Goal: Transaction & Acquisition: Book appointment/travel/reservation

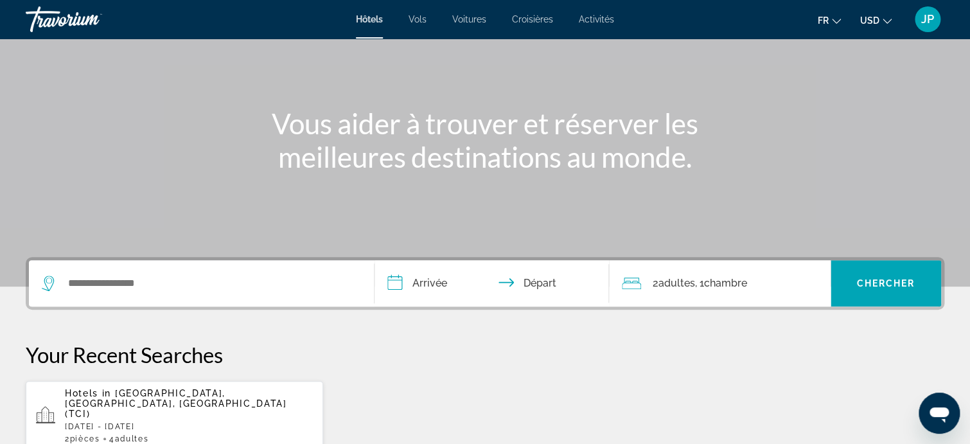
scroll to position [193, 0]
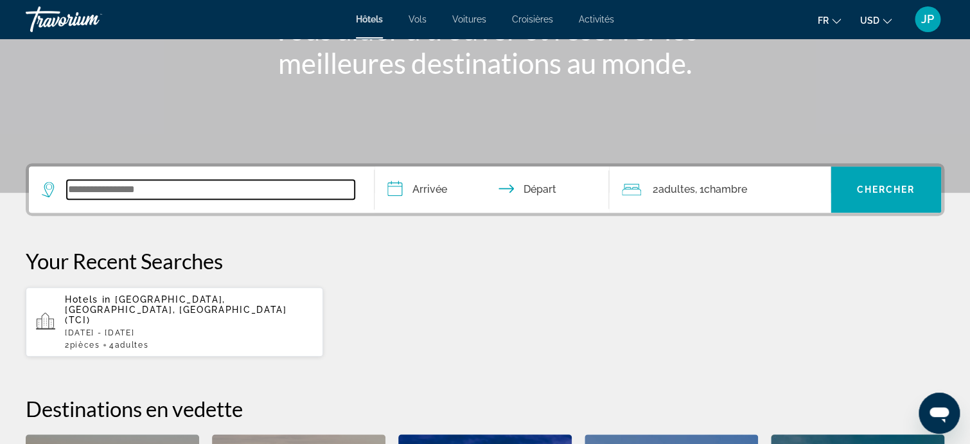
click at [134, 194] on input "Search widget" at bounding box center [211, 189] width 288 height 19
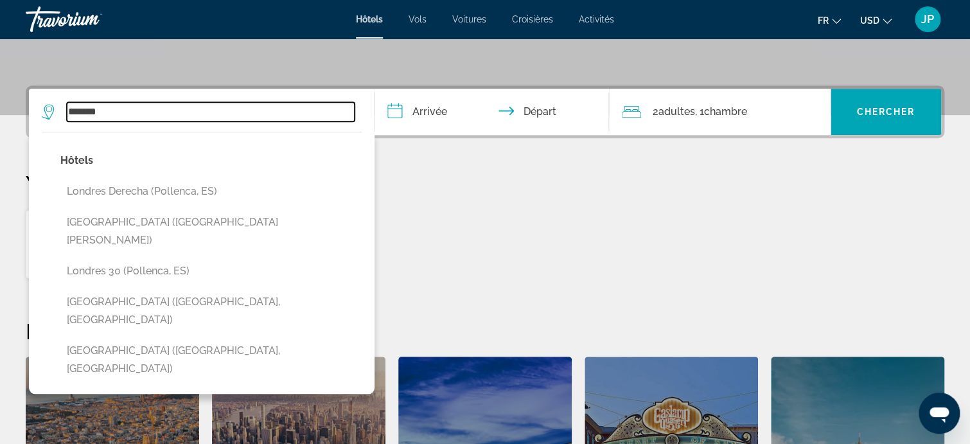
scroll to position [249, 0]
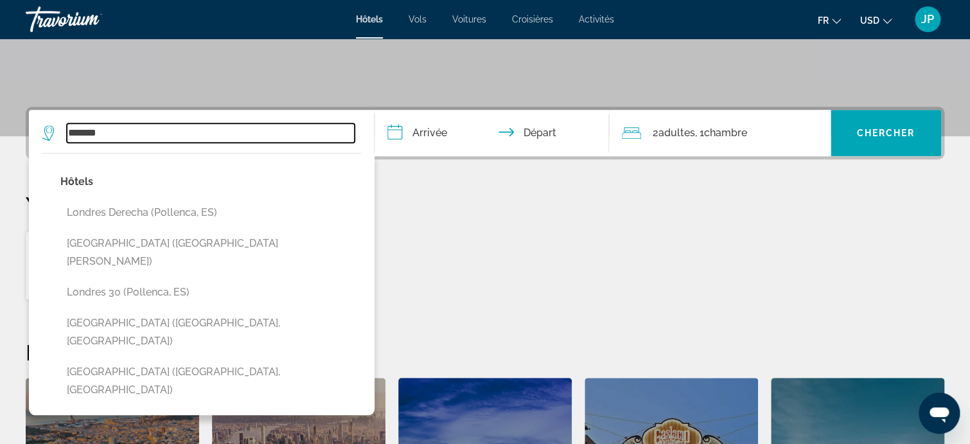
type input "*******"
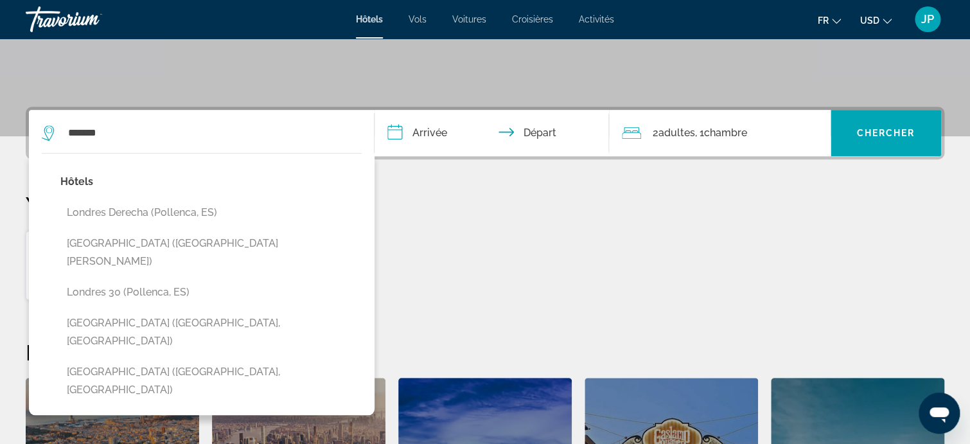
drag, startPoint x: 479, startPoint y: 199, endPoint x: 470, endPoint y: 202, distance: 10.0
click at [479, 200] on p "Your Recent Searches" at bounding box center [485, 204] width 919 height 26
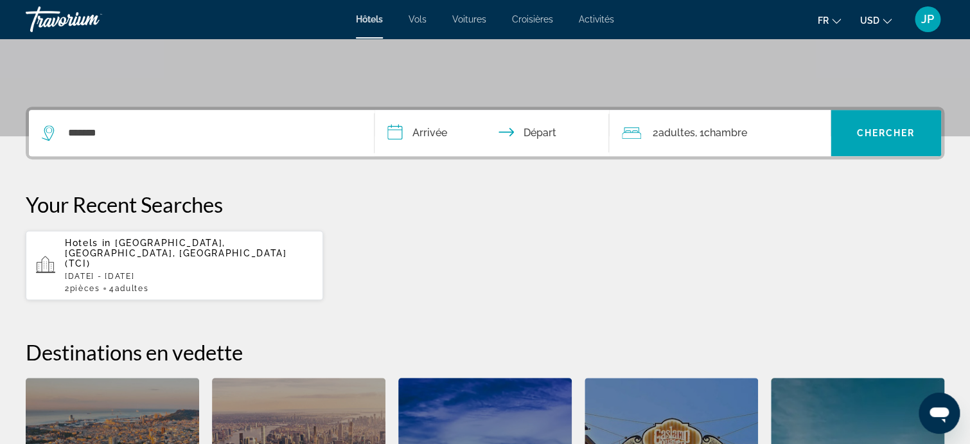
click at [418, 134] on input "**********" at bounding box center [495, 135] width 240 height 50
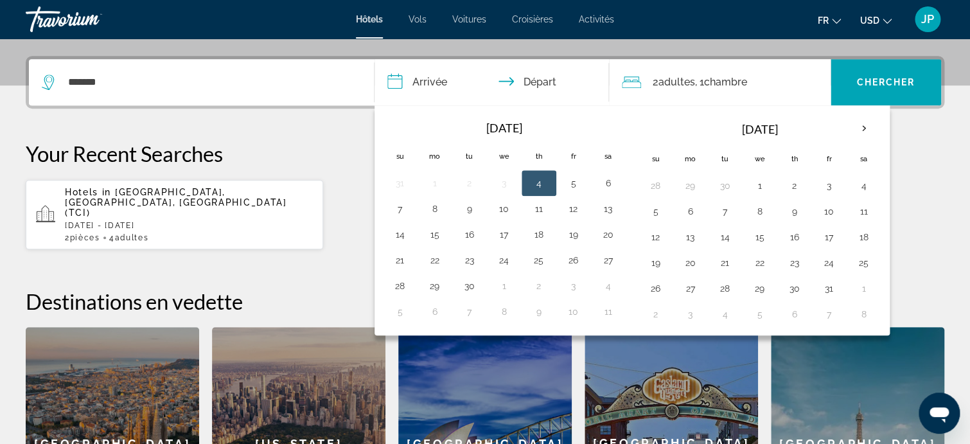
scroll to position [314, 0]
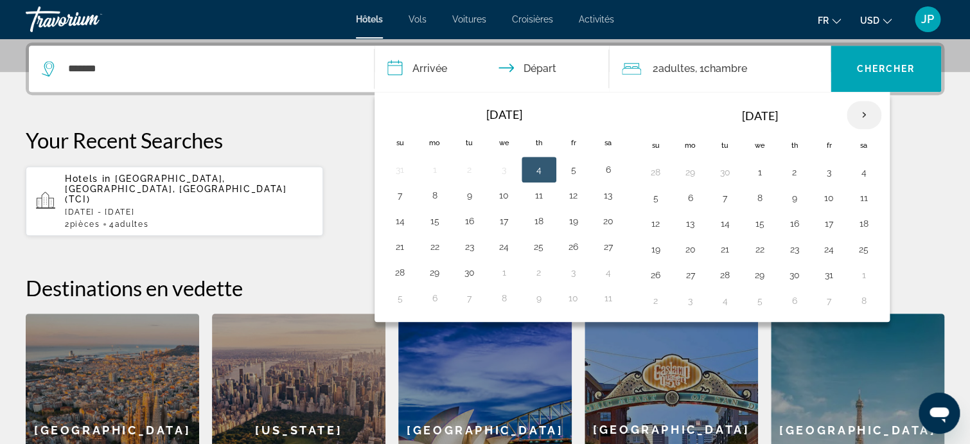
click at [865, 113] on th "Next month" at bounding box center [864, 115] width 35 height 28
click at [860, 113] on th "Next month" at bounding box center [864, 115] width 35 height 28
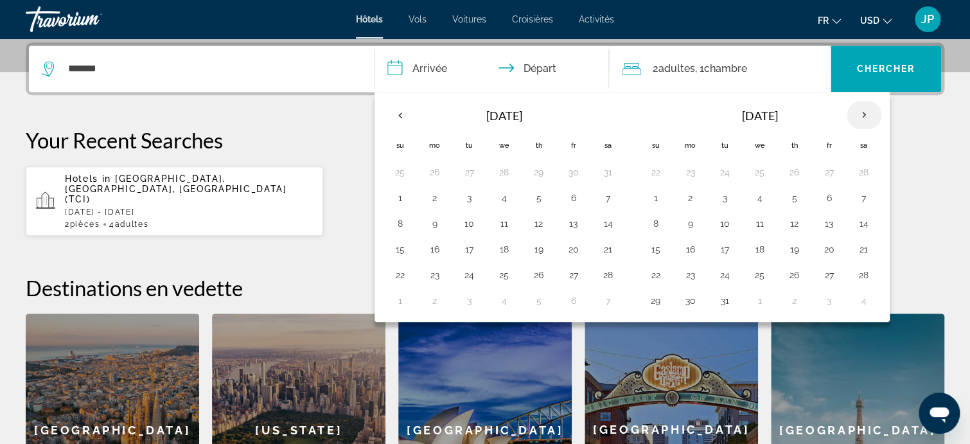
click at [860, 113] on th "Next month" at bounding box center [864, 115] width 35 height 28
click at [689, 220] on button "13" at bounding box center [690, 224] width 21 height 18
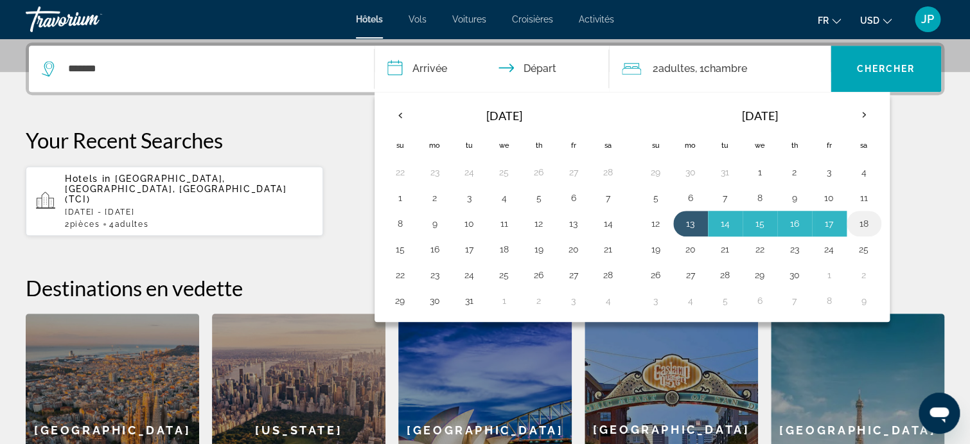
click at [861, 224] on button "18" at bounding box center [864, 224] width 21 height 18
type input "**********"
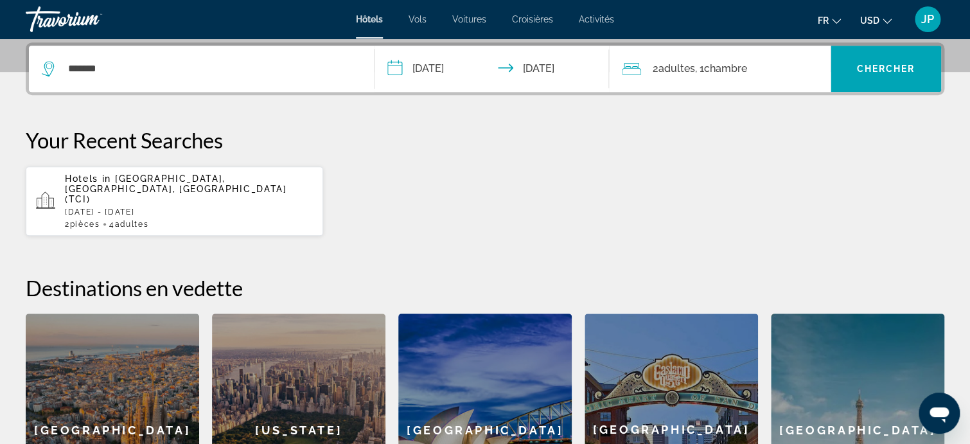
click at [664, 66] on span "Adultes" at bounding box center [677, 68] width 37 height 12
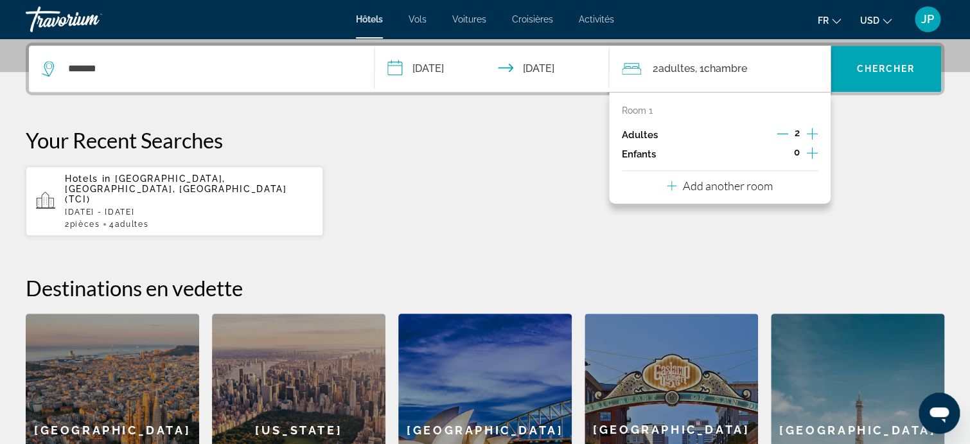
click at [815, 132] on icon "Increment adults" at bounding box center [812, 134] width 12 height 12
click at [810, 152] on icon "Increment children" at bounding box center [812, 152] width 12 height 15
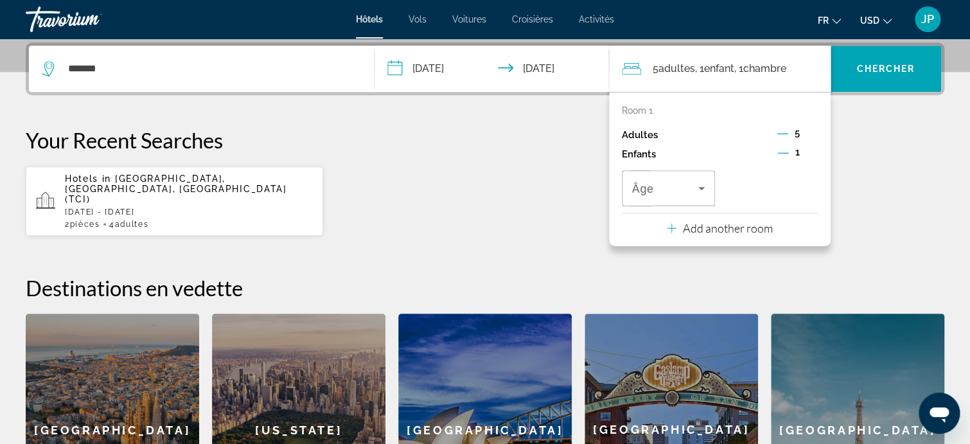
click at [788, 154] on icon "Decrement children" at bounding box center [783, 153] width 12 height 12
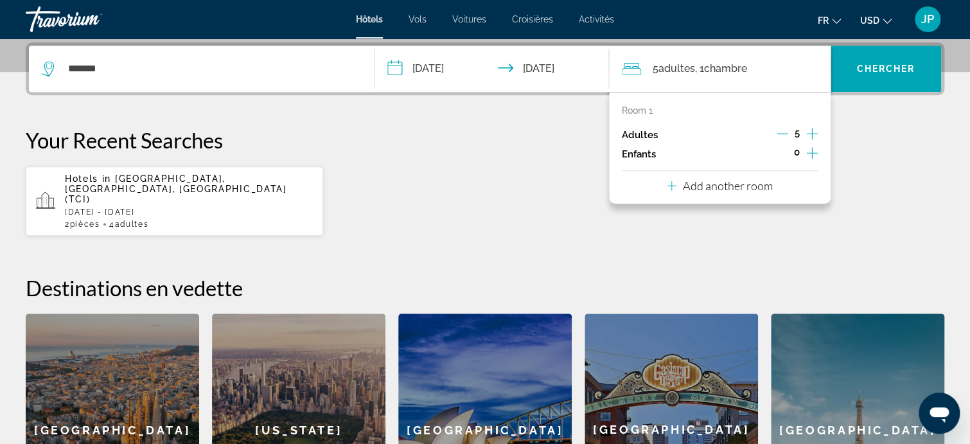
click at [812, 150] on icon "Increment children" at bounding box center [812, 152] width 12 height 15
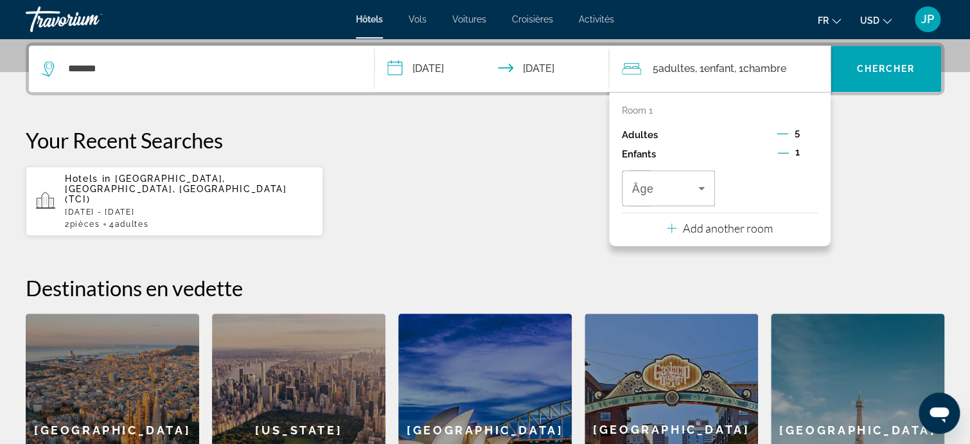
click at [783, 155] on icon "Decrement children" at bounding box center [783, 153] width 12 height 12
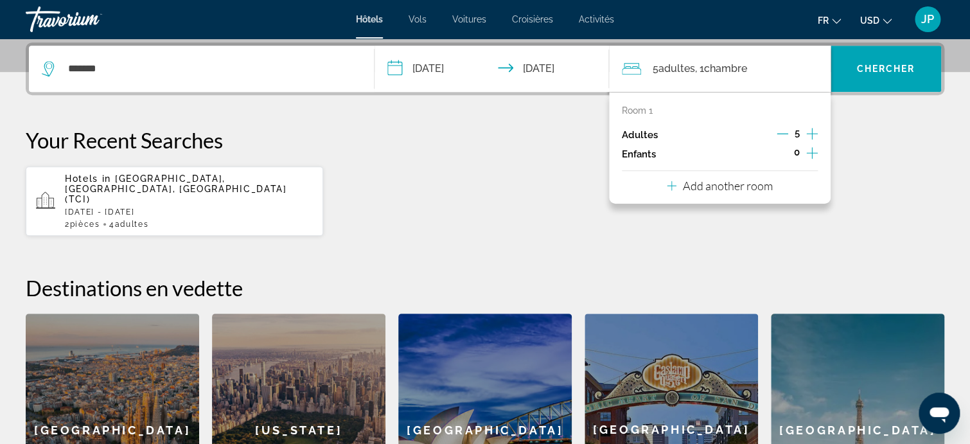
click at [811, 155] on icon "Increment children" at bounding box center [812, 153] width 12 height 12
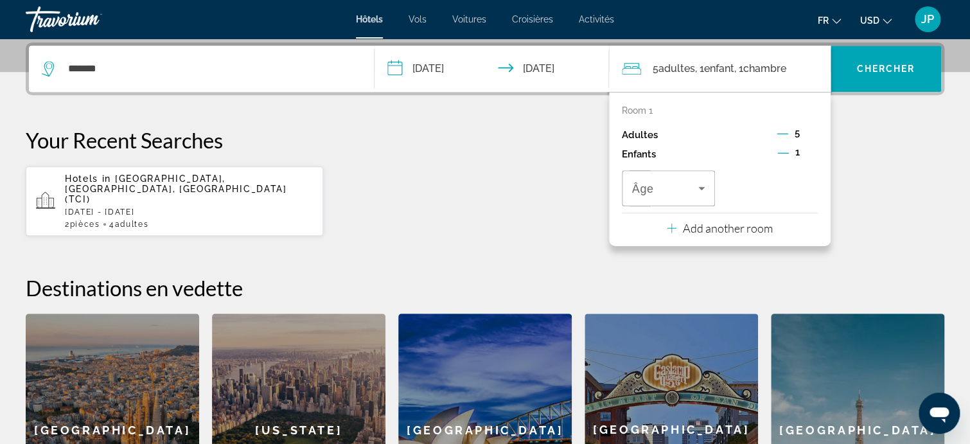
click at [783, 132] on icon "Decrement adults" at bounding box center [783, 134] width 12 height 12
click at [813, 134] on icon "Increment adults" at bounding box center [812, 133] width 12 height 15
click at [700, 187] on icon "Travelers: 5 adults, 1 child" at bounding box center [701, 188] width 6 height 3
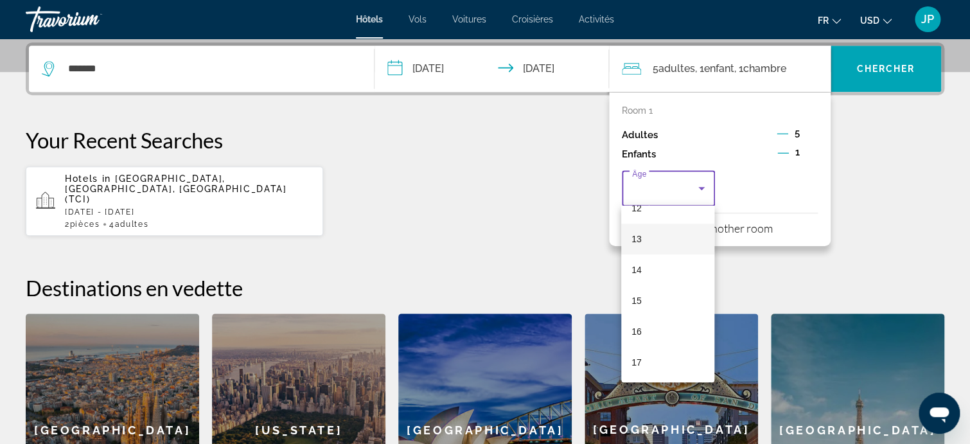
scroll to position [324, 0]
click at [648, 238] on mat-option "11" at bounding box center [667, 241] width 93 height 31
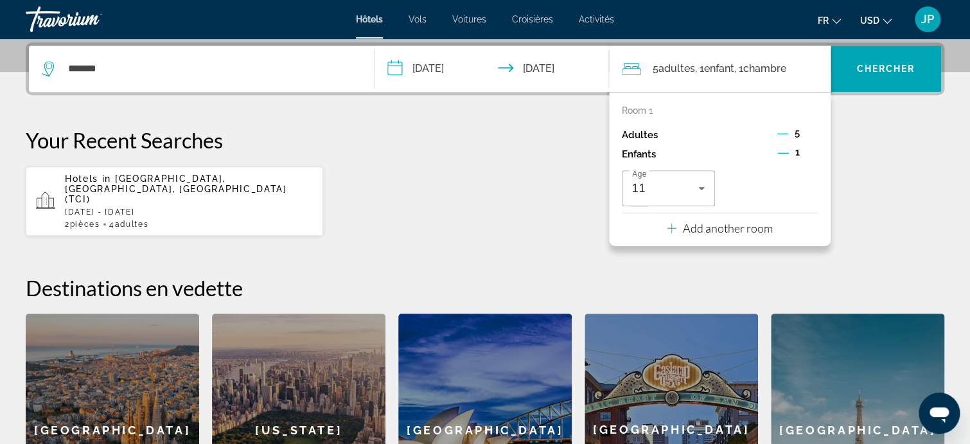
click at [783, 153] on icon "Decrement children" at bounding box center [783, 153] width 12 height 12
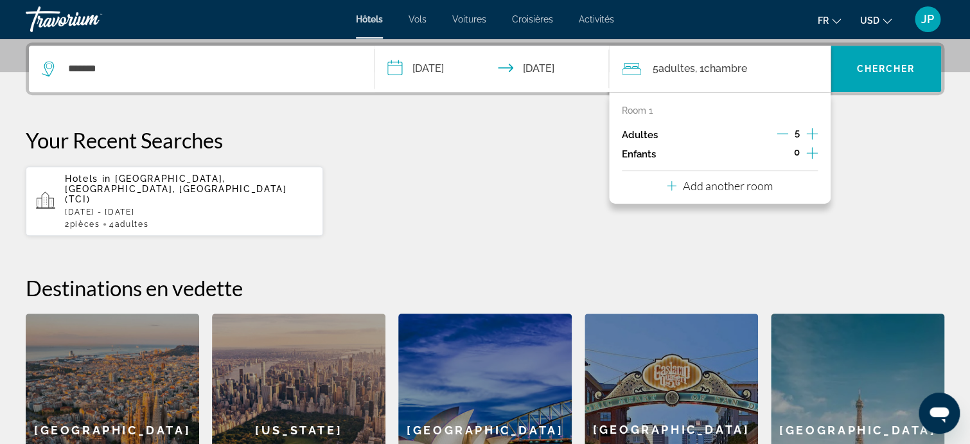
click at [813, 134] on icon "Increment adults" at bounding box center [812, 133] width 12 height 15
click at [797, 150] on span "0" at bounding box center [797, 152] width 6 height 10
click at [783, 134] on icon "Decrement adults" at bounding box center [782, 134] width 12 height 1
click at [812, 149] on icon "Increment children" at bounding box center [812, 152] width 12 height 15
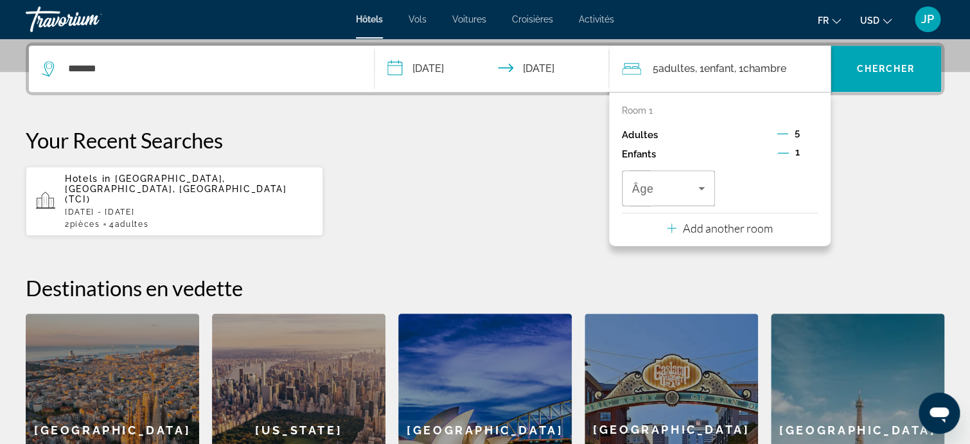
click at [774, 70] on span "Chambre" at bounding box center [764, 68] width 43 height 12
click at [732, 231] on p "Add another room" at bounding box center [728, 228] width 90 height 14
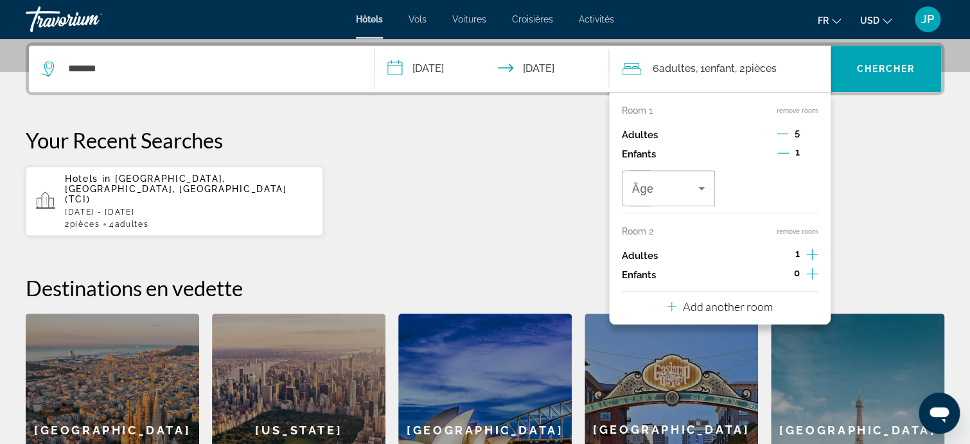
click at [784, 132] on icon "Decrement adults" at bounding box center [783, 134] width 12 height 12
click at [779, 131] on icon "Decrement adults" at bounding box center [783, 134] width 12 height 12
click at [783, 134] on icon "Decrement adults" at bounding box center [783, 134] width 12 height 1
click at [704, 188] on icon "Travelers: 3 adults, 1 child" at bounding box center [701, 188] width 15 height 15
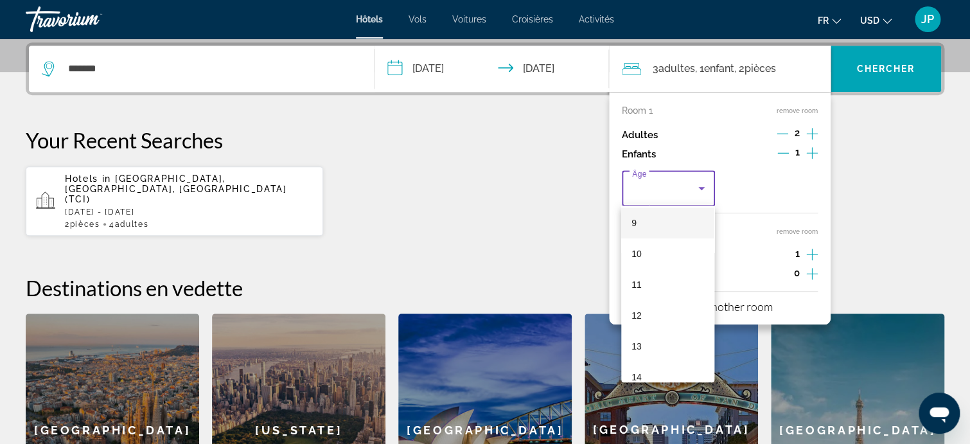
scroll to position [260, 0]
click at [642, 301] on mat-option "11" at bounding box center [667, 305] width 93 height 31
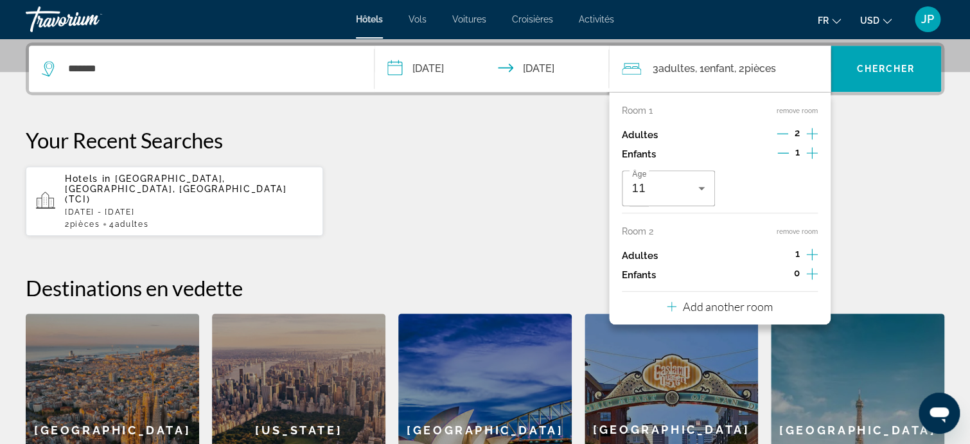
click at [813, 141] on icon "Increment adults" at bounding box center [812, 133] width 12 height 15
click at [751, 304] on p "Add another room" at bounding box center [728, 306] width 90 height 14
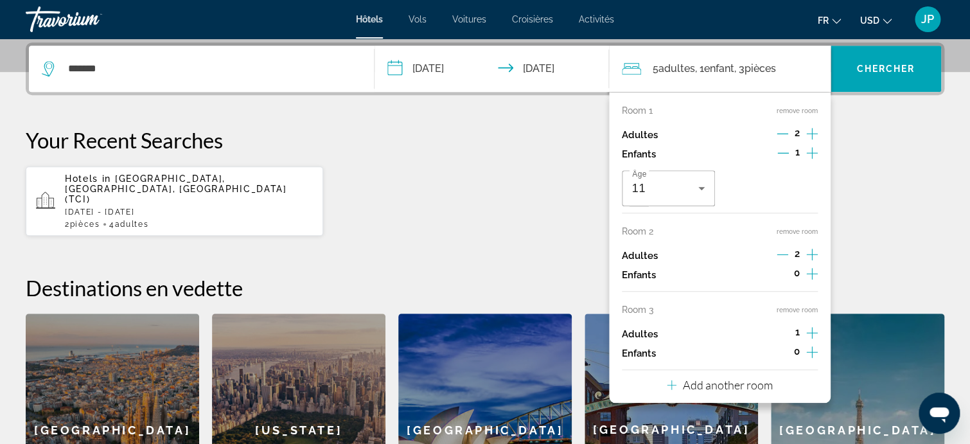
click at [811, 139] on icon "Increment adults" at bounding box center [812, 134] width 12 height 12
click at [777, 330] on icon "Decrement adults" at bounding box center [783, 333] width 12 height 12
click at [811, 139] on icon "Increment adults" at bounding box center [812, 134] width 12 height 12
click at [783, 331] on icon "Decrement adults" at bounding box center [783, 333] width 12 height 12
click at [813, 161] on icon "Increment children" at bounding box center [812, 152] width 12 height 15
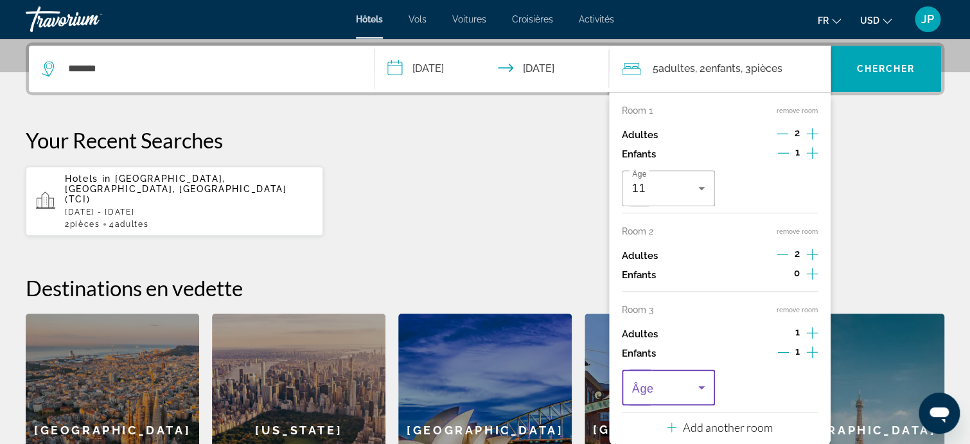
click at [701, 383] on icon "Travelers: 5 adults, 2 children" at bounding box center [701, 387] width 15 height 15
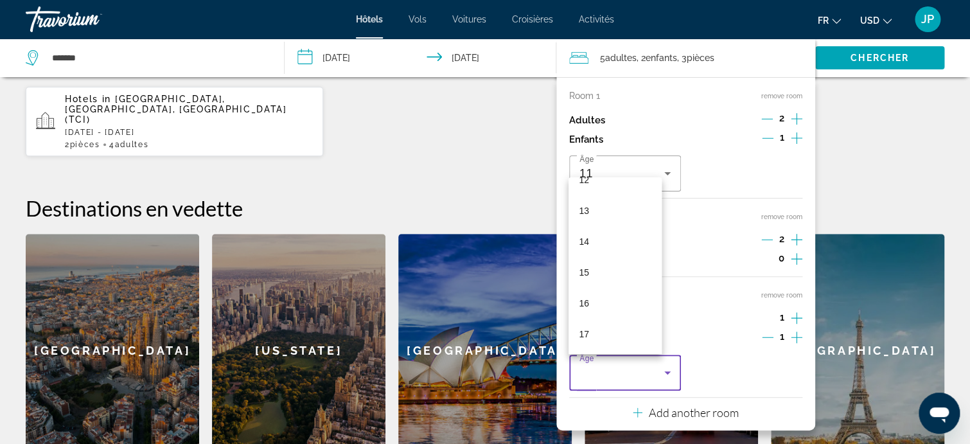
scroll to position [442, 0]
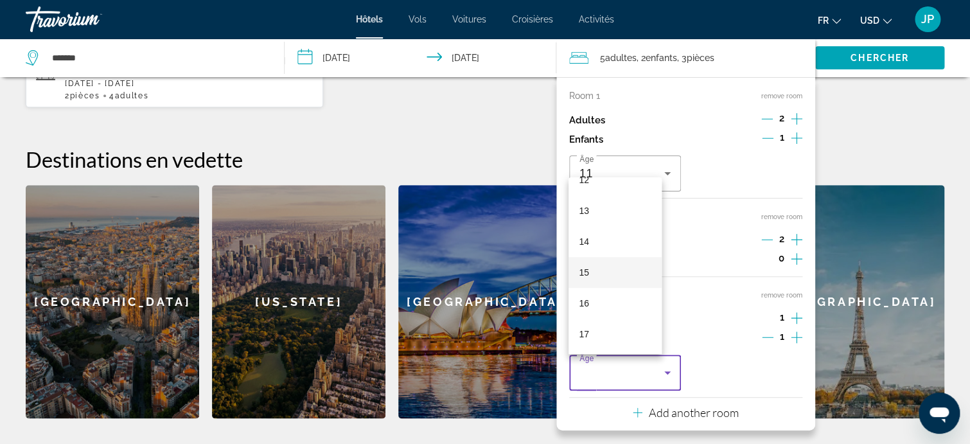
click at [589, 269] on span "15" at bounding box center [584, 272] width 10 height 15
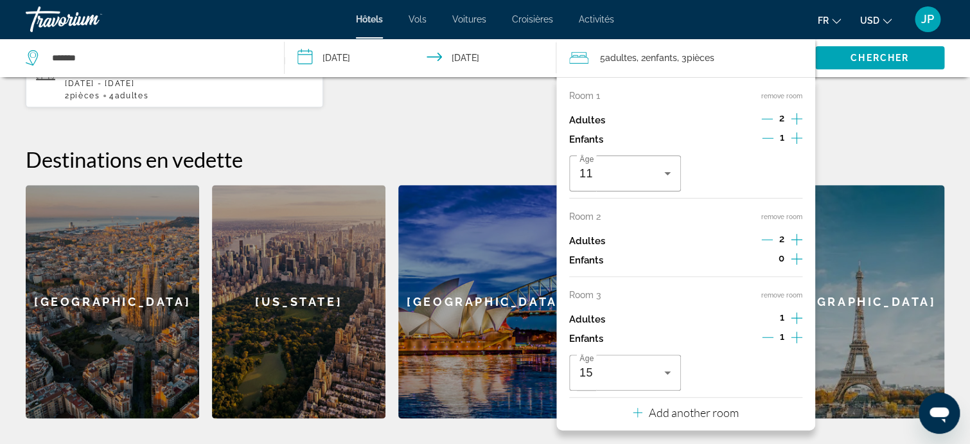
click at [796, 144] on icon "Increment children" at bounding box center [797, 138] width 12 height 12
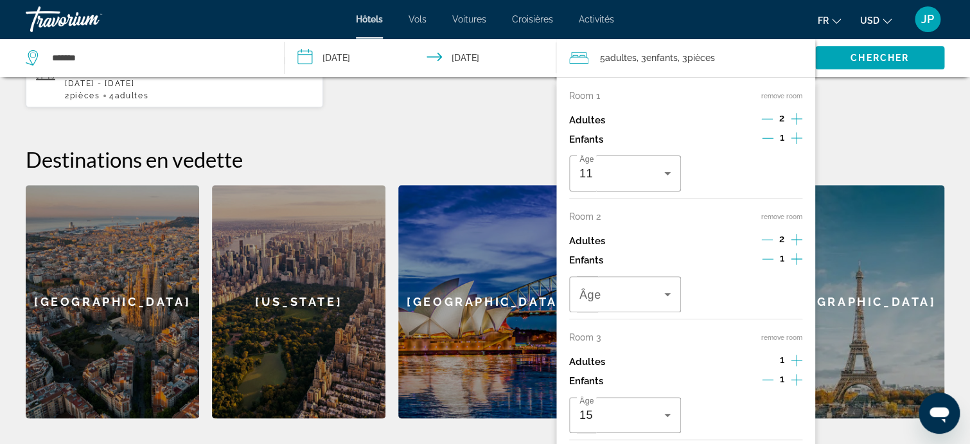
click at [769, 257] on icon "Decrement children" at bounding box center [768, 259] width 12 height 12
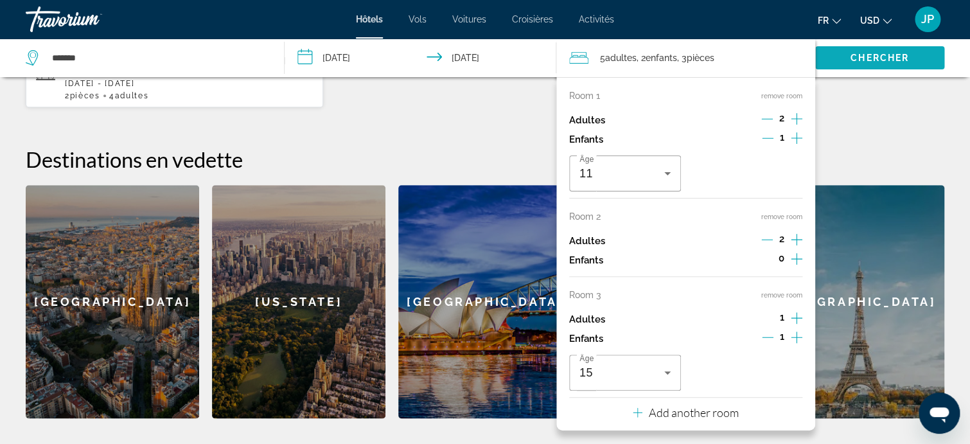
click at [903, 57] on span "Chercher" at bounding box center [880, 58] width 58 height 10
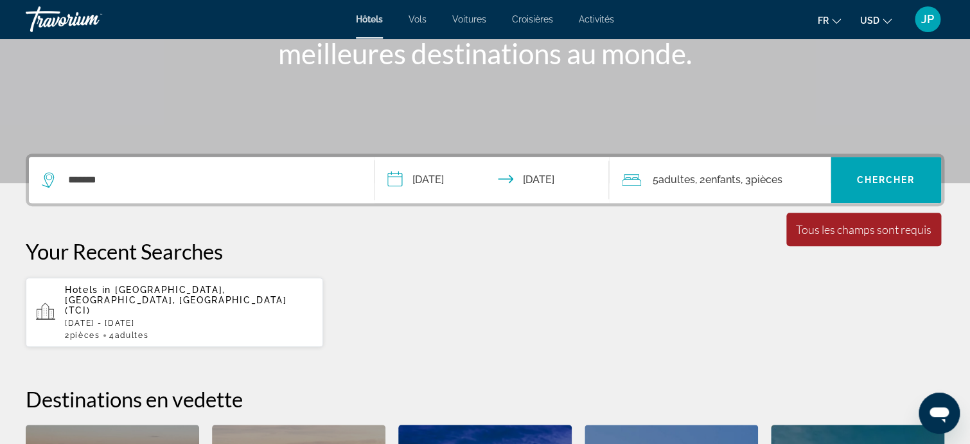
scroll to position [199, 0]
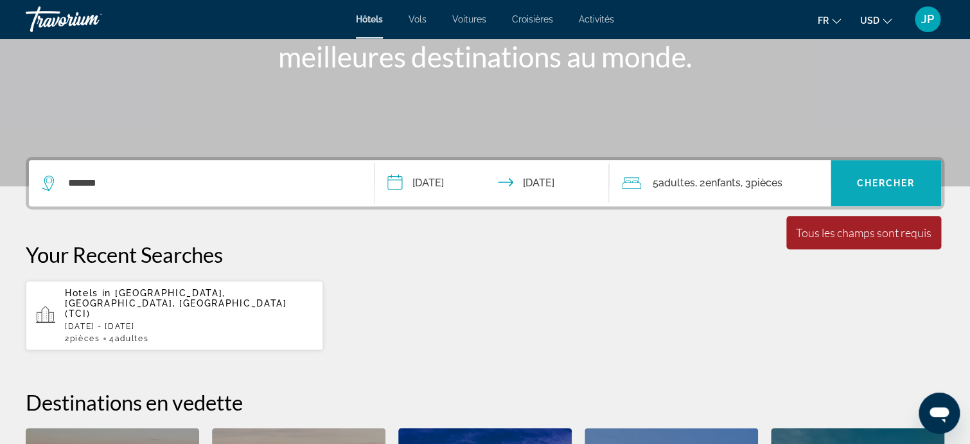
click at [889, 181] on span "Chercher" at bounding box center [885, 183] width 58 height 10
click at [892, 186] on span "Chercher" at bounding box center [885, 183] width 58 height 10
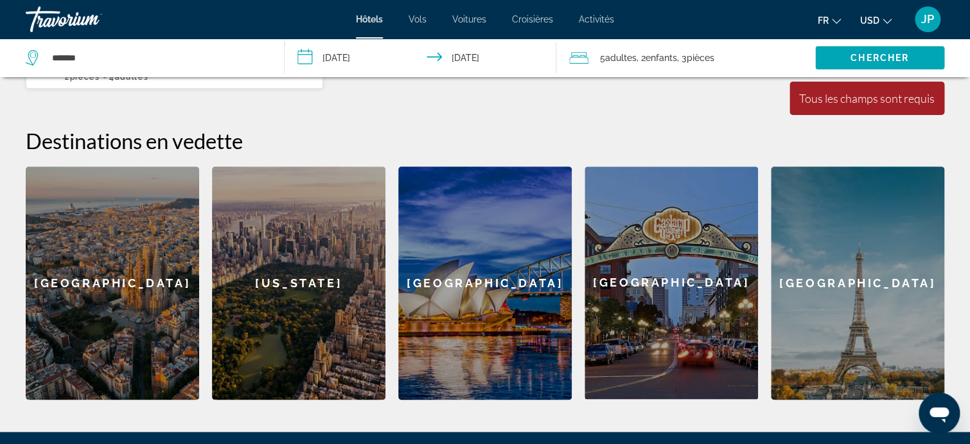
scroll to position [456, 0]
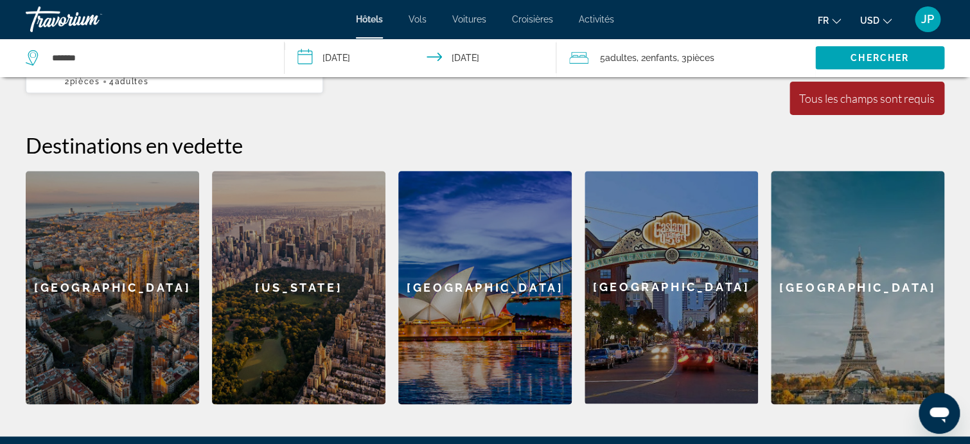
click at [378, 19] on span "Hôtels" at bounding box center [369, 19] width 27 height 10
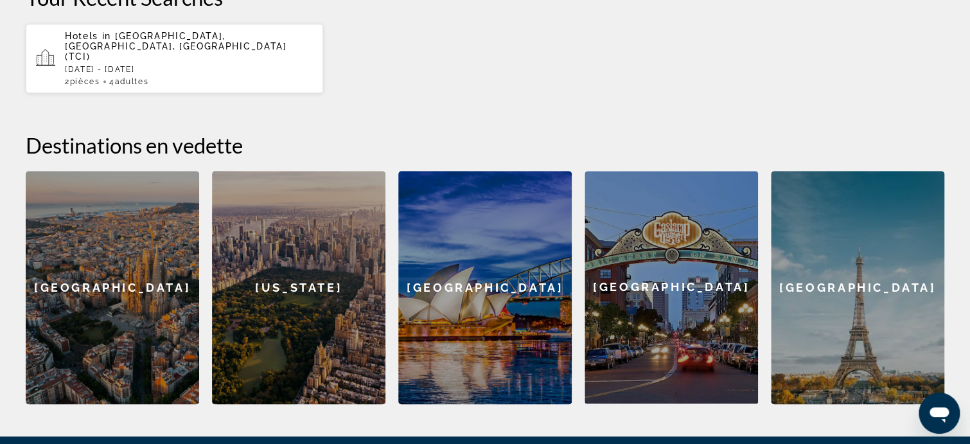
scroll to position [0, 0]
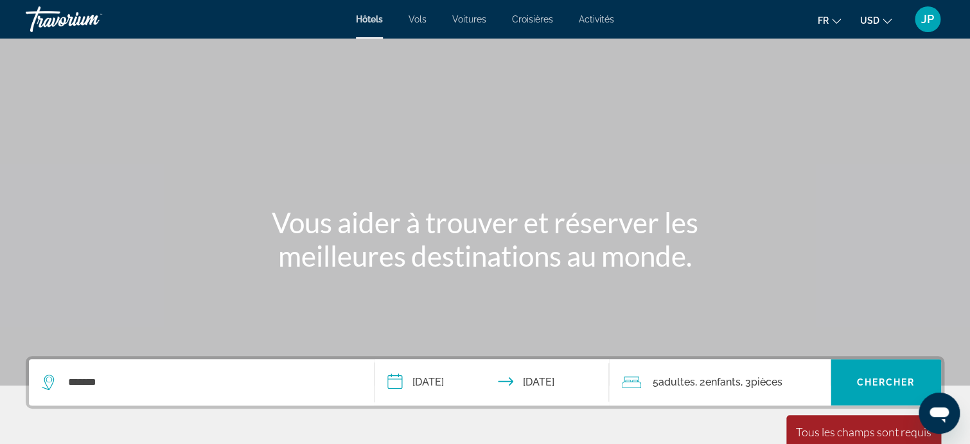
click at [378, 19] on span "Hôtels" at bounding box center [369, 19] width 27 height 10
click at [414, 19] on span "Vols" at bounding box center [418, 19] width 18 height 10
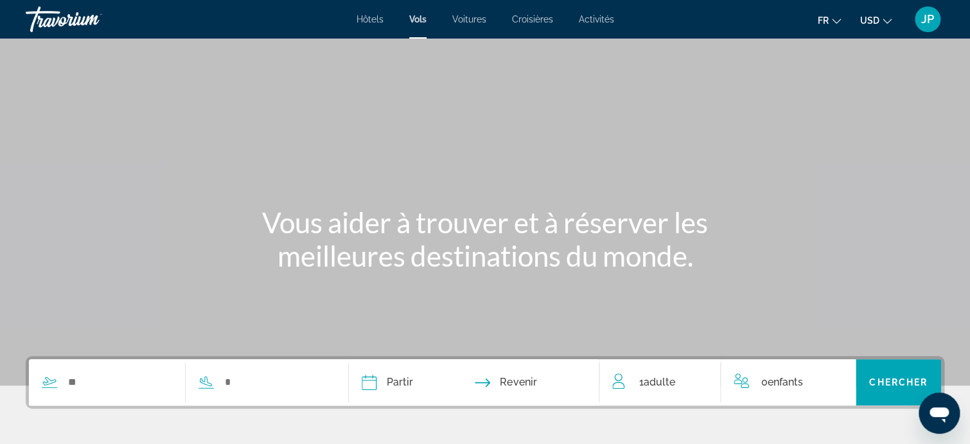
click at [371, 21] on span "Hôtels" at bounding box center [370, 19] width 27 height 10
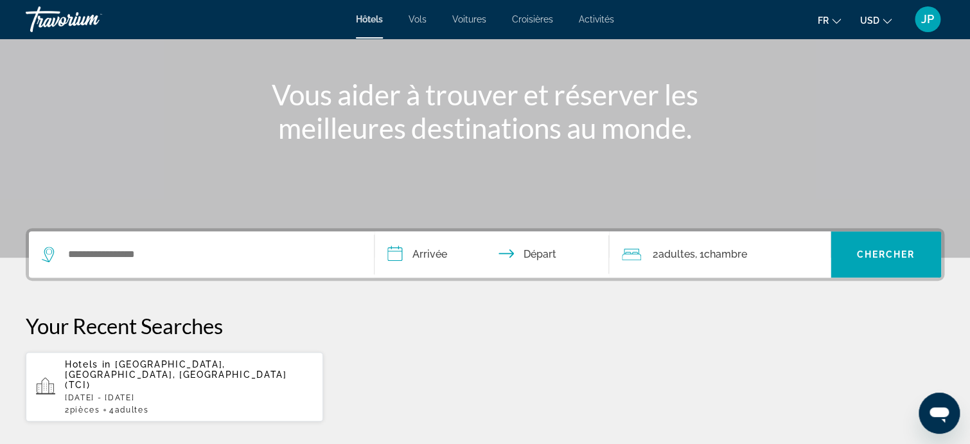
scroll to position [128, 0]
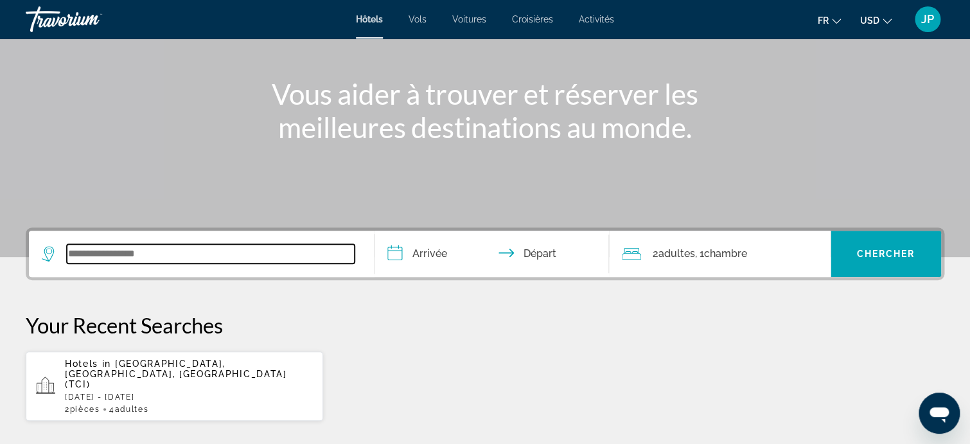
click at [102, 247] on input "Search widget" at bounding box center [211, 253] width 288 height 19
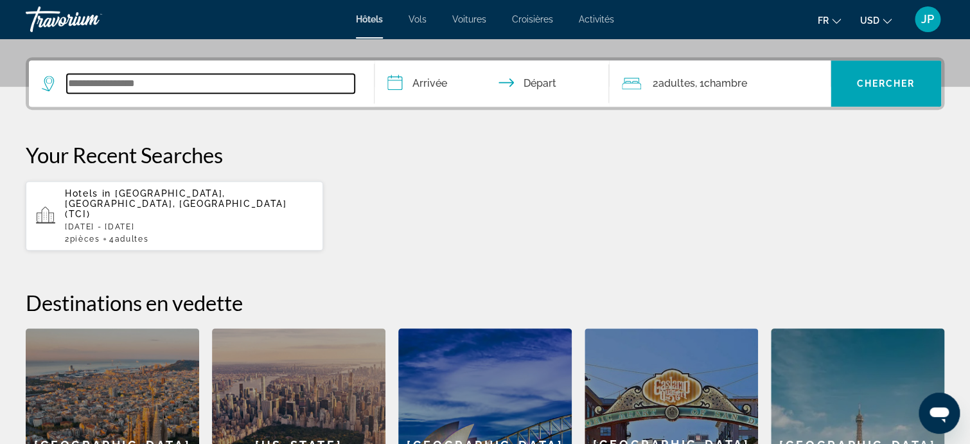
scroll to position [314, 0]
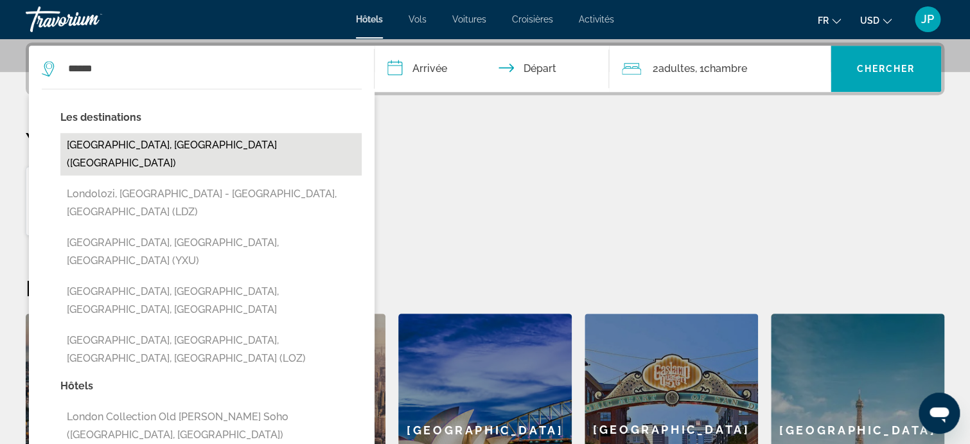
click at [172, 150] on button "[GEOGRAPHIC_DATA], [GEOGRAPHIC_DATA] ([GEOGRAPHIC_DATA])" at bounding box center [210, 154] width 301 height 42
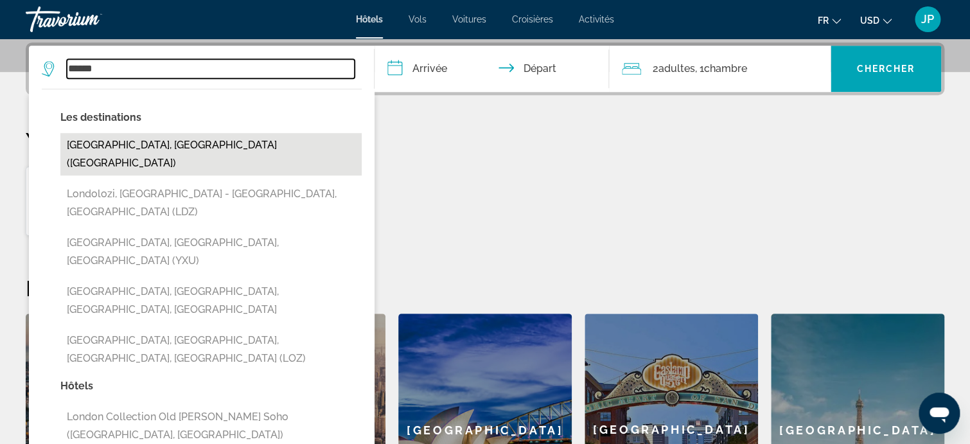
type input "**********"
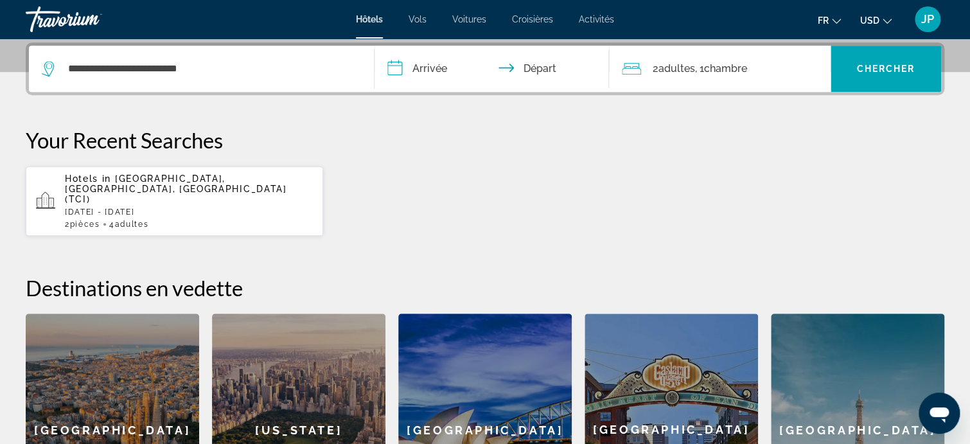
click at [423, 67] on input "**********" at bounding box center [495, 71] width 240 height 50
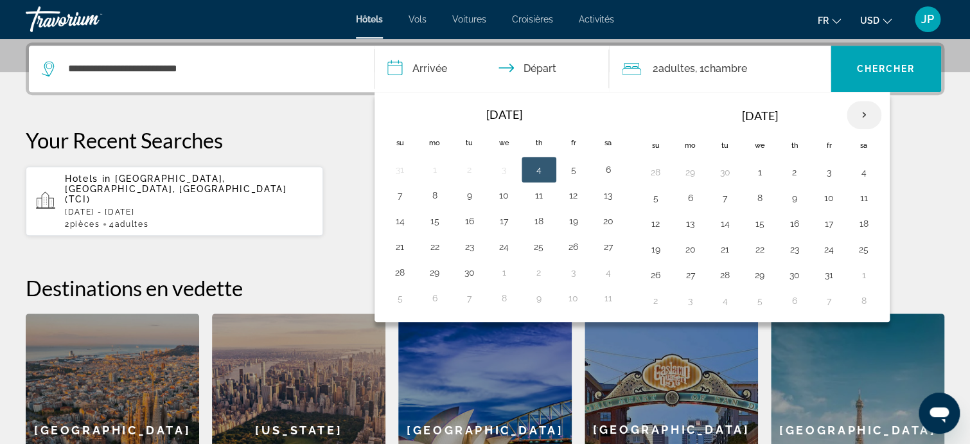
click at [863, 114] on th "Next month" at bounding box center [864, 115] width 35 height 28
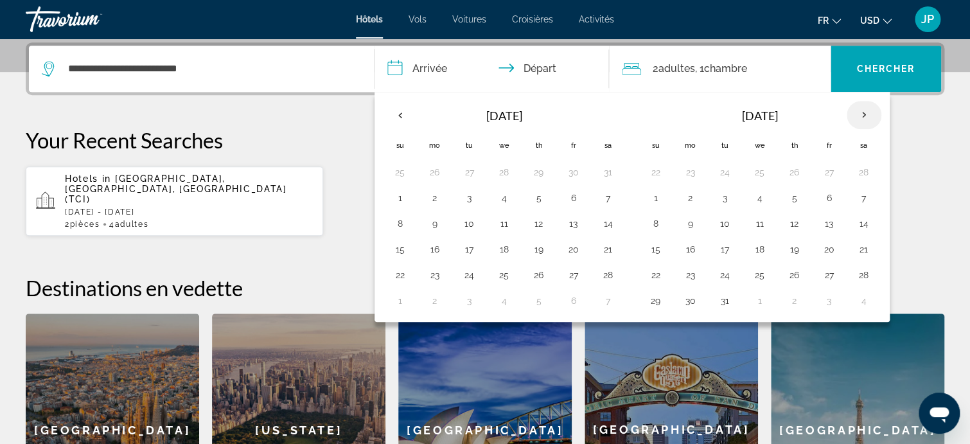
click at [863, 114] on th "Next month" at bounding box center [864, 115] width 35 height 28
click at [694, 225] on button "13" at bounding box center [690, 224] width 21 height 18
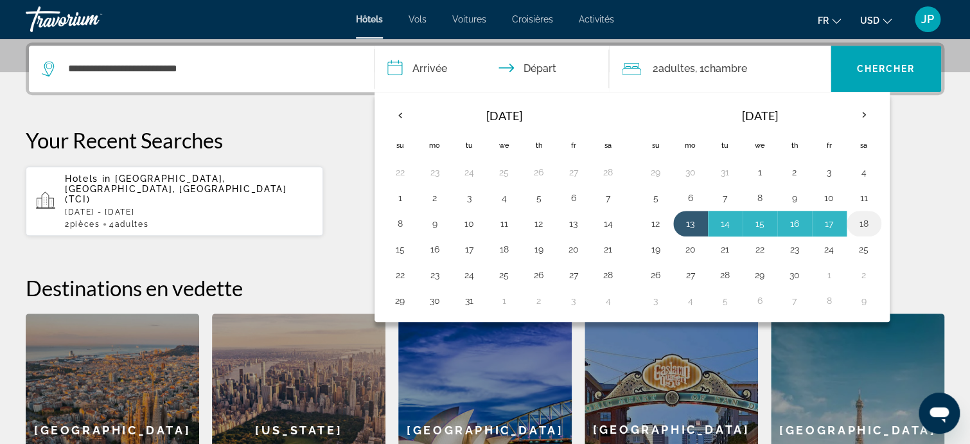
click at [864, 220] on button "18" at bounding box center [864, 224] width 21 height 18
type input "**********"
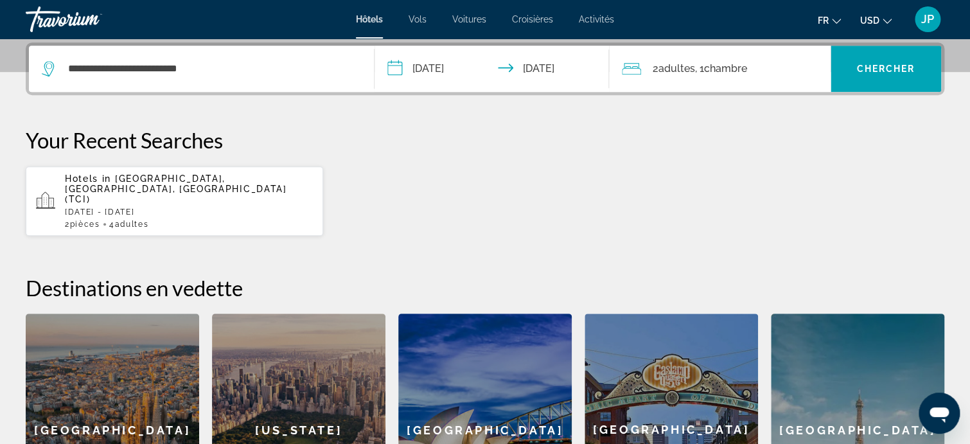
click at [669, 64] on span "Adultes" at bounding box center [677, 68] width 37 height 12
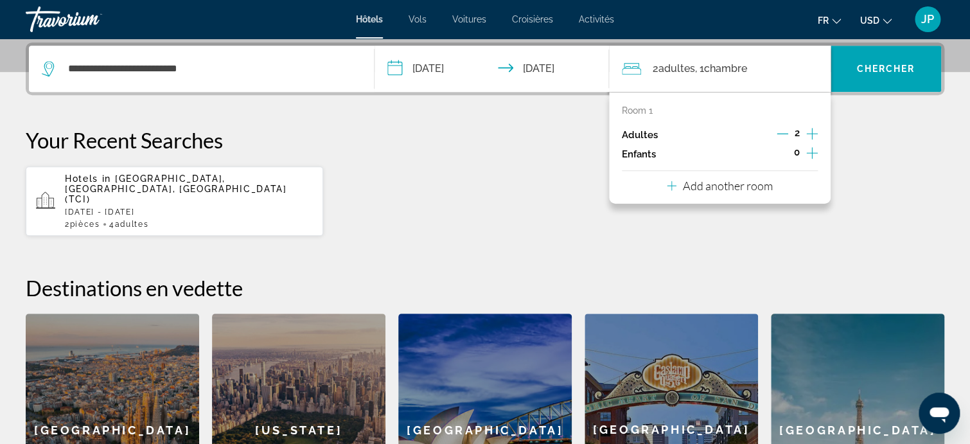
click at [757, 186] on p "Add another room" at bounding box center [728, 186] width 90 height 14
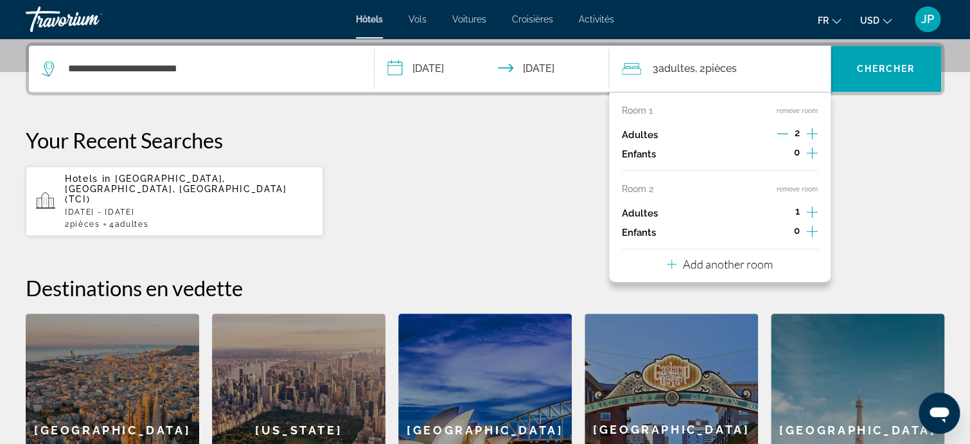
click at [809, 141] on icon "Increment adults" at bounding box center [812, 133] width 12 height 15
click at [808, 159] on icon "Increment children" at bounding box center [812, 153] width 12 height 12
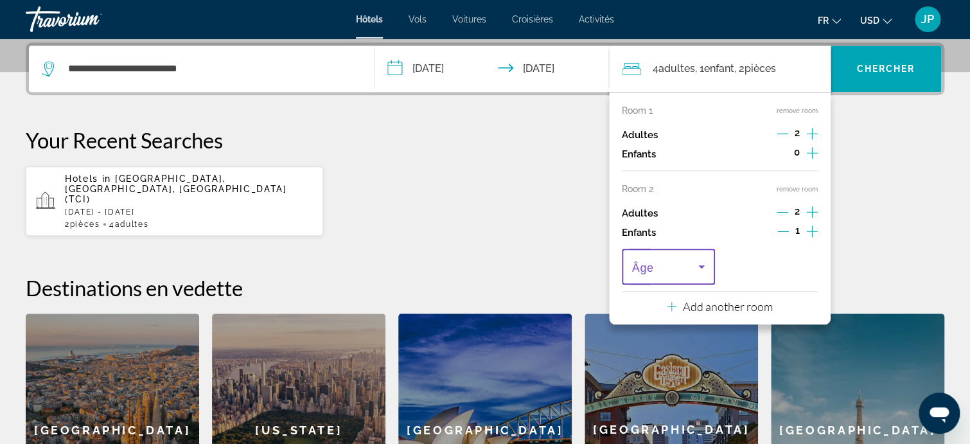
click at [697, 270] on icon "Travelers: 4 adults, 1 child" at bounding box center [701, 266] width 15 height 15
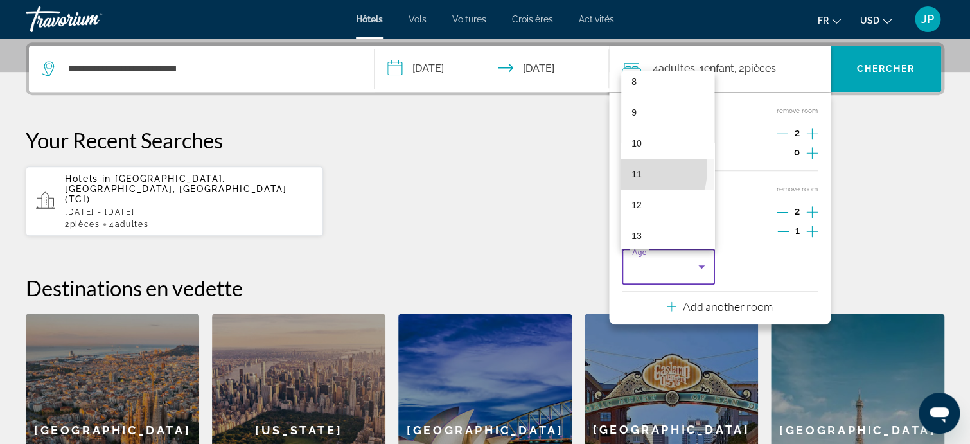
click at [633, 170] on span "11" at bounding box center [637, 173] width 10 height 15
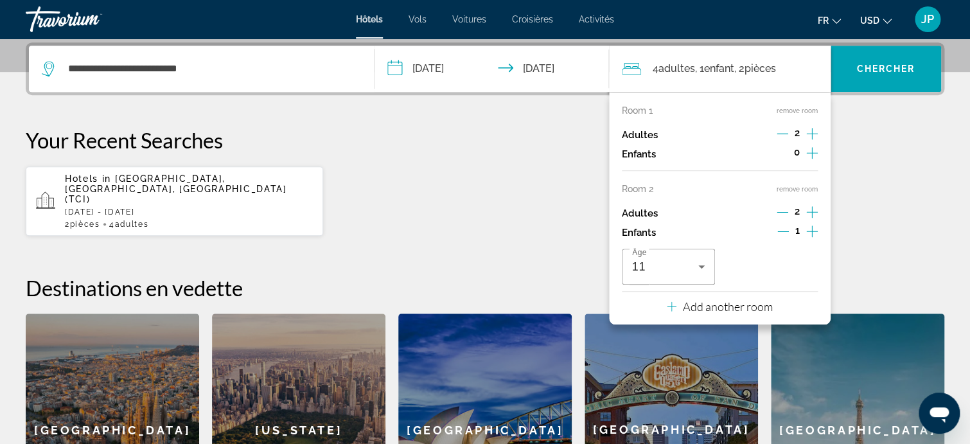
click at [768, 308] on p "Add another room" at bounding box center [728, 306] width 90 height 14
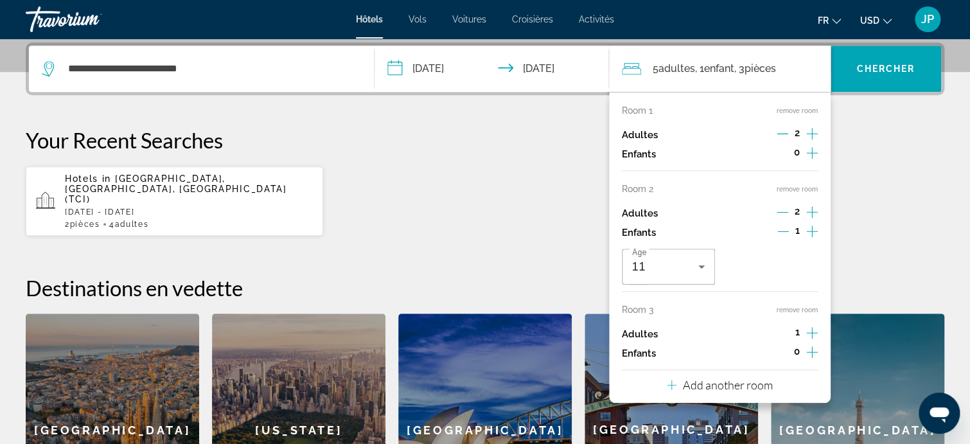
click at [813, 161] on icon "Increment children" at bounding box center [812, 152] width 12 height 15
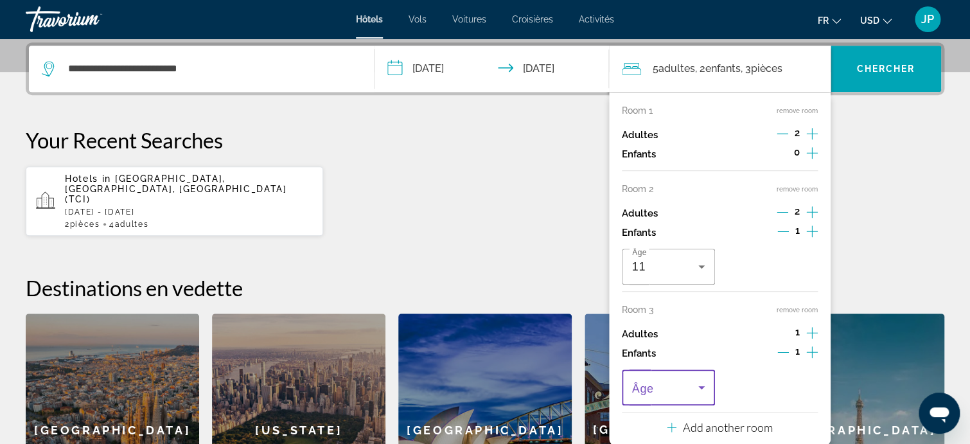
click at [701, 385] on icon "Travelers: 5 adults, 2 children" at bounding box center [701, 387] width 15 height 15
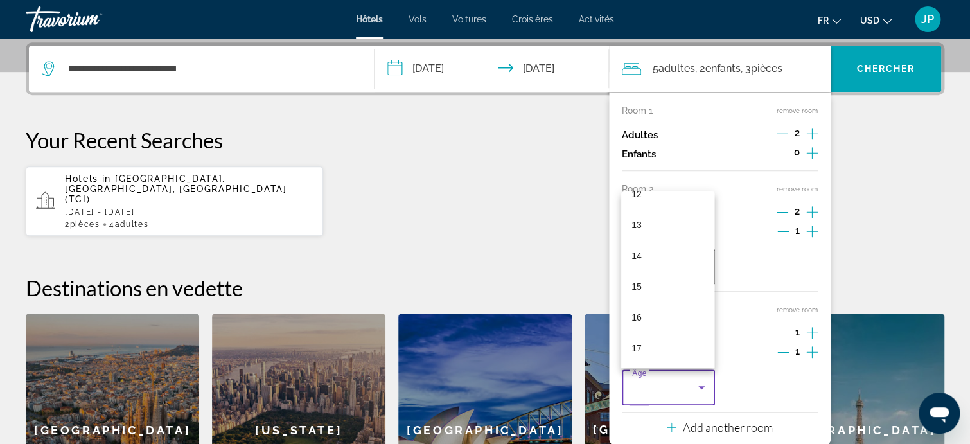
drag, startPoint x: 658, startPoint y: 289, endPoint x: 664, endPoint y: 283, distance: 9.1
click at [660, 288] on mat-option "15" at bounding box center [667, 286] width 93 height 31
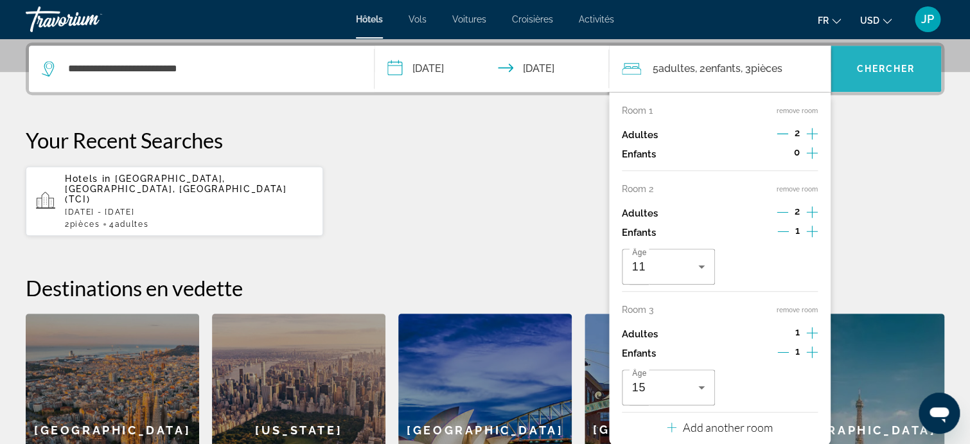
click at [891, 72] on span "Chercher" at bounding box center [885, 69] width 58 height 10
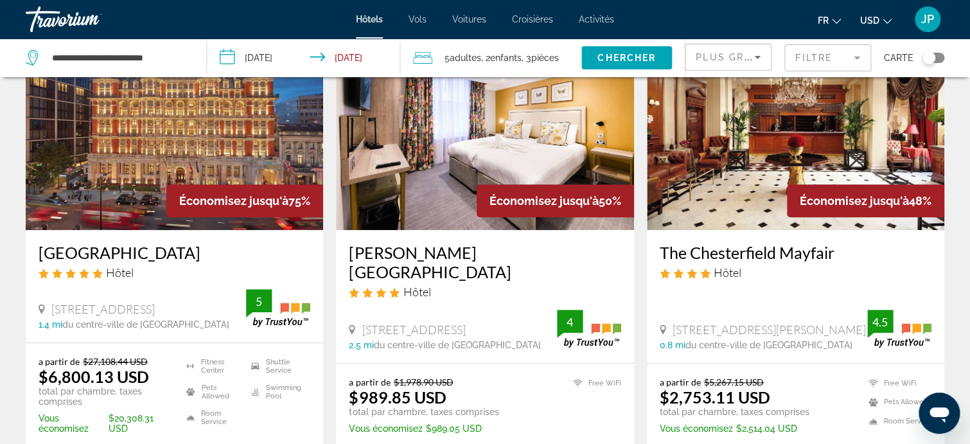
scroll to position [128, 0]
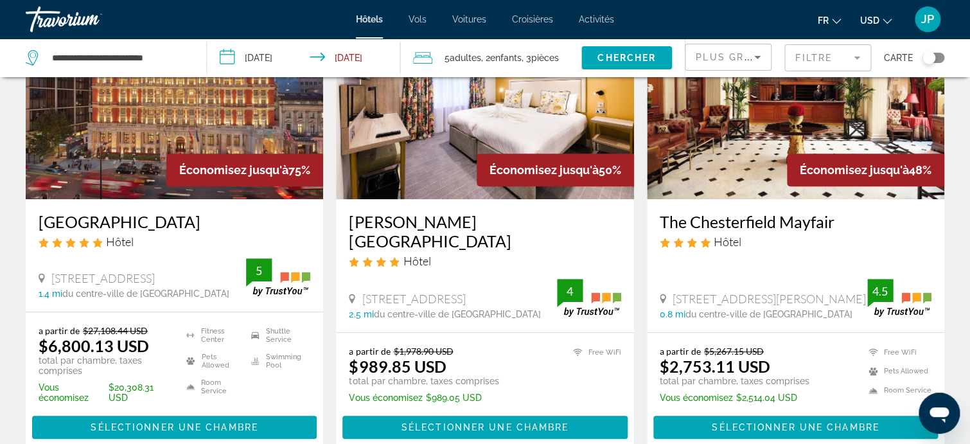
click at [850, 57] on mat-form-field "Filtre" at bounding box center [827, 57] width 87 height 27
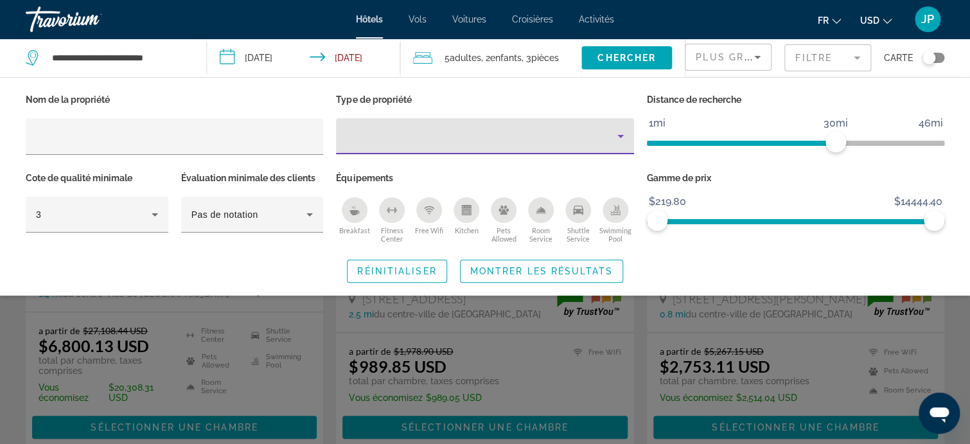
click at [617, 137] on icon "Property type" at bounding box center [620, 135] width 15 height 15
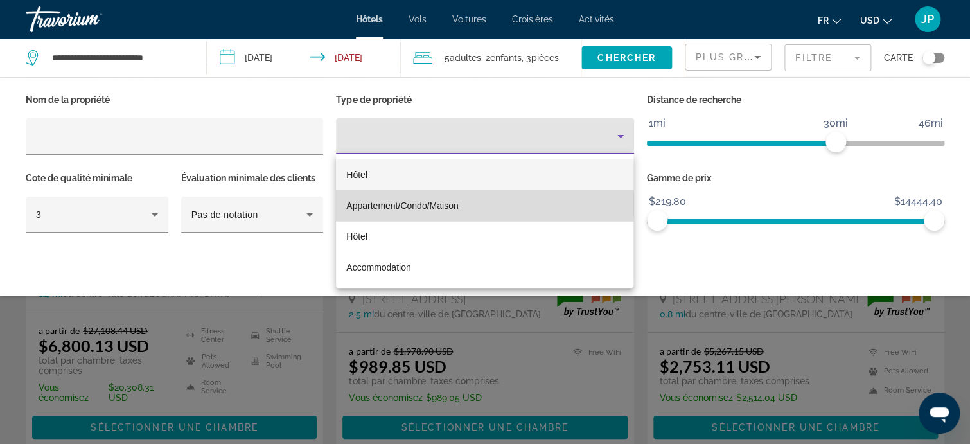
click at [398, 205] on span "Appartement/Condo/Maison" at bounding box center [402, 205] width 112 height 10
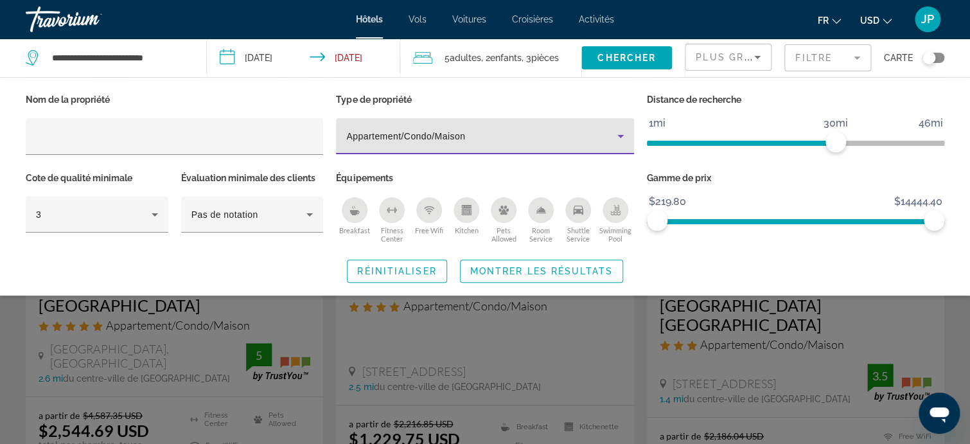
scroll to position [128, 0]
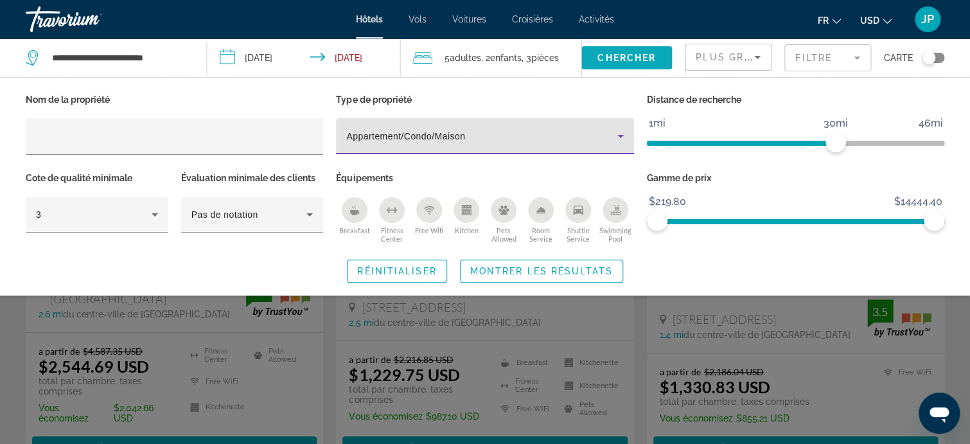
click at [617, 57] on span "Chercher" at bounding box center [626, 58] width 58 height 10
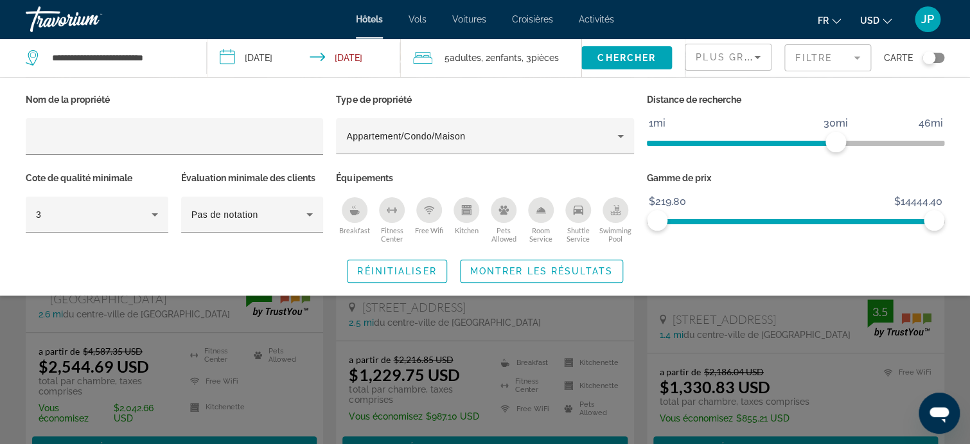
click at [522, 274] on button "Montrer les résultats" at bounding box center [541, 271] width 163 height 23
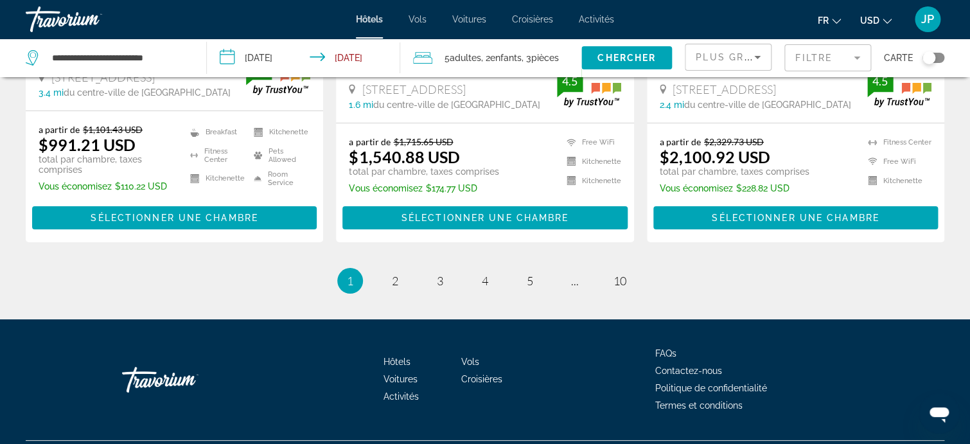
scroll to position [1850, 0]
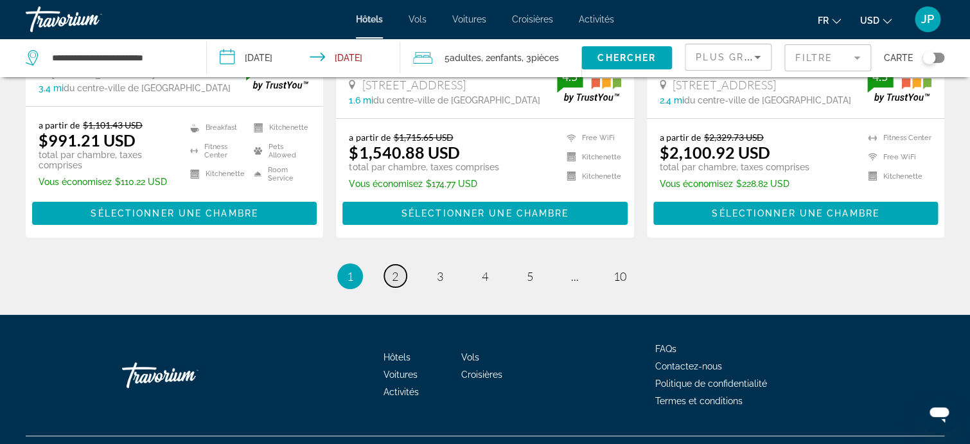
click at [396, 269] on span "2" at bounding box center [395, 276] width 6 height 14
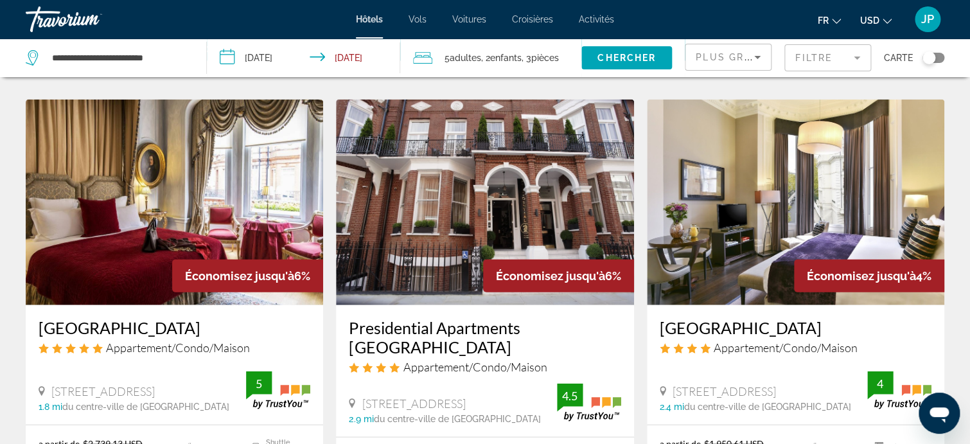
scroll to position [1092, 0]
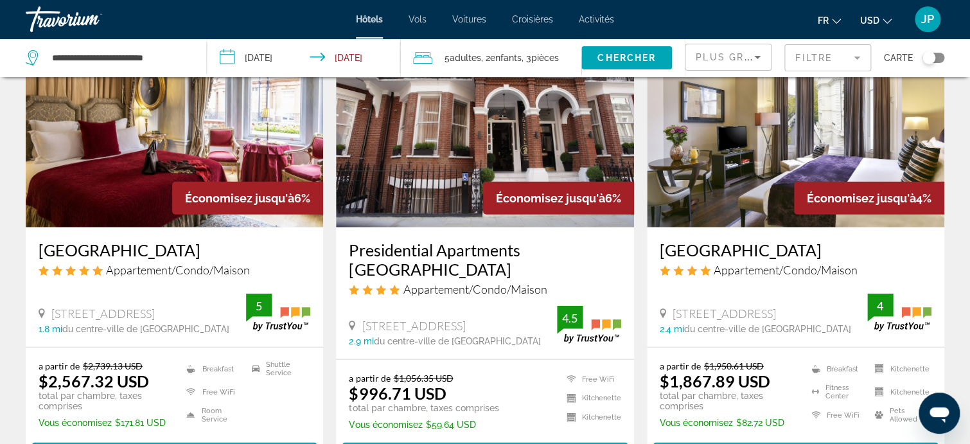
click at [475, 131] on img "Main content" at bounding box center [484, 125] width 297 height 206
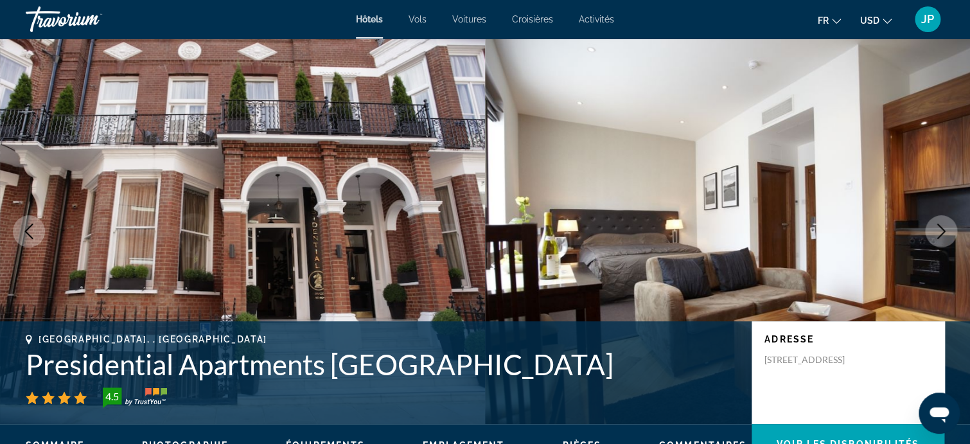
click at [945, 233] on icon "Next image" at bounding box center [941, 231] width 15 height 15
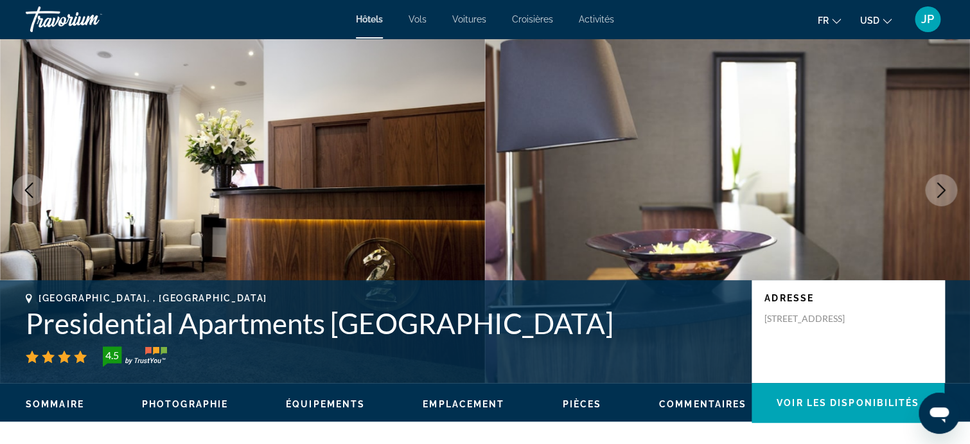
scroll to position [64, 0]
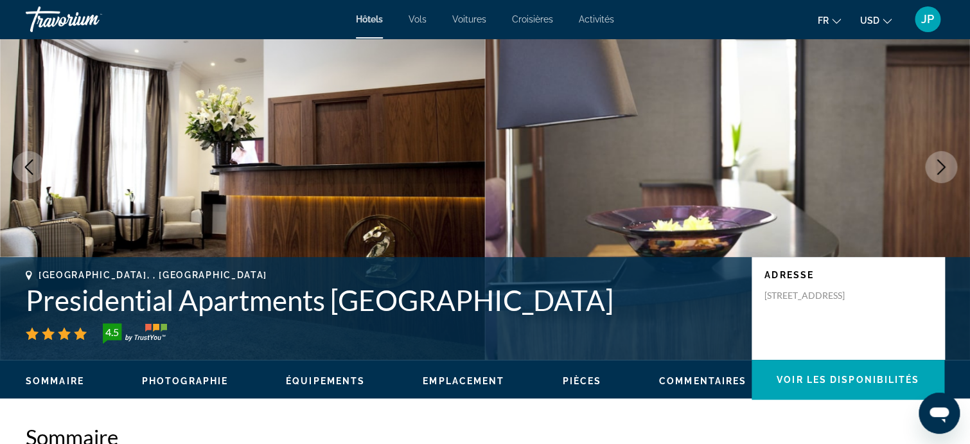
click at [944, 168] on icon "Next image" at bounding box center [941, 166] width 15 height 15
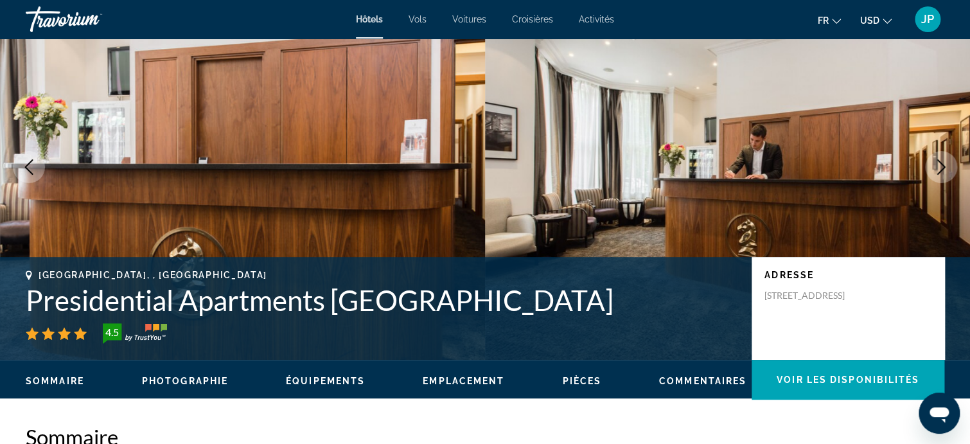
click at [938, 166] on icon "Next image" at bounding box center [941, 166] width 15 height 15
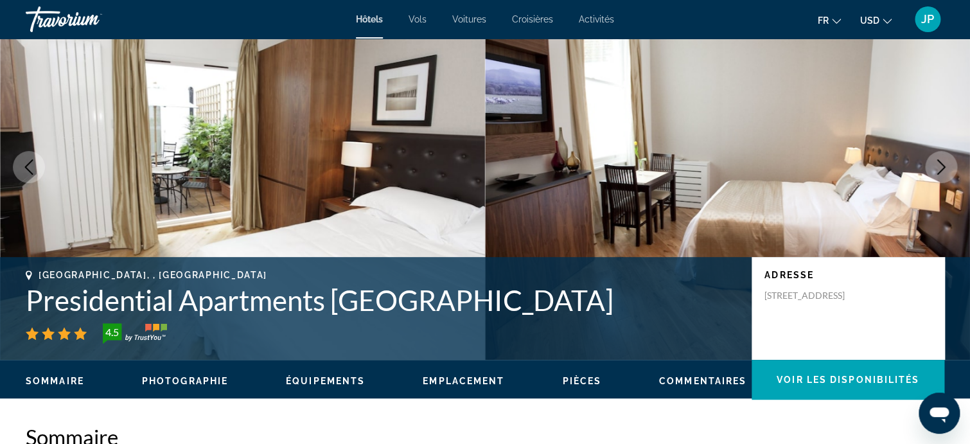
click at [938, 166] on icon "Next image" at bounding box center [941, 166] width 15 height 15
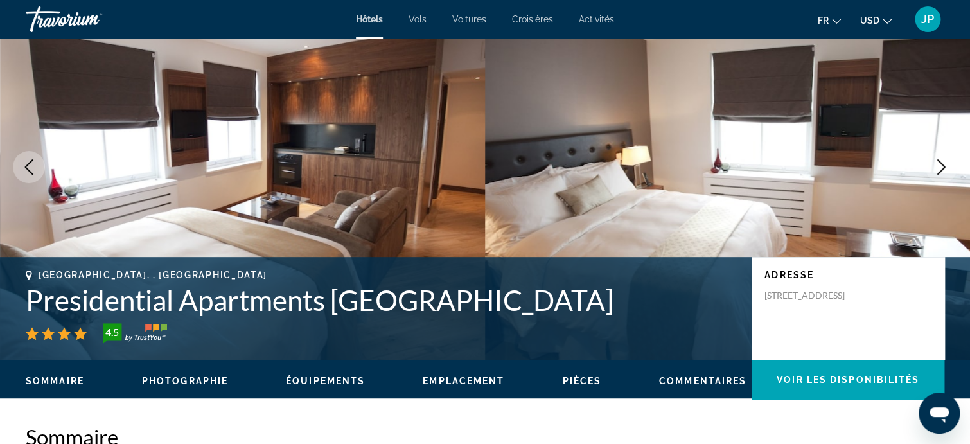
click at [938, 166] on icon "Next image" at bounding box center [941, 166] width 15 height 15
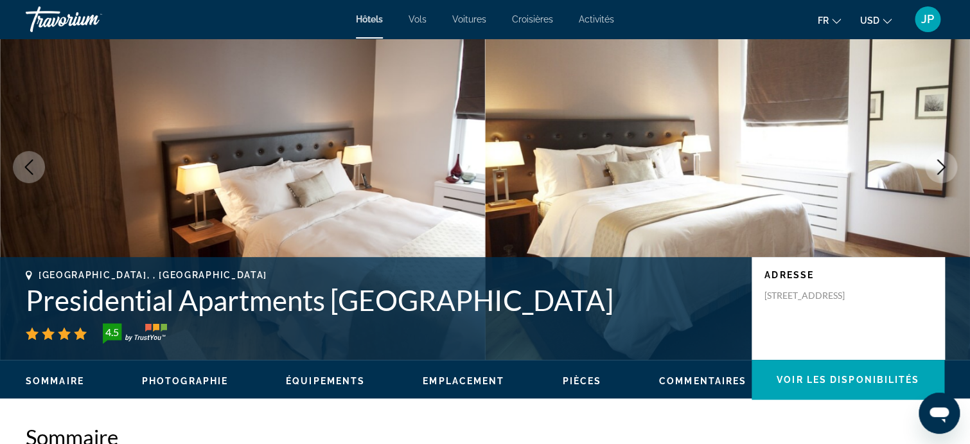
click at [938, 166] on icon "Next image" at bounding box center [941, 166] width 15 height 15
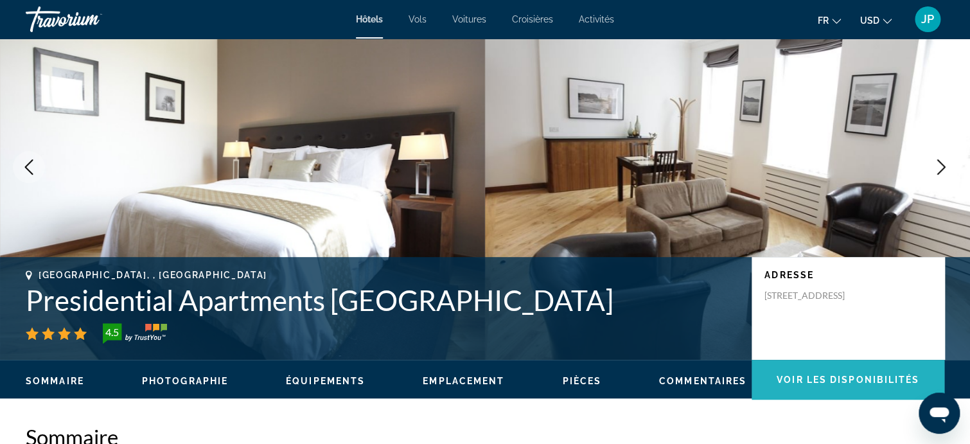
click at [847, 381] on span "Voir les disponibilités" at bounding box center [848, 380] width 143 height 10
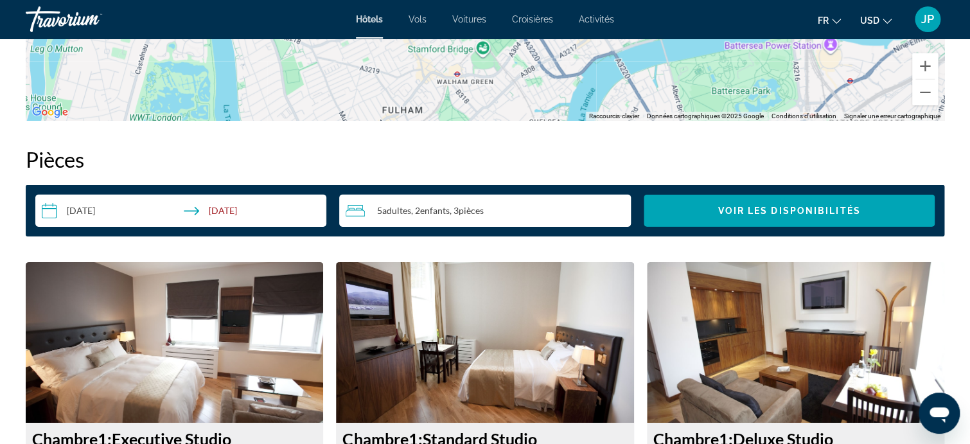
scroll to position [1498, 0]
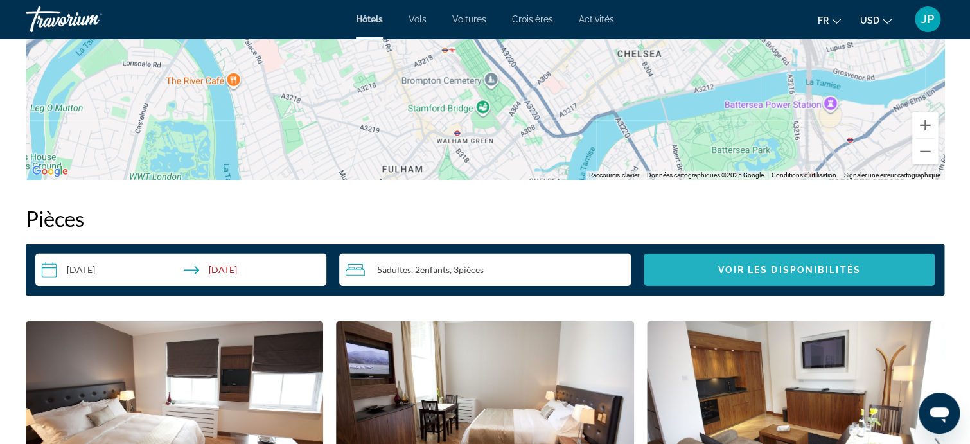
click at [805, 272] on span "Voir les disponibilités" at bounding box center [789, 270] width 143 height 10
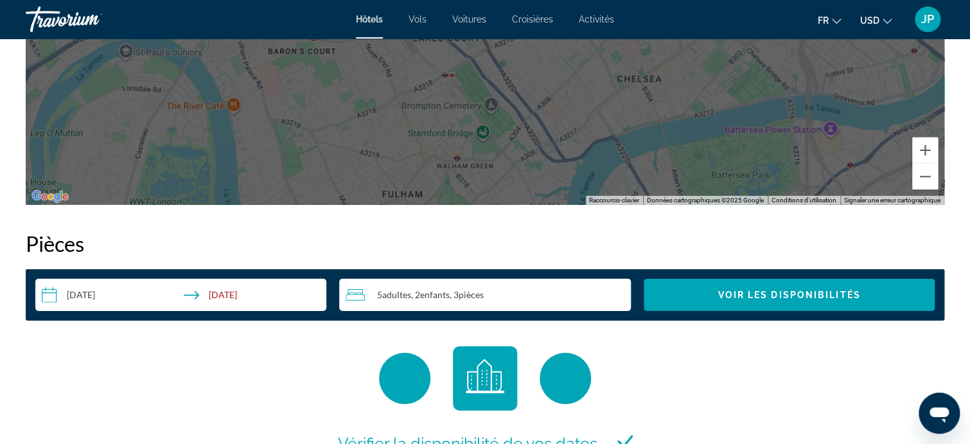
scroll to position [1487, 0]
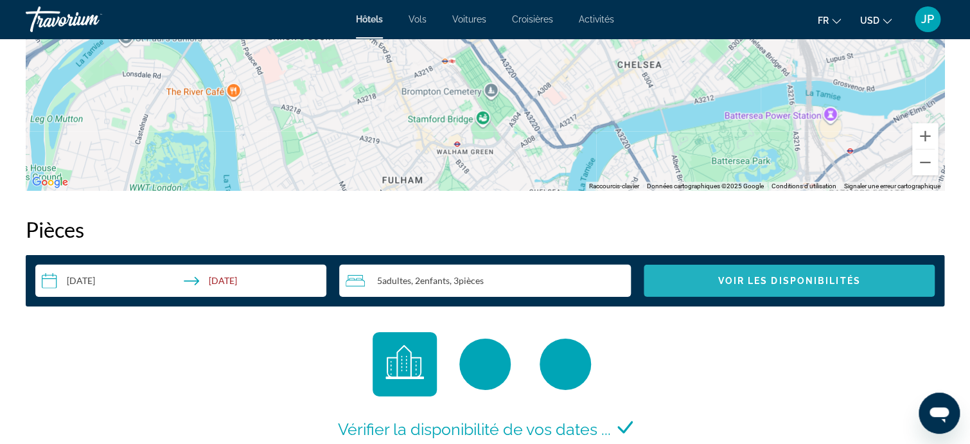
click at [769, 276] on span "Voir les disponibilités" at bounding box center [789, 281] width 143 height 10
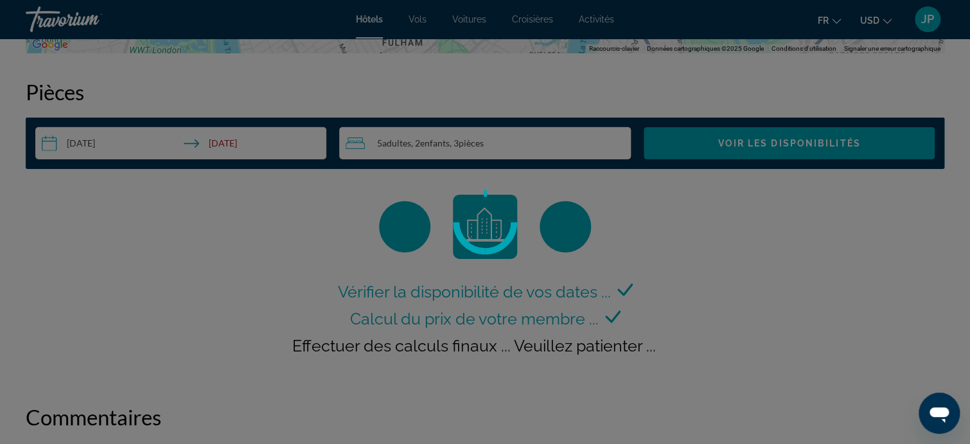
scroll to position [1626, 0]
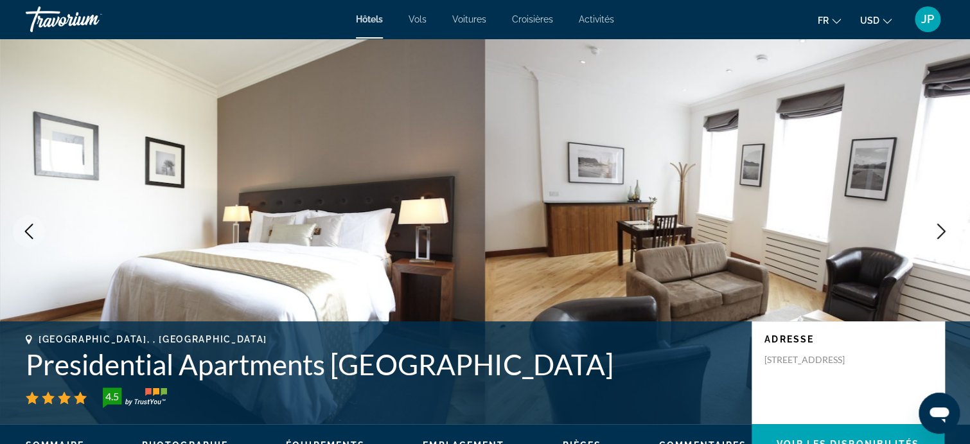
click at [938, 231] on icon "Next image" at bounding box center [941, 231] width 15 height 15
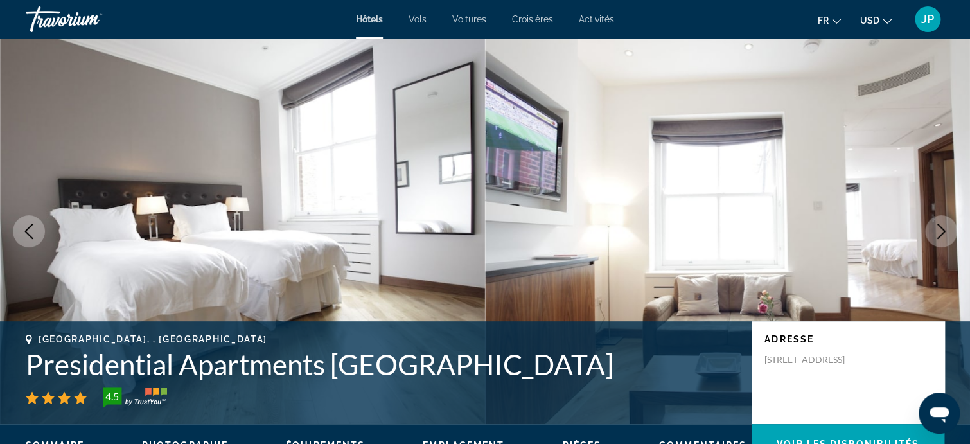
click at [938, 231] on icon "Next image" at bounding box center [941, 231] width 15 height 15
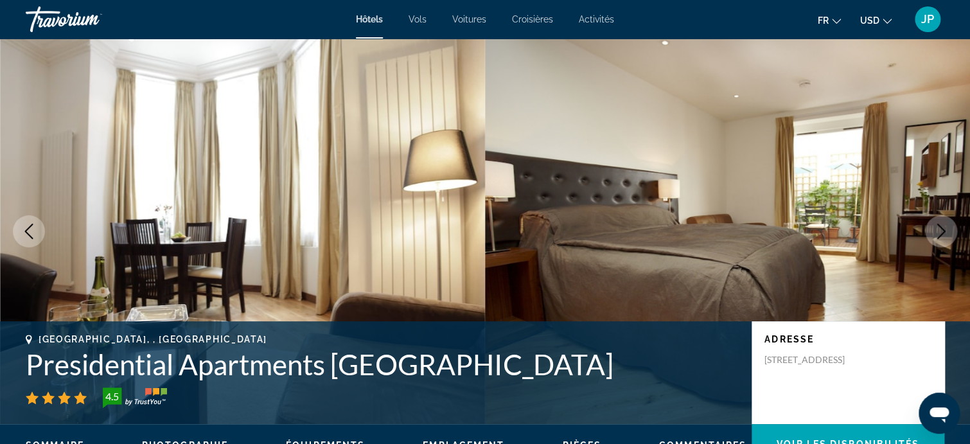
click at [938, 231] on icon "Next image" at bounding box center [941, 231] width 15 height 15
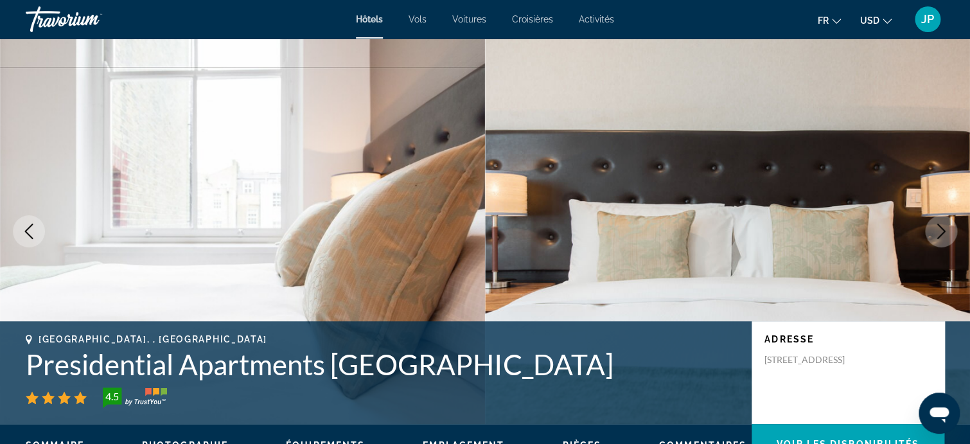
click at [938, 231] on icon "Next image" at bounding box center [941, 231] width 15 height 15
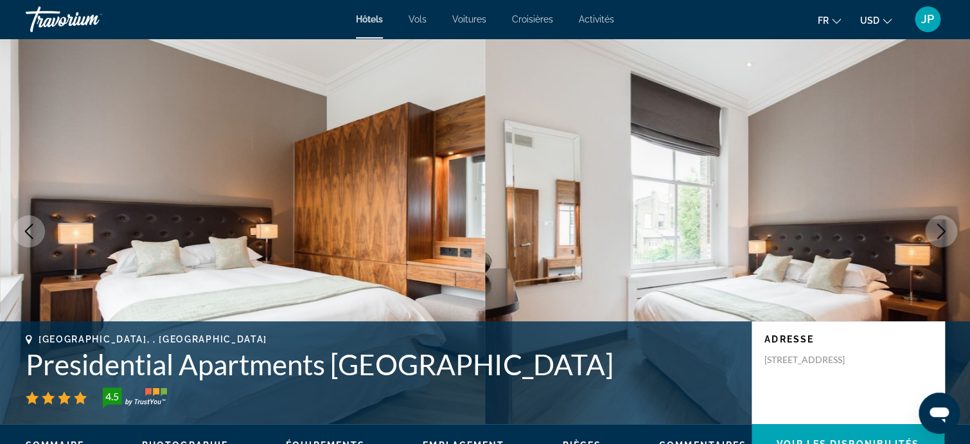
click at [938, 231] on icon "Next image" at bounding box center [941, 231] width 15 height 15
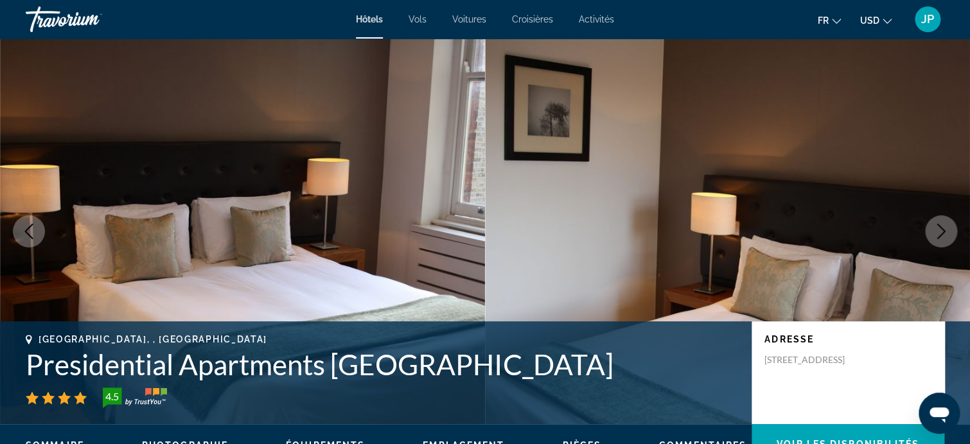
click at [938, 231] on icon "Next image" at bounding box center [941, 231] width 15 height 15
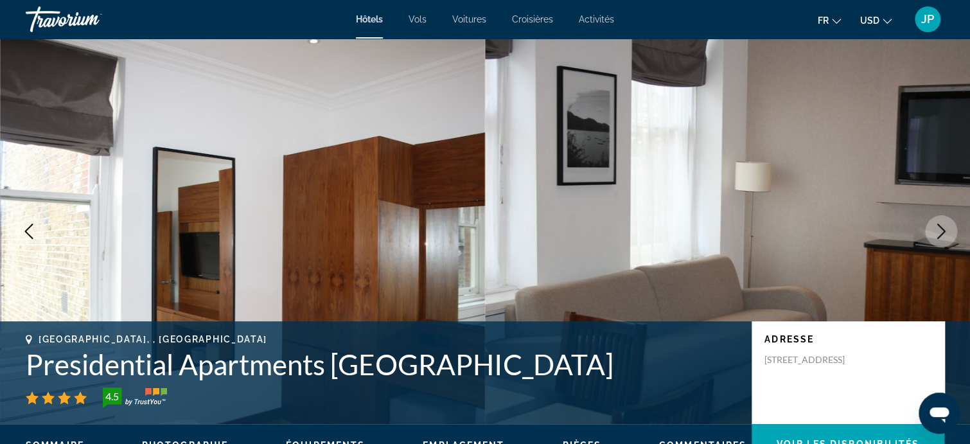
click at [938, 231] on icon "Next image" at bounding box center [941, 231] width 15 height 15
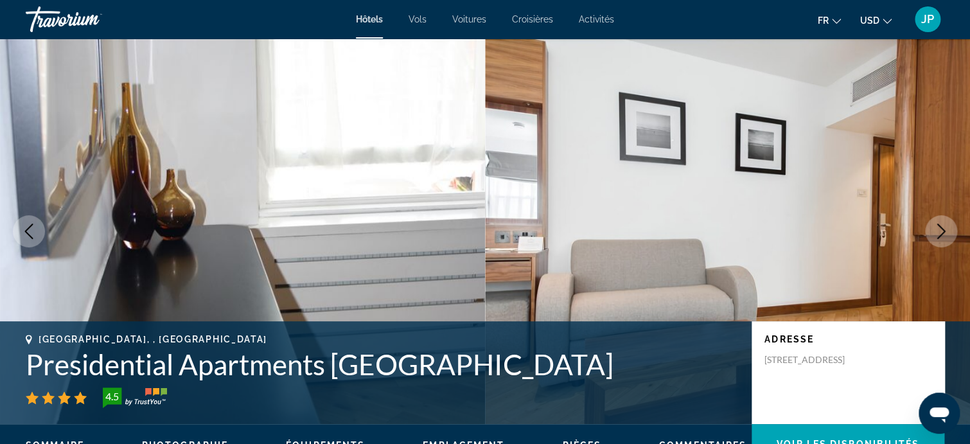
click at [938, 231] on icon "Next image" at bounding box center [941, 231] width 15 height 15
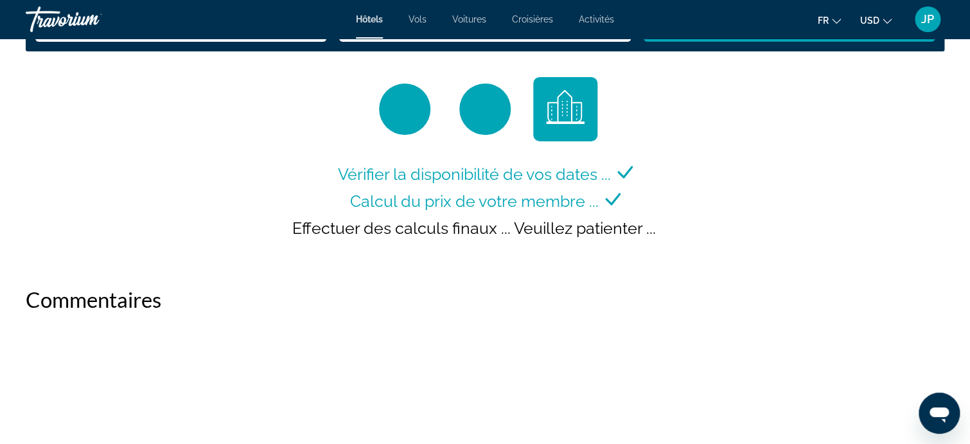
scroll to position [1735, 0]
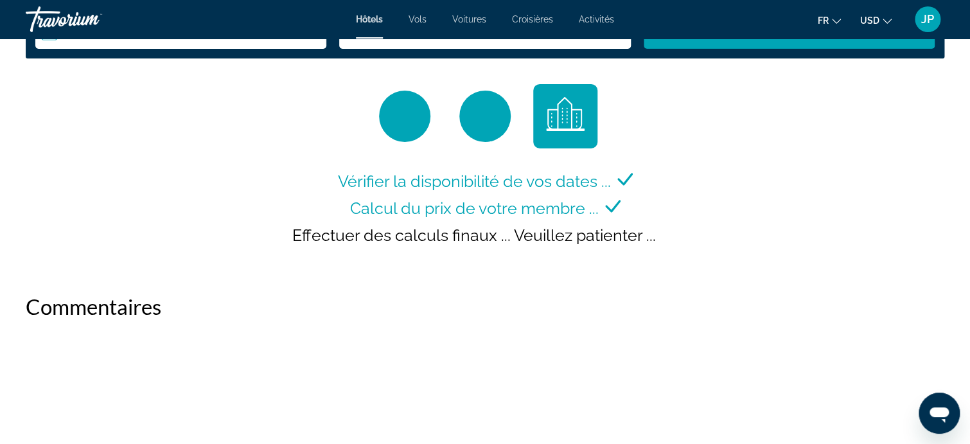
drag, startPoint x: 768, startPoint y: 278, endPoint x: 750, endPoint y: 236, distance: 44.6
click at [825, 251] on div "Vérifier la disponibilité de vos dates ... Calcul du prix de votre membre ... E…" at bounding box center [485, 176] width 919 height 184
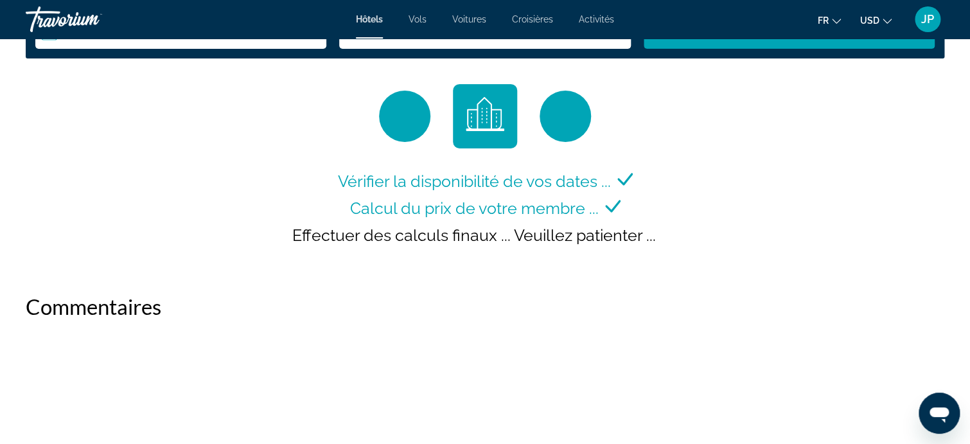
click at [398, 117] on div "Main content" at bounding box center [404, 116] width 51 height 51
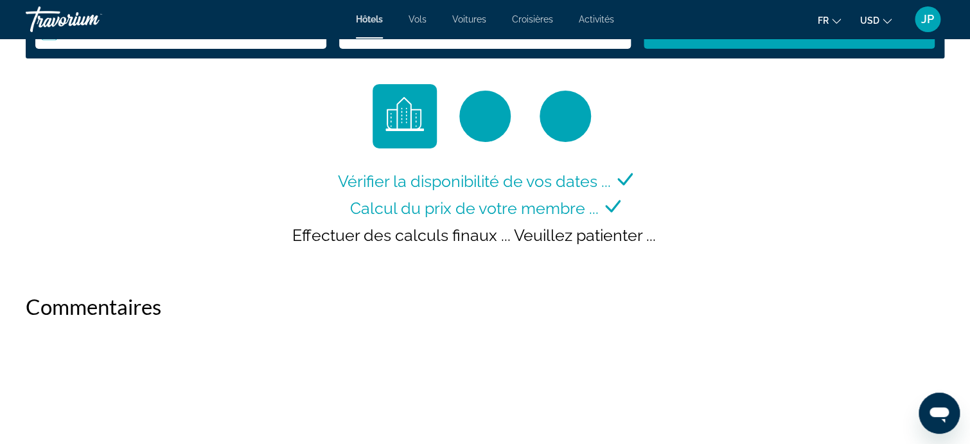
click at [375, 16] on span "Hôtels" at bounding box center [369, 19] width 27 height 10
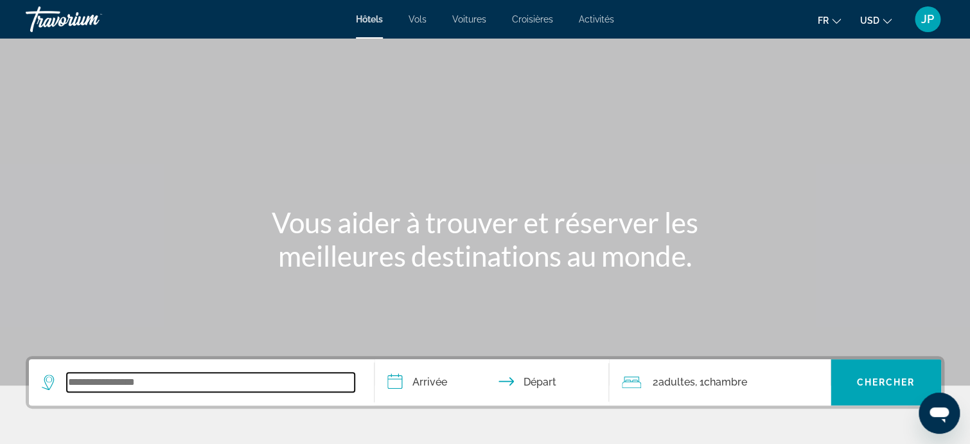
click at [136, 385] on input "Search widget" at bounding box center [211, 382] width 288 height 19
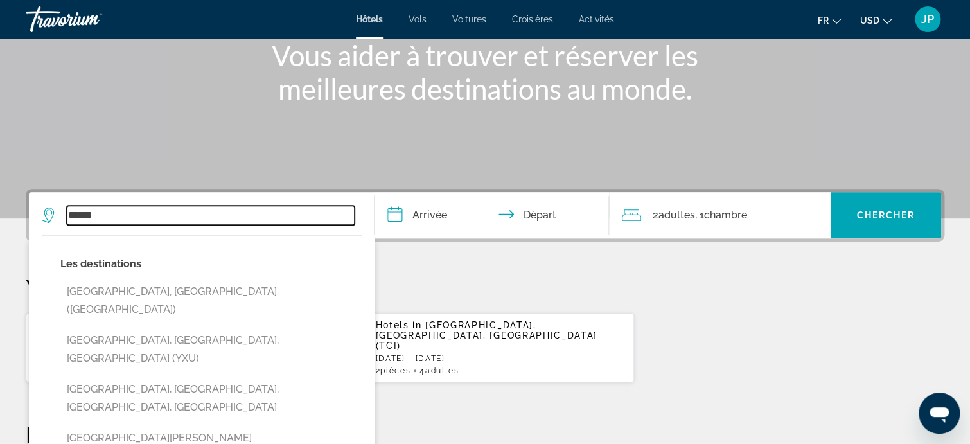
scroll to position [135, 0]
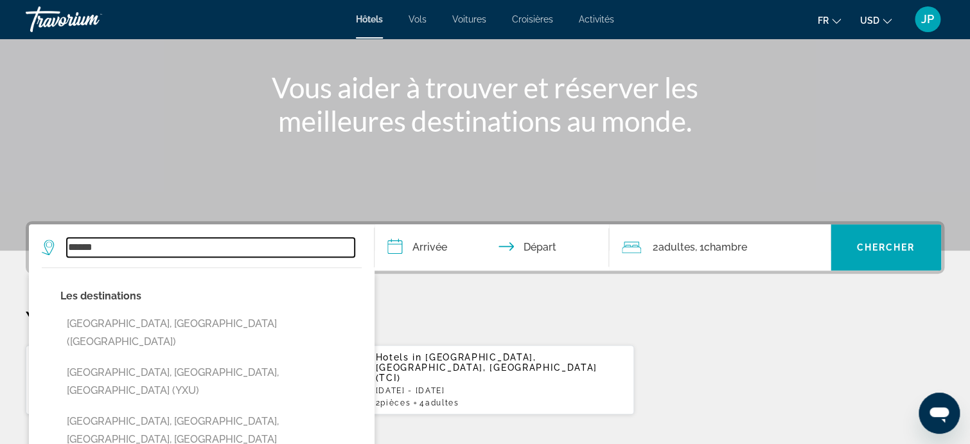
type input "******"
click at [432, 247] on input "**********" at bounding box center [495, 249] width 240 height 50
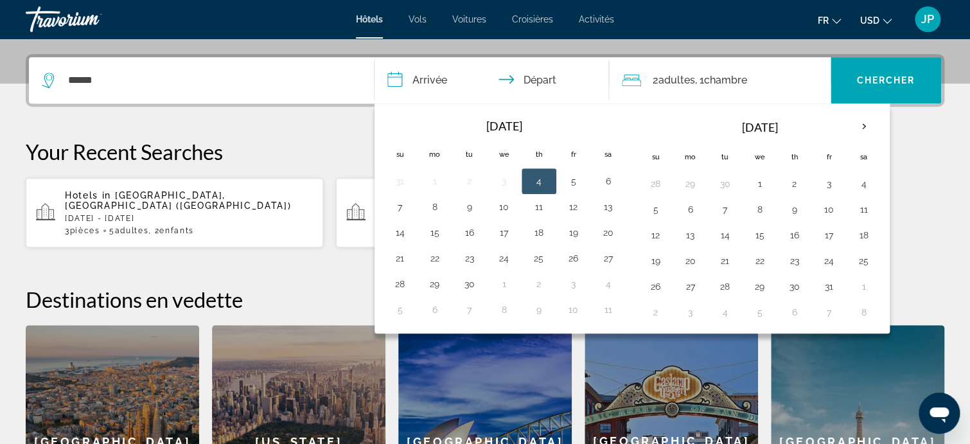
scroll to position [314, 0]
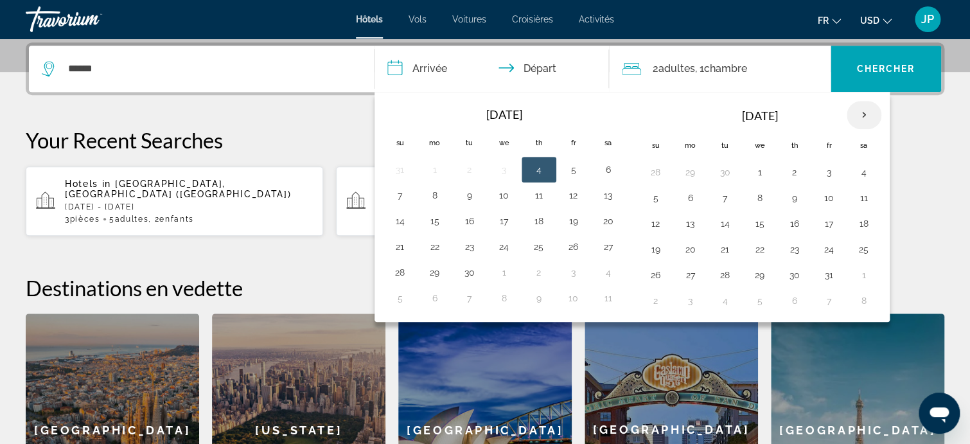
click at [864, 110] on th "Next month" at bounding box center [864, 115] width 35 height 28
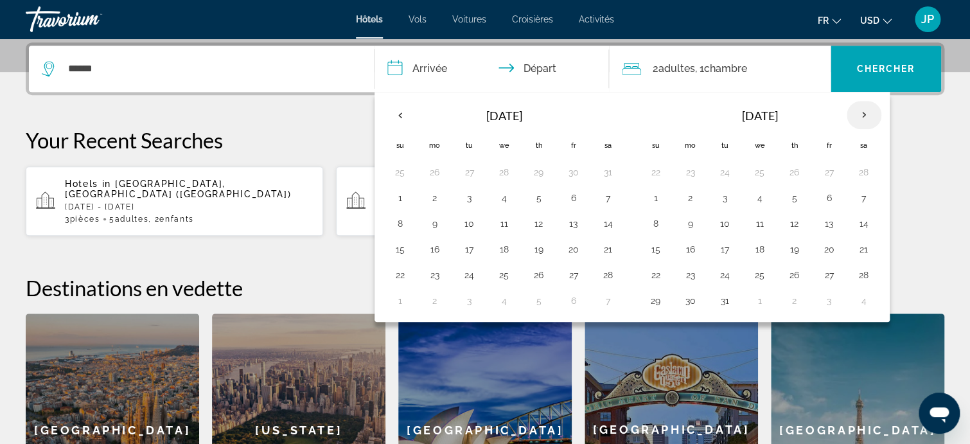
click at [865, 109] on th "Next month" at bounding box center [864, 115] width 35 height 28
click at [689, 224] on button "13" at bounding box center [690, 224] width 21 height 18
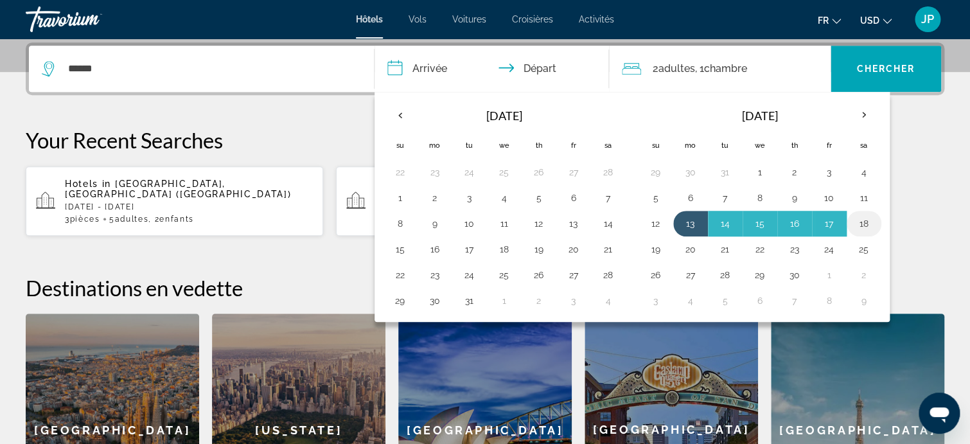
click at [867, 223] on button "18" at bounding box center [864, 224] width 21 height 18
type input "**********"
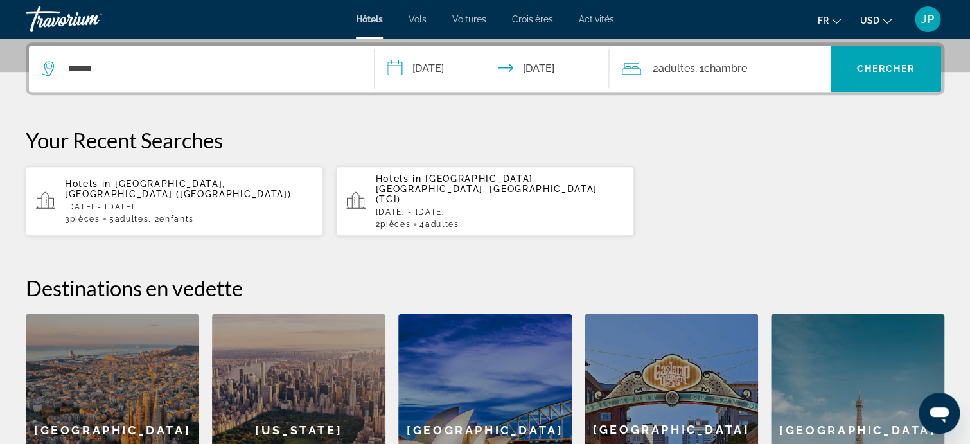
click at [684, 75] on span "2 Adulte Adultes" at bounding box center [674, 69] width 42 height 18
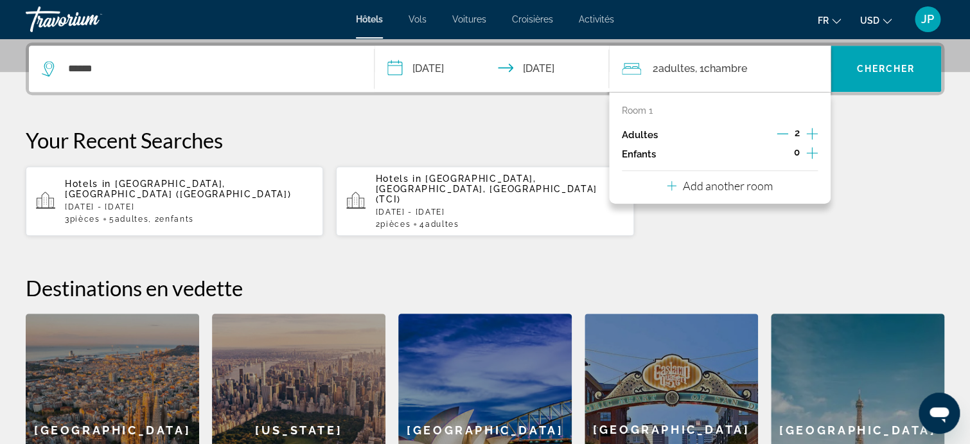
click at [734, 184] on p "Add another room" at bounding box center [728, 186] width 90 height 14
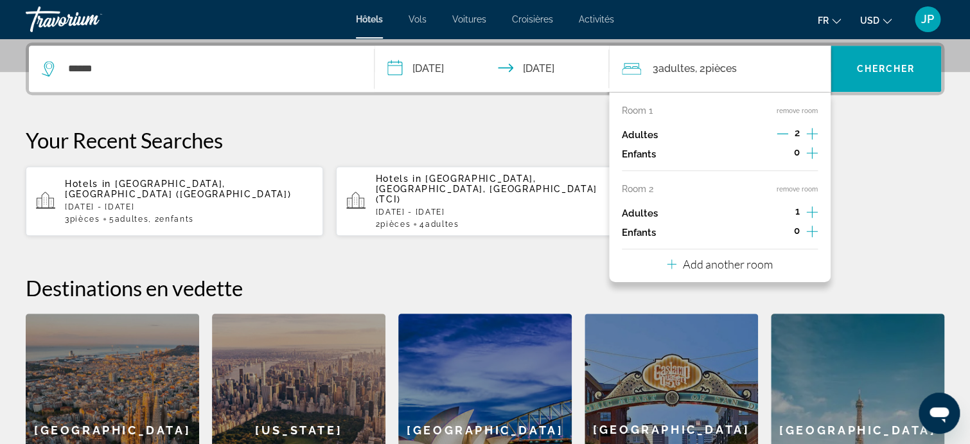
click at [810, 141] on icon "Increment adults" at bounding box center [812, 133] width 12 height 15
click at [809, 161] on icon "Increment children" at bounding box center [812, 152] width 12 height 15
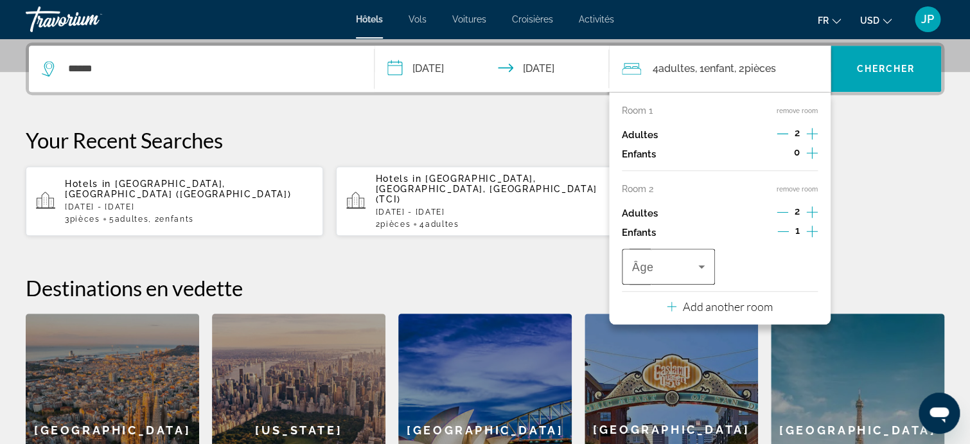
click at [704, 261] on icon "Travelers: 4 adults, 1 child" at bounding box center [701, 266] width 15 height 15
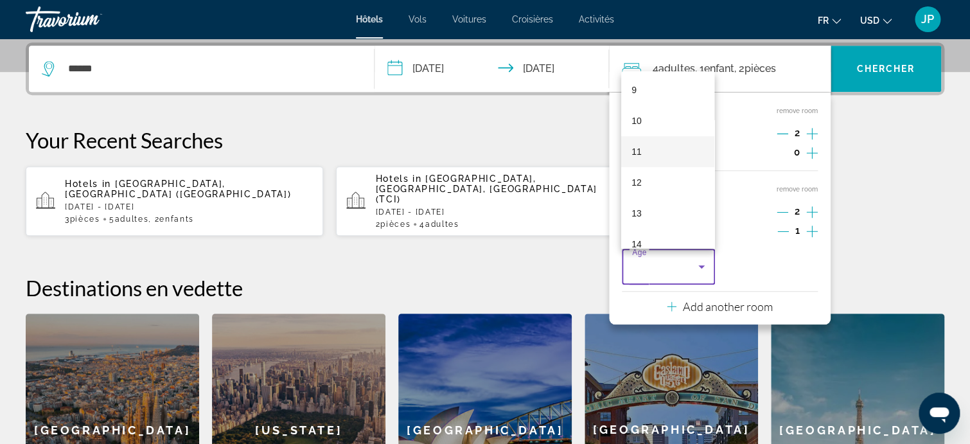
scroll to position [257, 0]
click at [655, 171] on mat-option "11" at bounding box center [667, 174] width 93 height 31
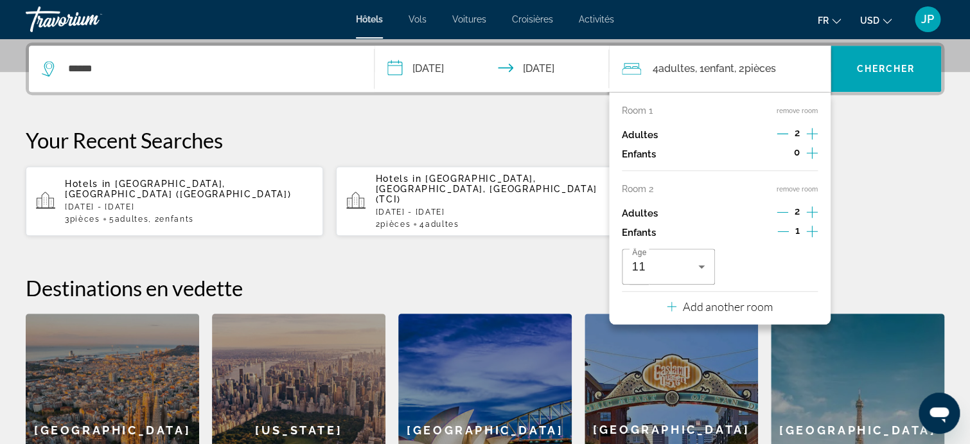
click at [755, 305] on p "Add another room" at bounding box center [728, 306] width 90 height 14
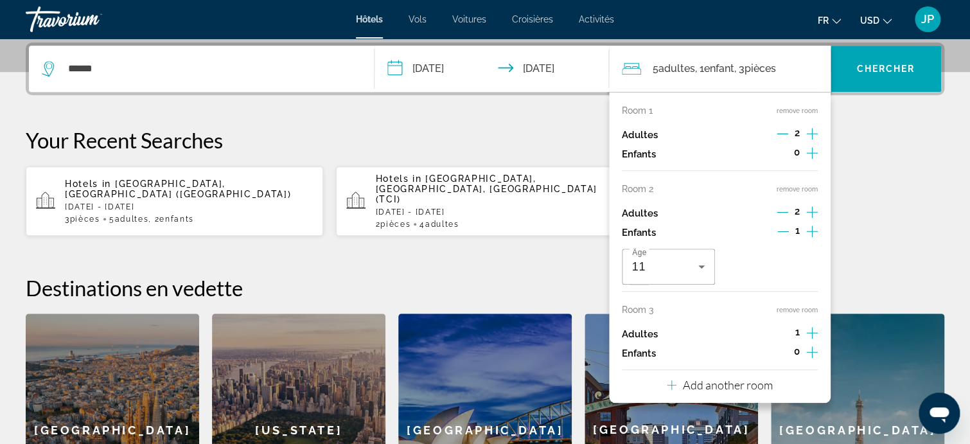
click at [810, 161] on icon "Increment children" at bounding box center [812, 152] width 12 height 15
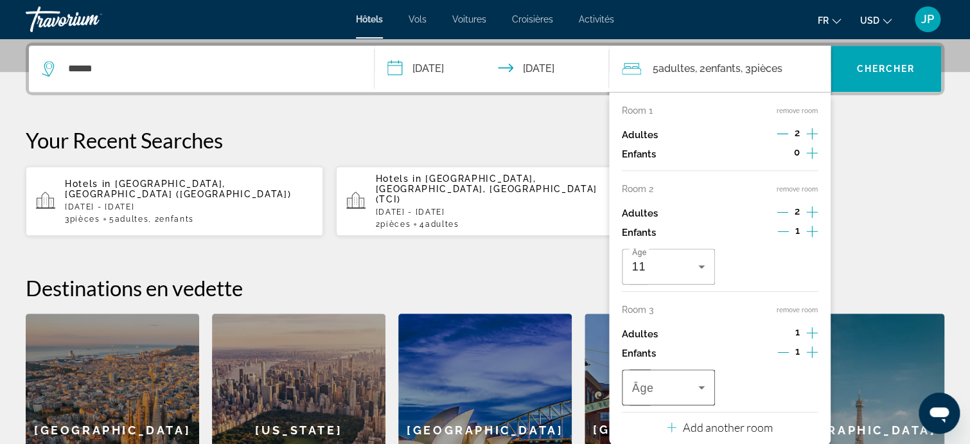
click at [701, 388] on icon "Travelers: 5 adults, 2 children" at bounding box center [701, 387] width 15 height 15
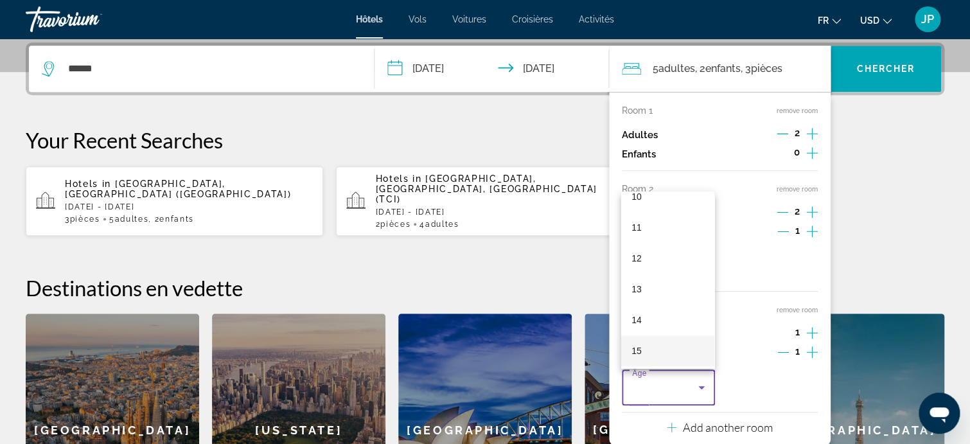
scroll to position [385, 0]
drag, startPoint x: 657, startPoint y: 289, endPoint x: 664, endPoint y: 285, distance: 8.1
click at [664, 285] on mat-option "15" at bounding box center [667, 289] width 93 height 31
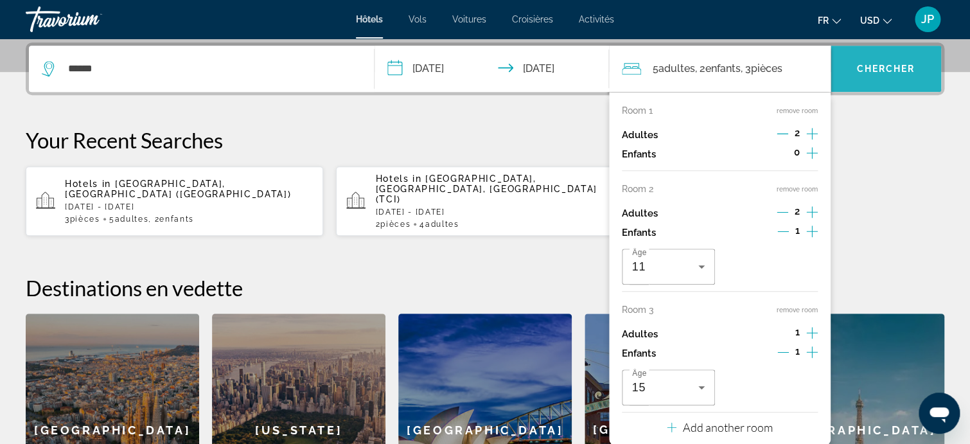
click at [904, 65] on span "Chercher" at bounding box center [885, 69] width 58 height 10
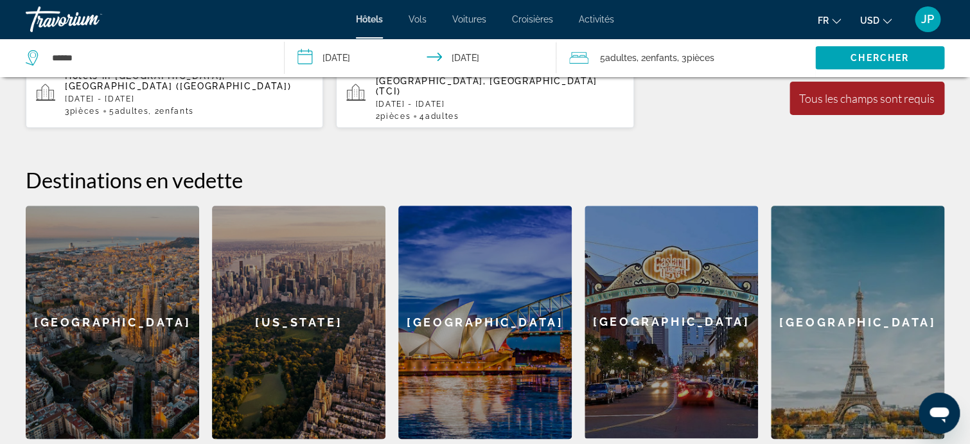
scroll to position [442, 0]
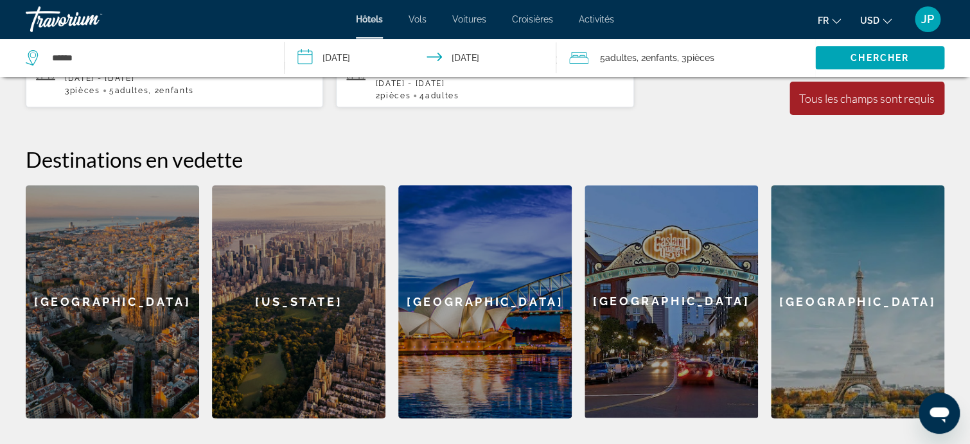
click at [723, 146] on h2 "Destinations en vedette" at bounding box center [485, 159] width 919 height 26
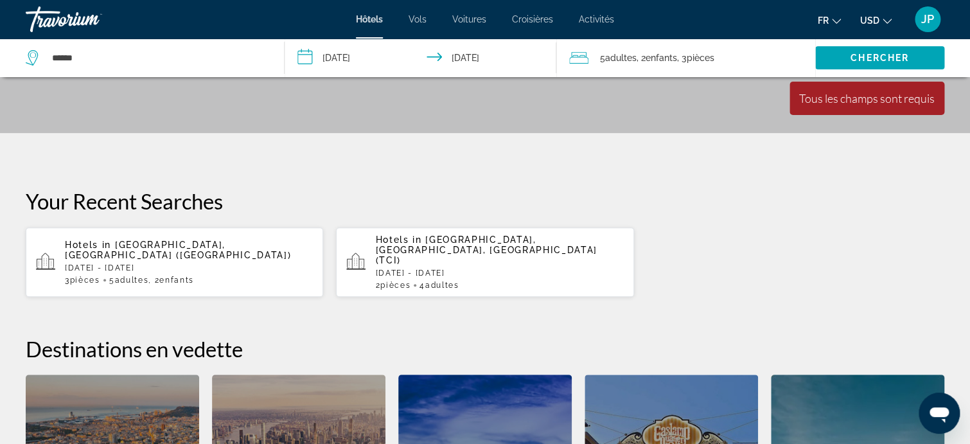
scroll to position [199, 0]
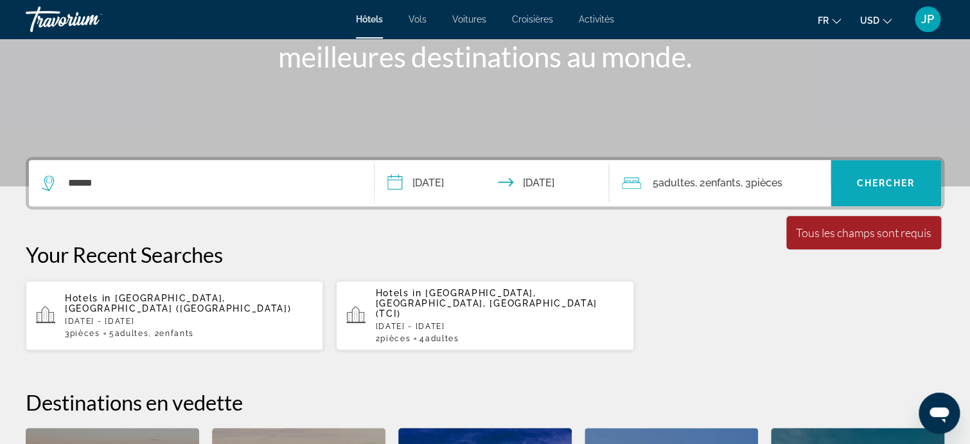
click at [875, 185] on span "Chercher" at bounding box center [885, 183] width 58 height 10
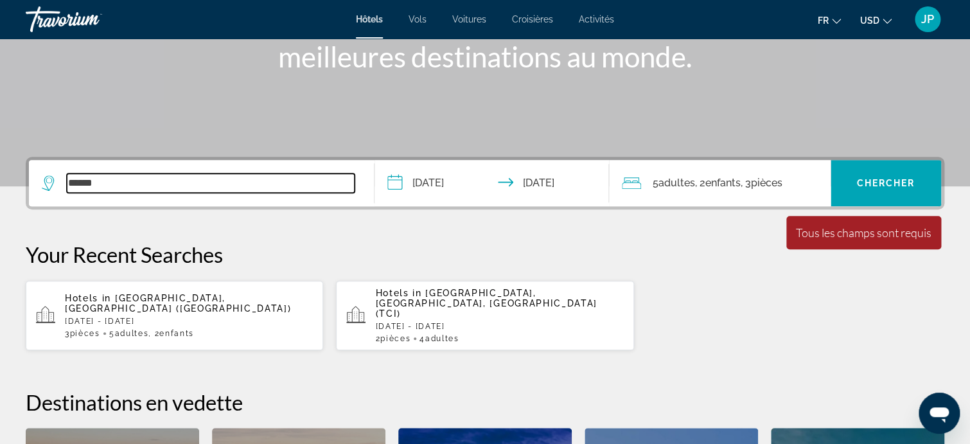
click at [109, 182] on input "******" at bounding box center [211, 182] width 288 height 19
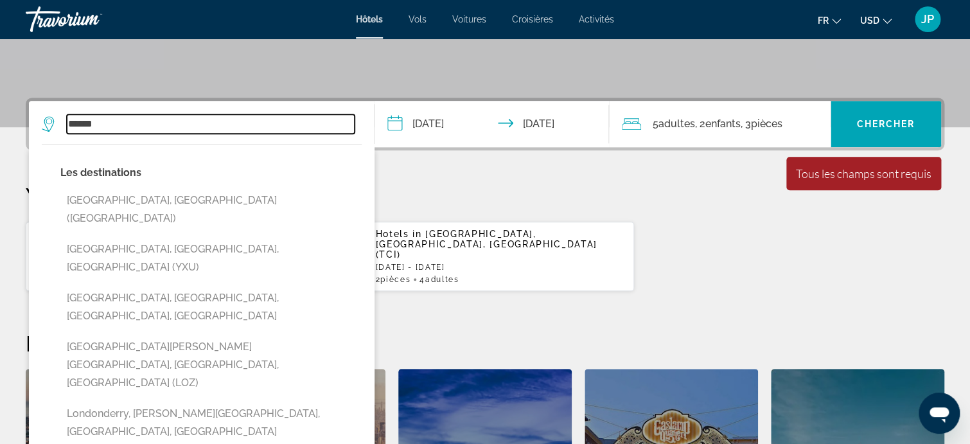
scroll to position [314, 0]
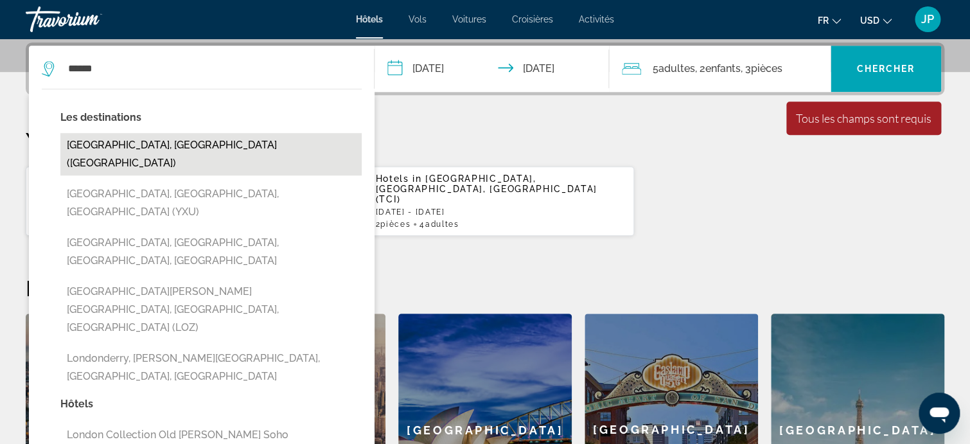
click at [181, 145] on button "[GEOGRAPHIC_DATA], [GEOGRAPHIC_DATA] ([GEOGRAPHIC_DATA])" at bounding box center [210, 154] width 301 height 42
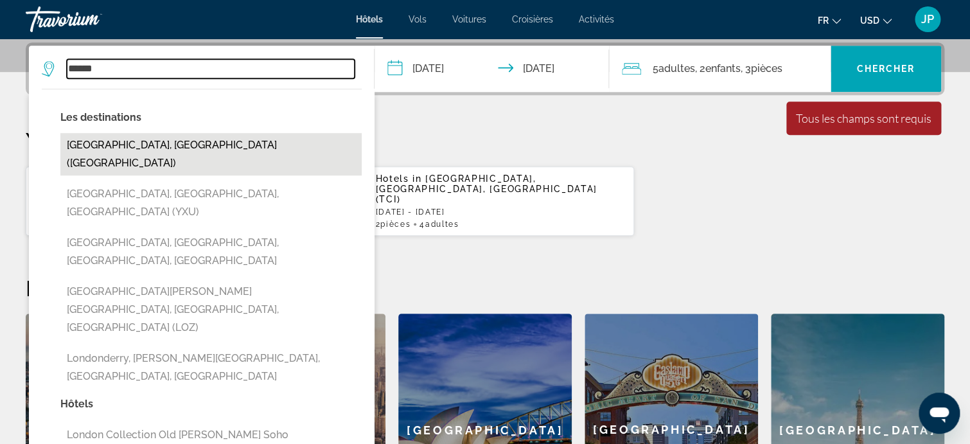
type input "**********"
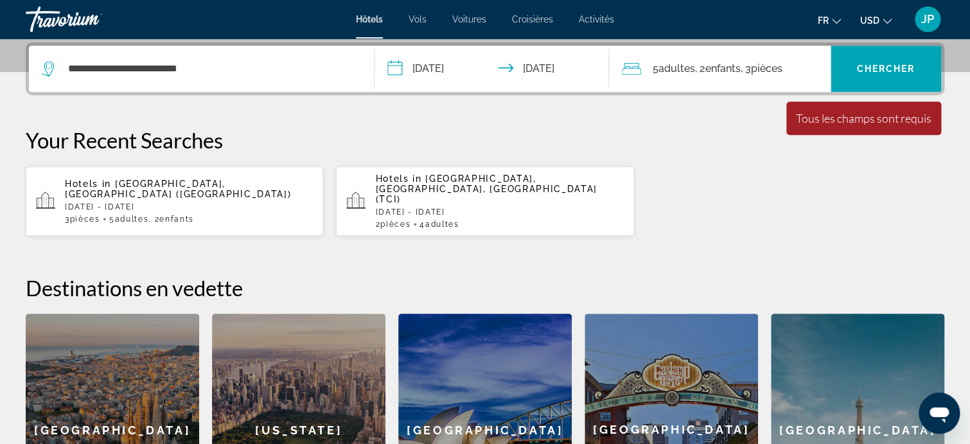
click at [796, 185] on div "Hotels in London, United Kingdom (LON) Mon, 13 Apr - Sat, 18 Apr 3 Chambre pièc…" at bounding box center [485, 201] width 919 height 71
click at [899, 64] on span "Chercher" at bounding box center [885, 69] width 58 height 10
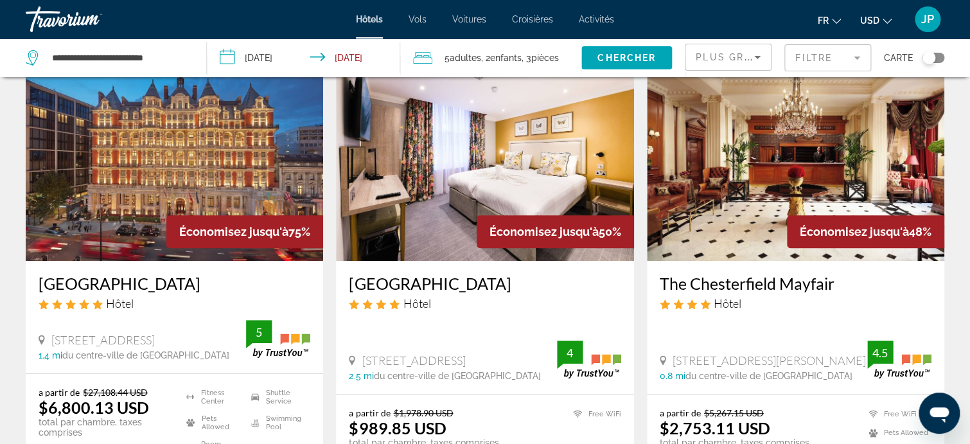
scroll to position [64, 0]
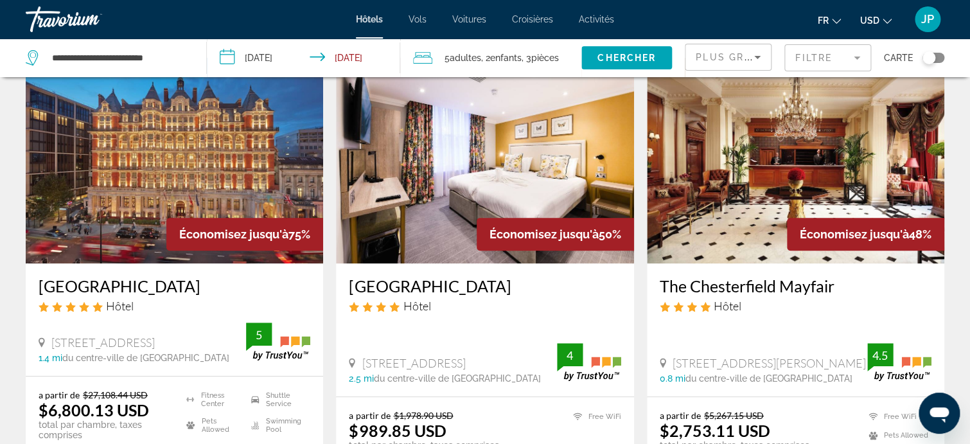
click at [545, 235] on span "Économisez jusqu'à" at bounding box center [544, 233] width 109 height 13
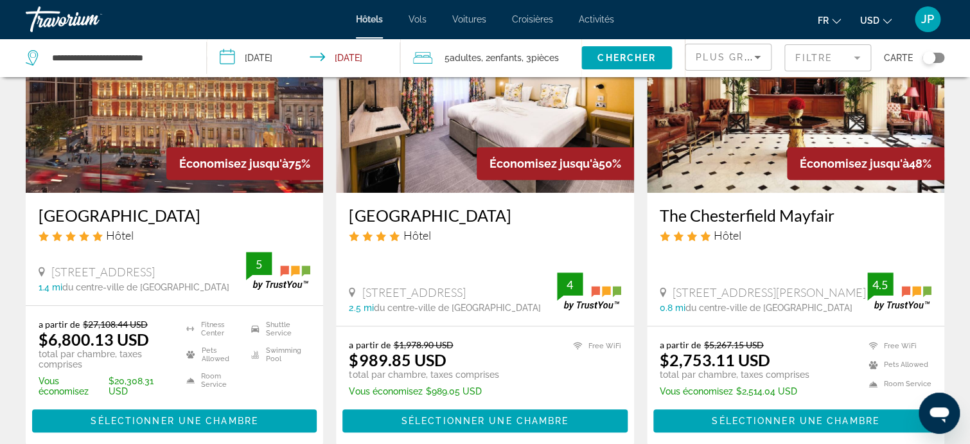
scroll to position [193, 0]
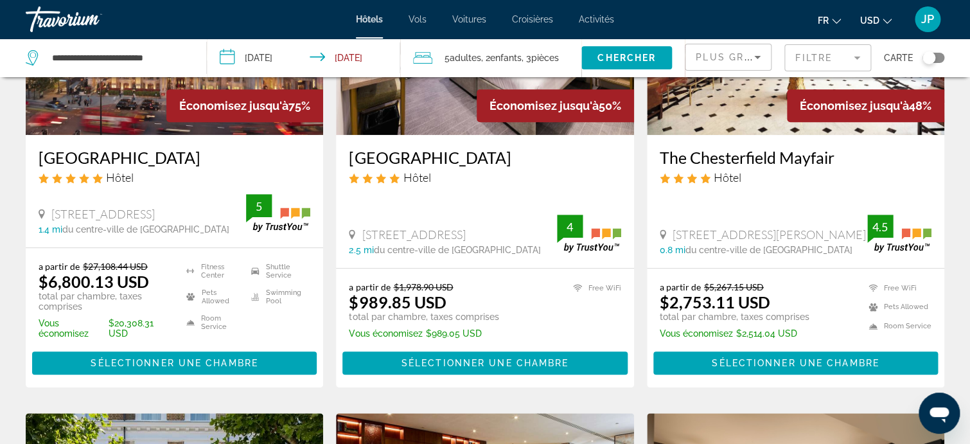
click at [441, 112] on img "Main content" at bounding box center [484, 32] width 297 height 206
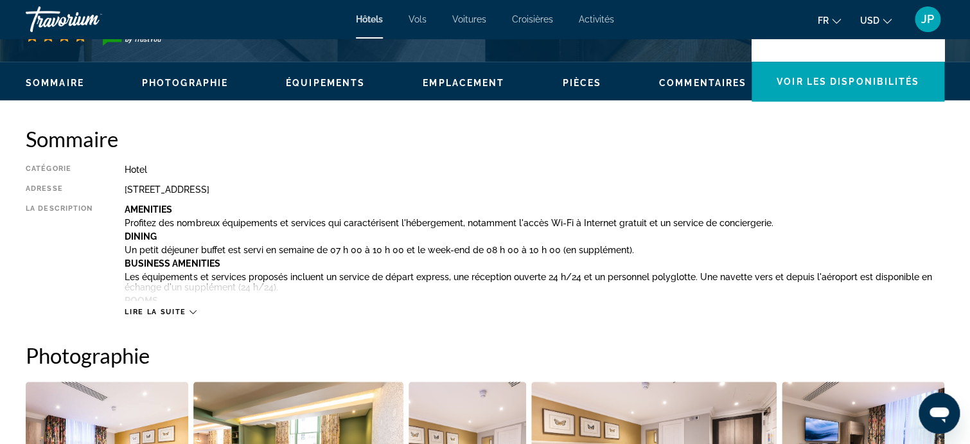
scroll to position [385, 0]
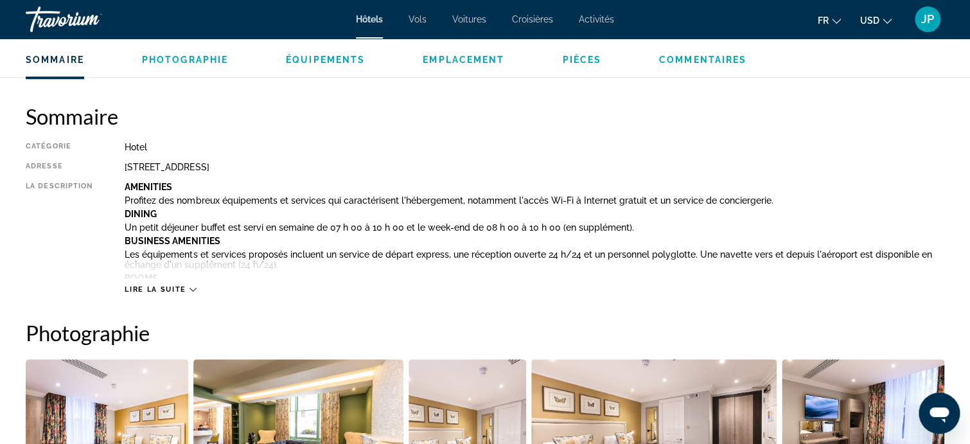
click at [192, 285] on div "Lire la suite" at bounding box center [160, 289] width 71 height 8
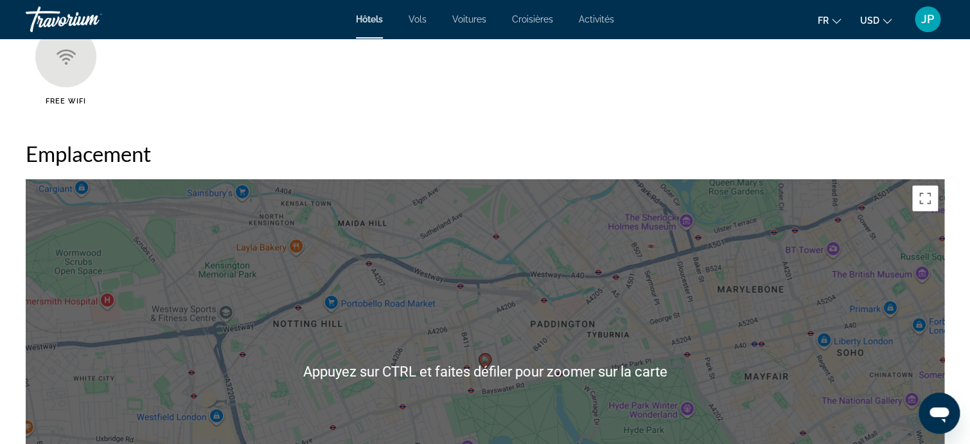
scroll to position [1413, 0]
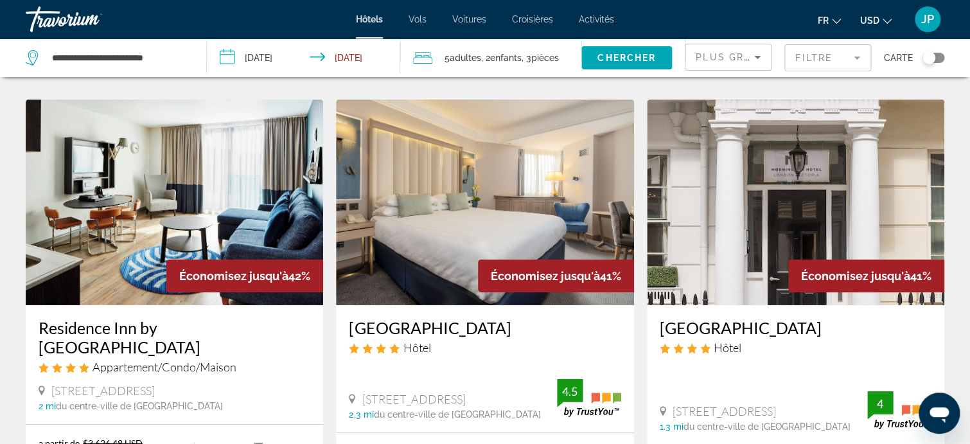
scroll to position [1478, 0]
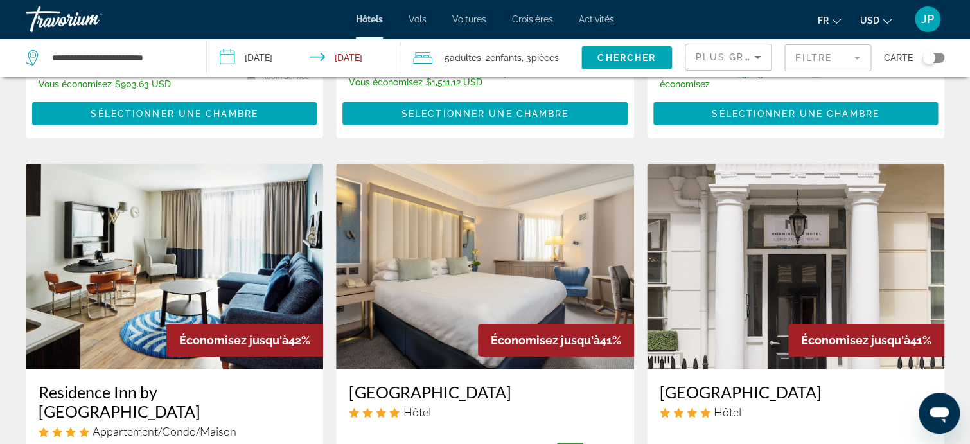
click at [487, 222] on img "Main content" at bounding box center [484, 267] width 297 height 206
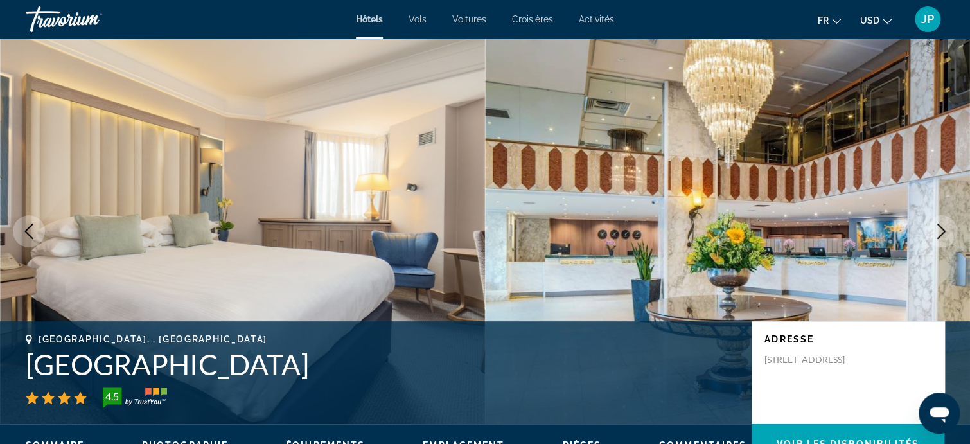
click at [937, 231] on icon "Next image" at bounding box center [941, 231] width 15 height 15
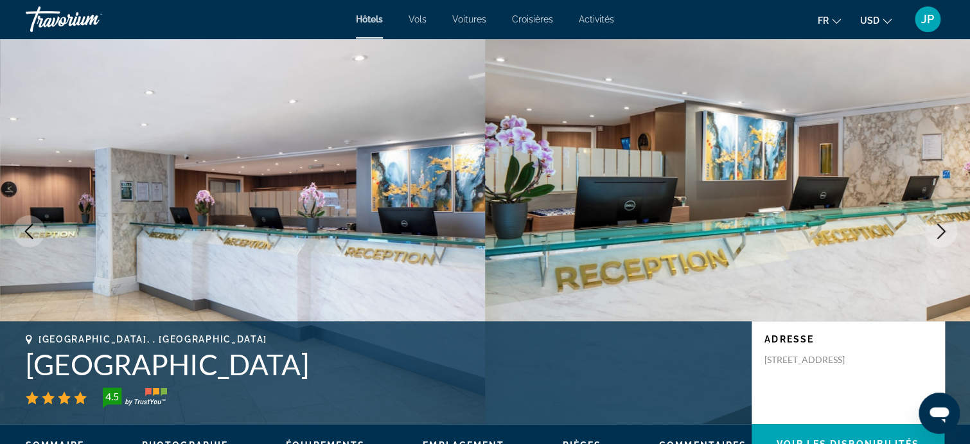
click at [937, 231] on icon "Next image" at bounding box center [941, 231] width 15 height 15
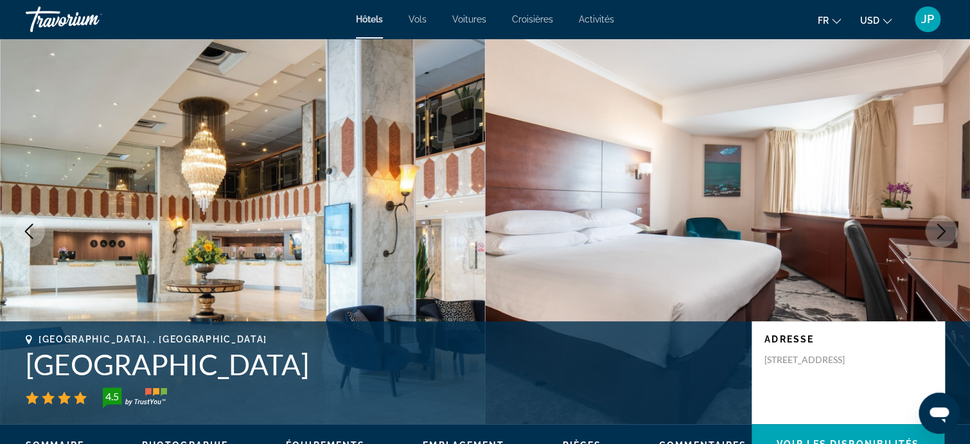
click at [937, 231] on icon "Next image" at bounding box center [941, 231] width 15 height 15
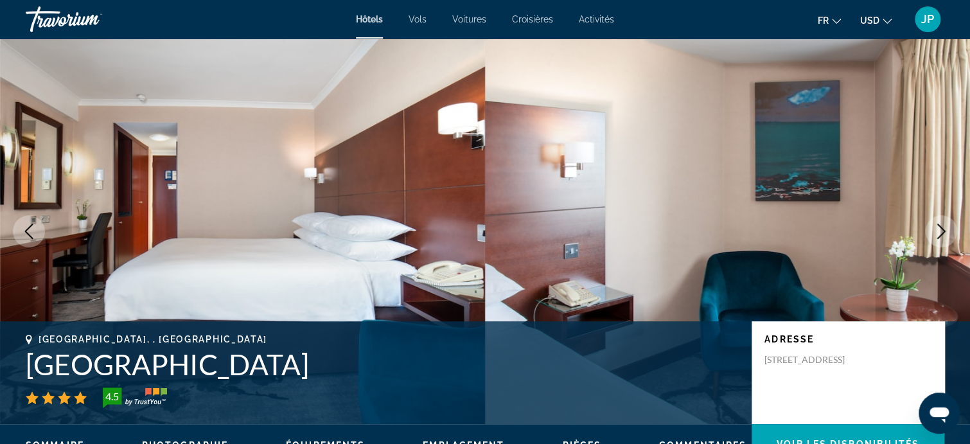
click at [937, 231] on icon "Next image" at bounding box center [941, 231] width 15 height 15
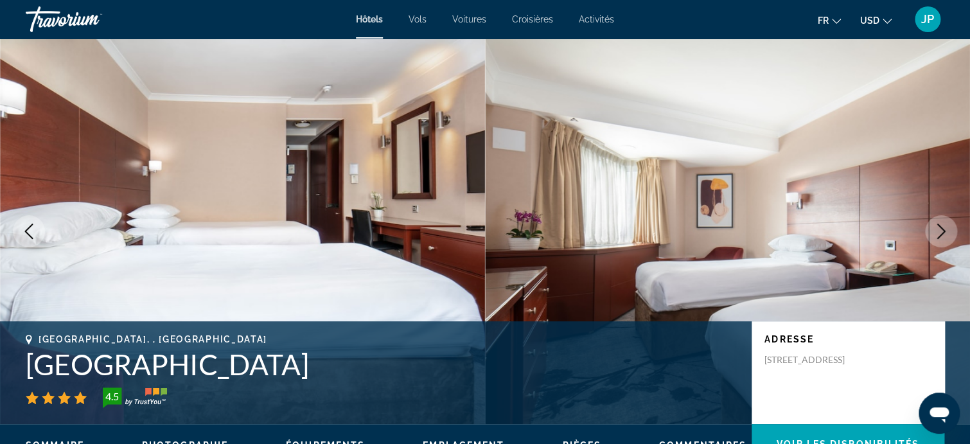
click at [937, 231] on icon "Next image" at bounding box center [941, 231] width 15 height 15
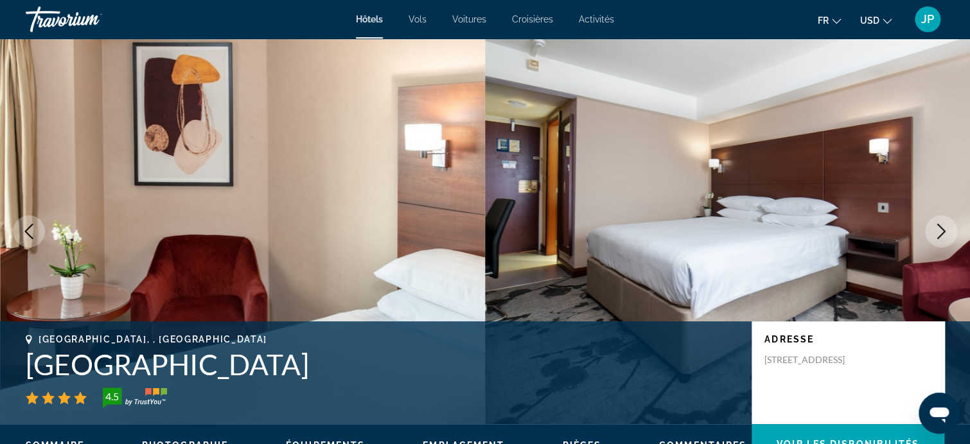
click at [937, 231] on icon "Next image" at bounding box center [941, 231] width 15 height 15
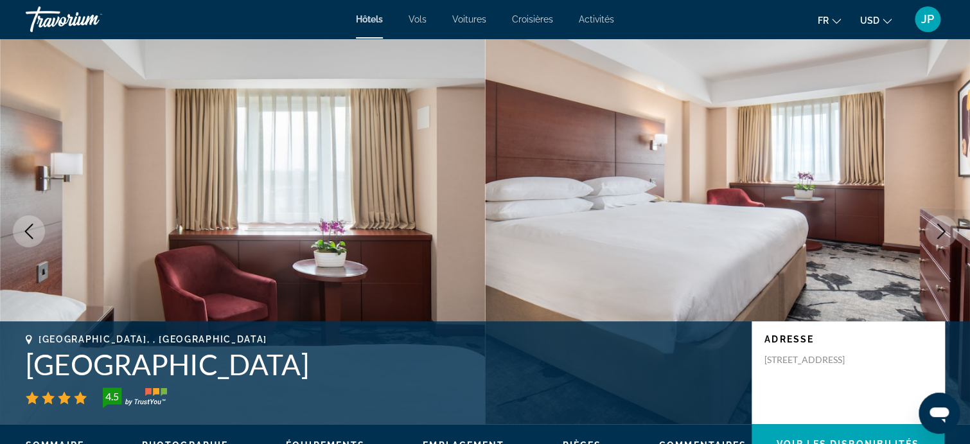
click at [937, 231] on icon "Next image" at bounding box center [941, 231] width 15 height 15
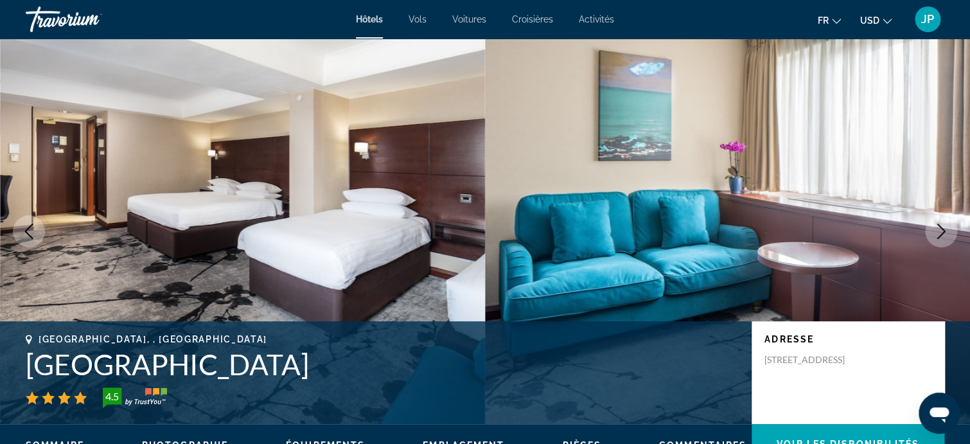
click at [937, 231] on icon "Next image" at bounding box center [941, 231] width 15 height 15
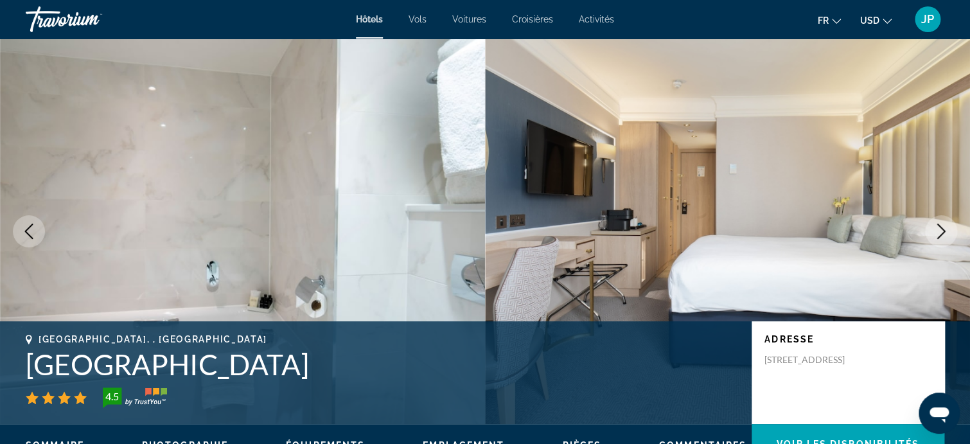
click at [937, 231] on icon "Next image" at bounding box center [941, 231] width 15 height 15
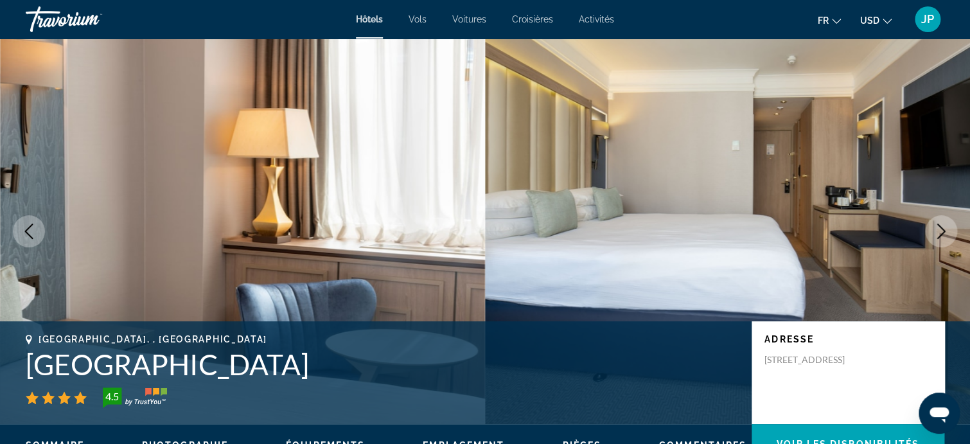
click at [937, 231] on icon "Next image" at bounding box center [941, 231] width 15 height 15
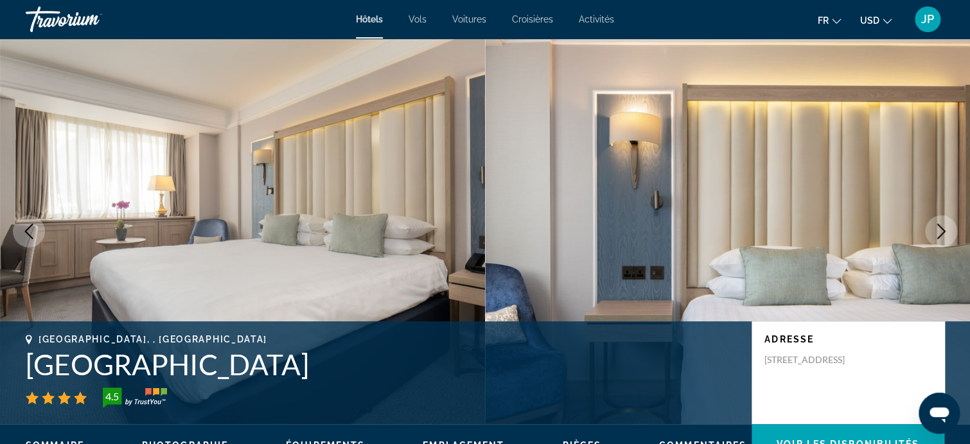
click at [937, 231] on icon "Next image" at bounding box center [941, 231] width 15 height 15
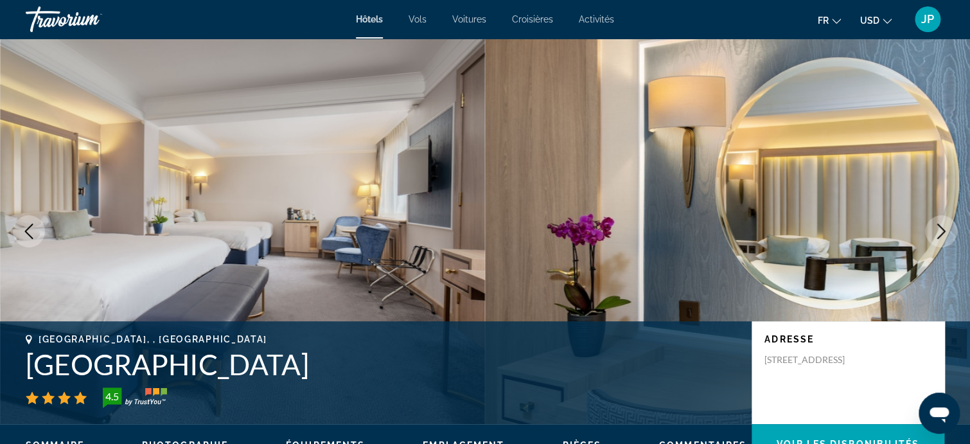
click at [937, 231] on icon "Next image" at bounding box center [941, 231] width 15 height 15
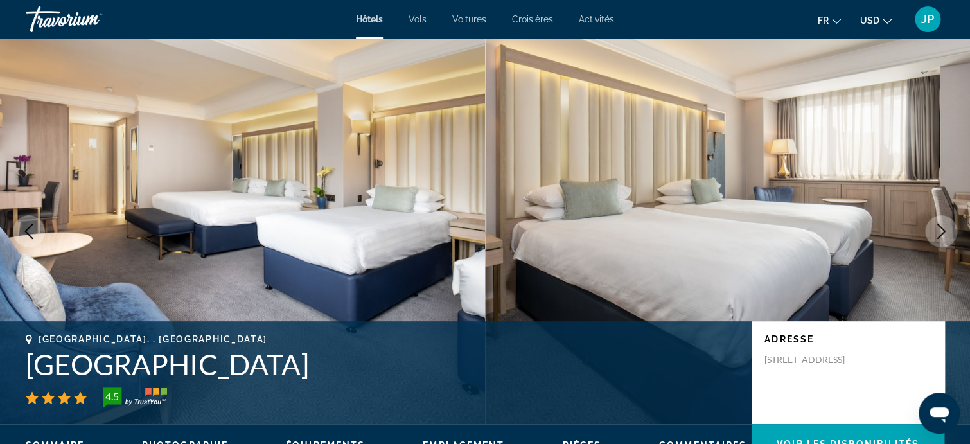
click at [937, 231] on icon "Next image" at bounding box center [941, 231] width 15 height 15
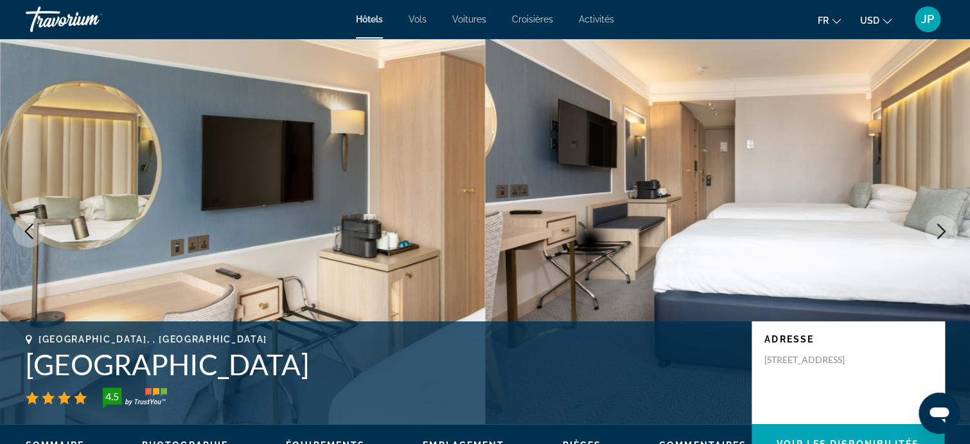
click at [937, 231] on icon "Next image" at bounding box center [941, 231] width 15 height 15
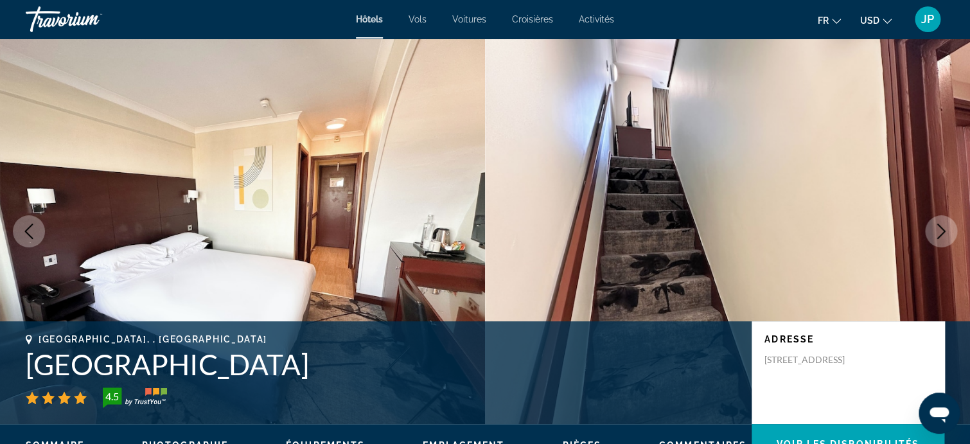
click at [937, 231] on icon "Next image" at bounding box center [941, 231] width 15 height 15
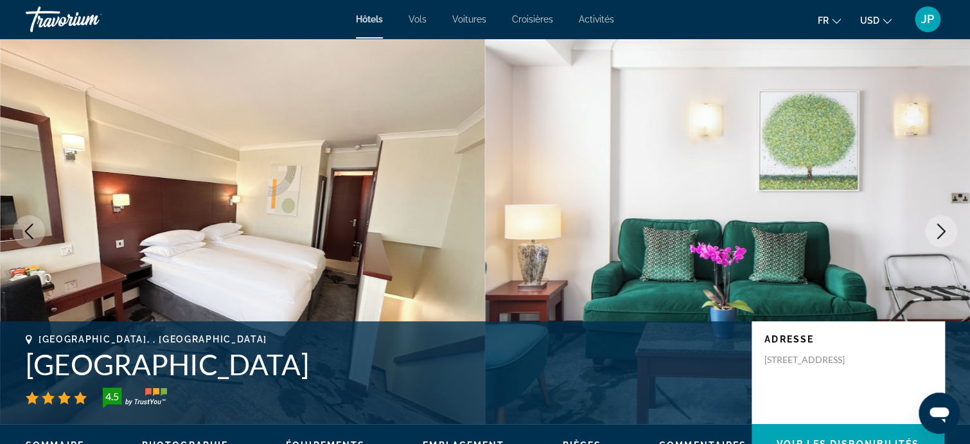
click at [937, 231] on icon "Next image" at bounding box center [941, 231] width 15 height 15
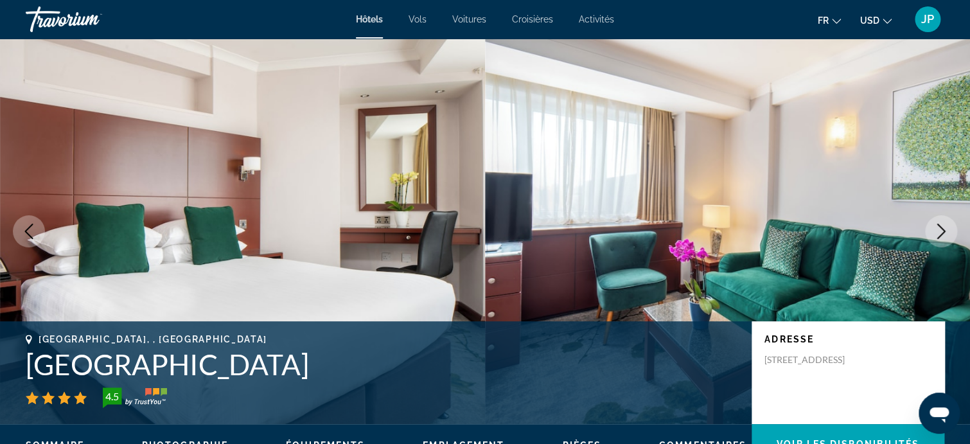
click at [937, 231] on icon "Next image" at bounding box center [941, 231] width 15 height 15
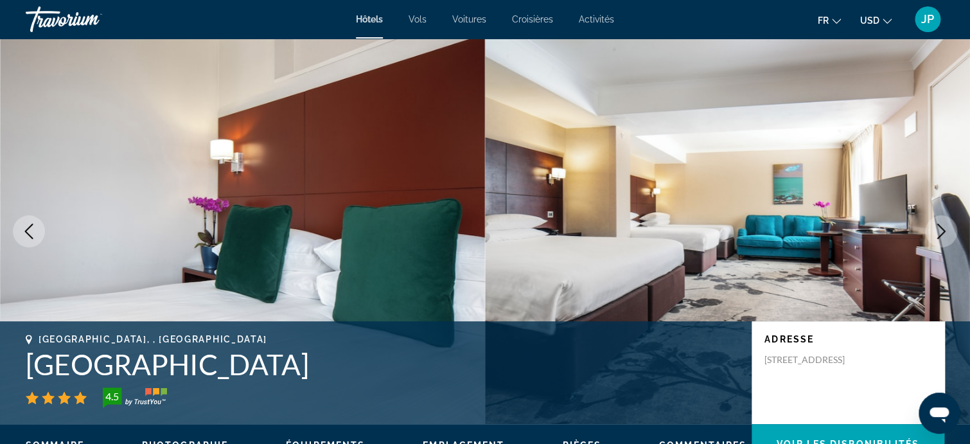
click at [937, 231] on icon "Next image" at bounding box center [941, 231] width 15 height 15
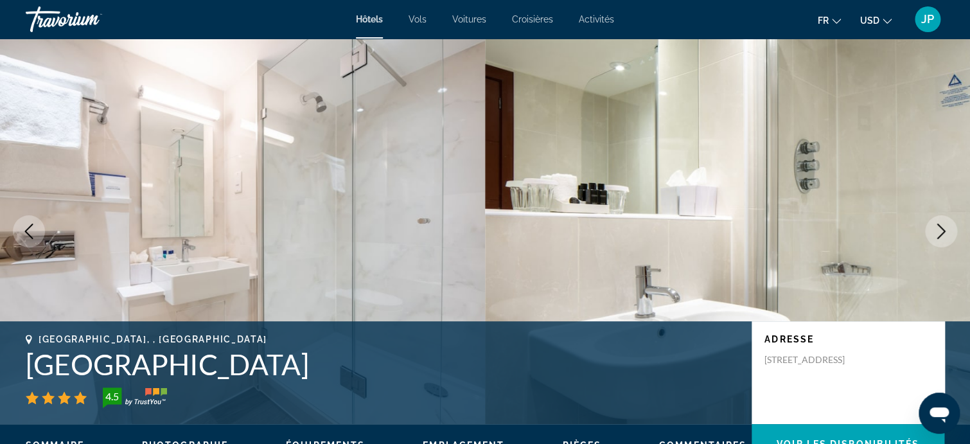
click at [937, 231] on icon "Next image" at bounding box center [941, 231] width 15 height 15
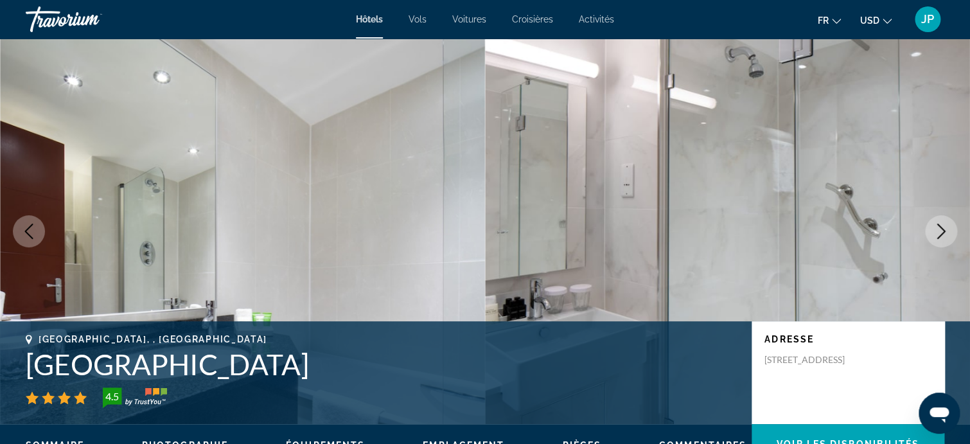
click at [937, 231] on icon "Next image" at bounding box center [941, 231] width 15 height 15
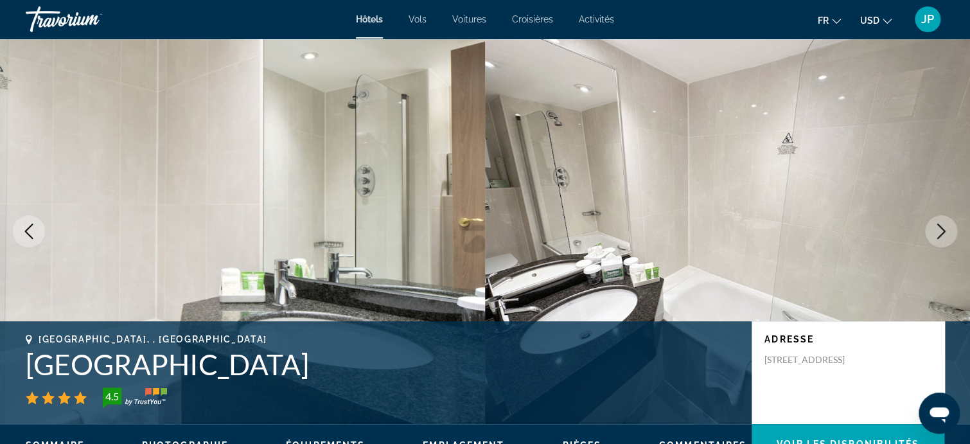
click at [937, 231] on icon "Next image" at bounding box center [941, 231] width 15 height 15
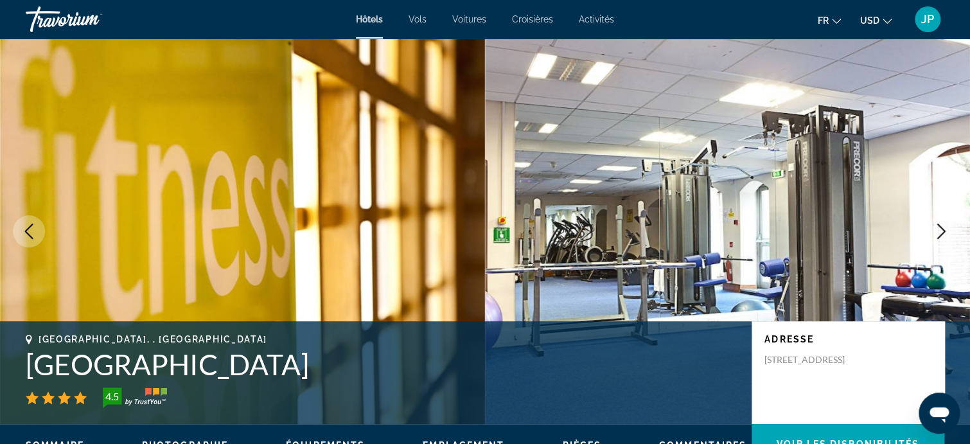
click at [937, 231] on icon "Next image" at bounding box center [941, 231] width 15 height 15
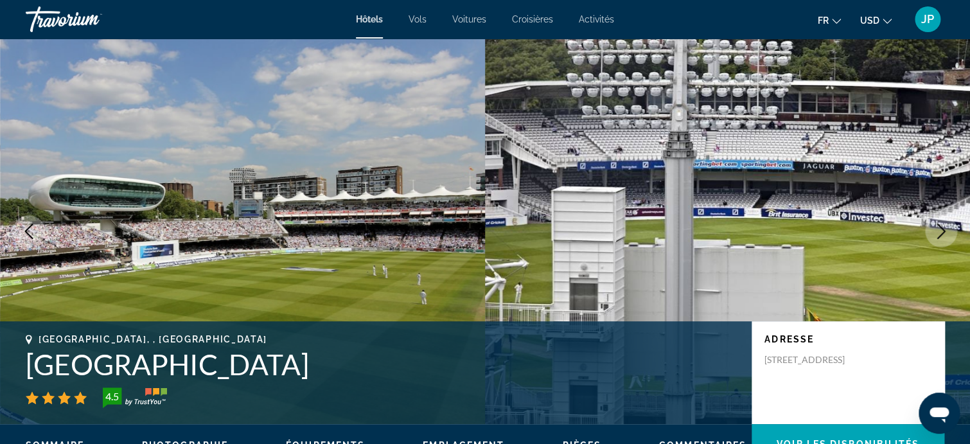
click at [937, 231] on icon "Next image" at bounding box center [941, 231] width 15 height 15
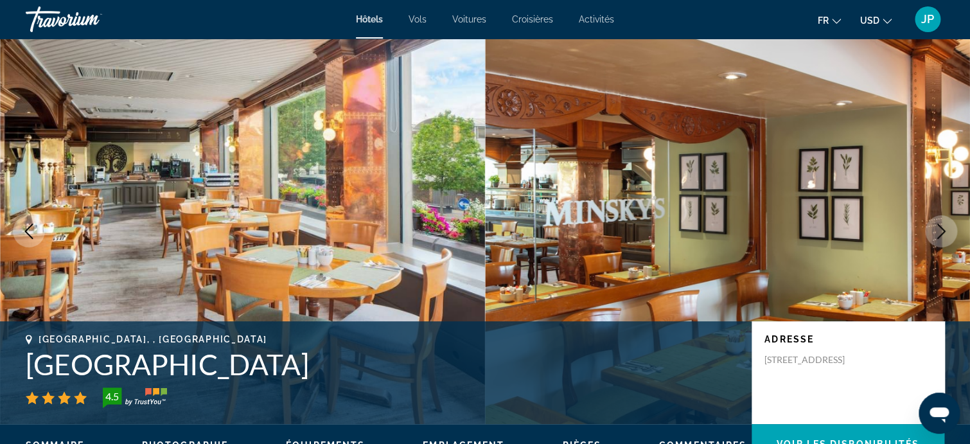
click at [937, 231] on icon "Next image" at bounding box center [941, 231] width 15 height 15
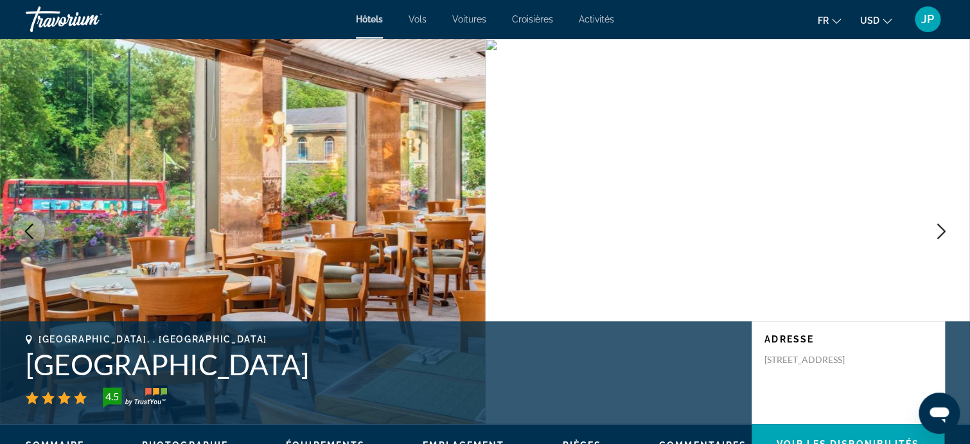
click at [369, 19] on span "Hôtels" at bounding box center [369, 19] width 27 height 10
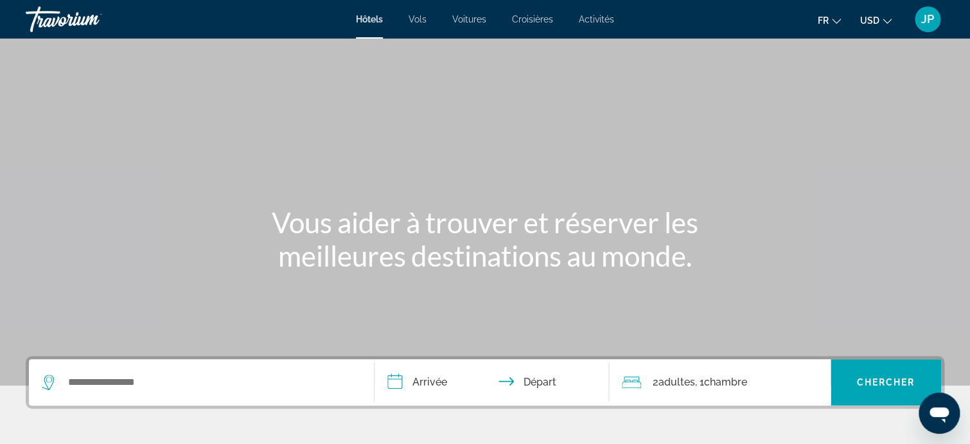
click at [369, 19] on span "Hôtels" at bounding box center [369, 19] width 27 height 10
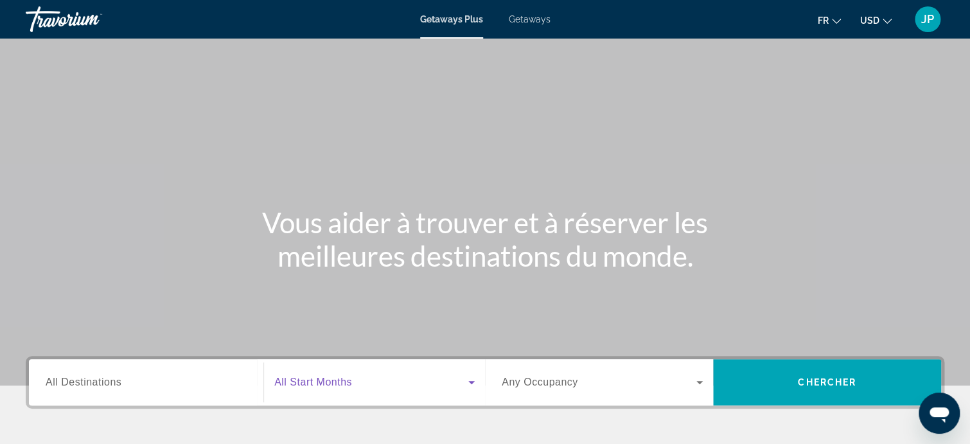
click at [470, 384] on icon "Search widget" at bounding box center [471, 382] width 15 height 15
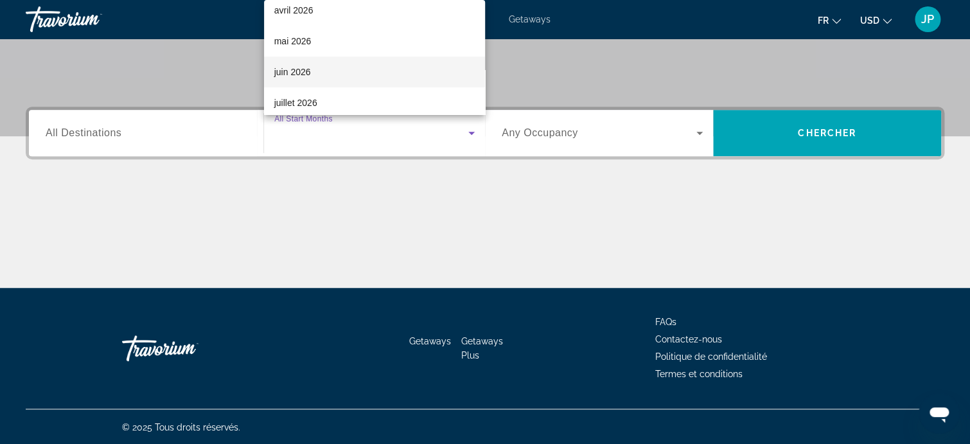
scroll to position [193, 0]
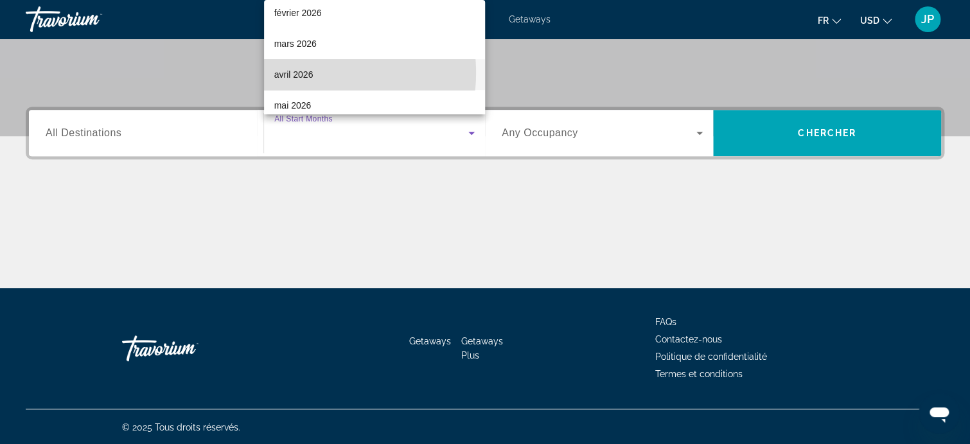
click at [307, 73] on span "avril 2026" at bounding box center [293, 74] width 39 height 15
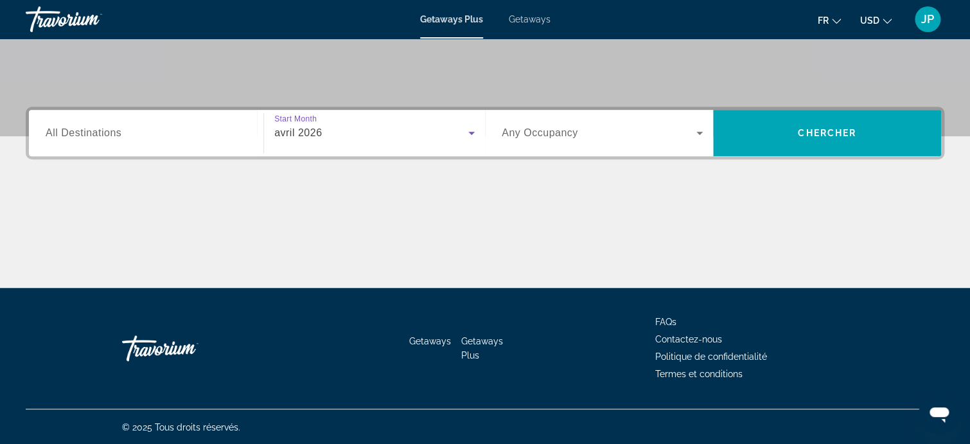
click at [697, 134] on icon "Search widget" at bounding box center [699, 132] width 15 height 15
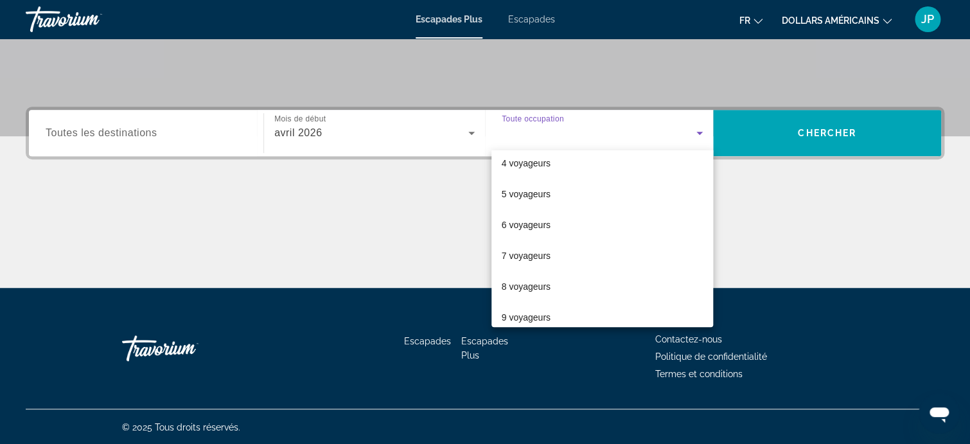
scroll to position [128, 0]
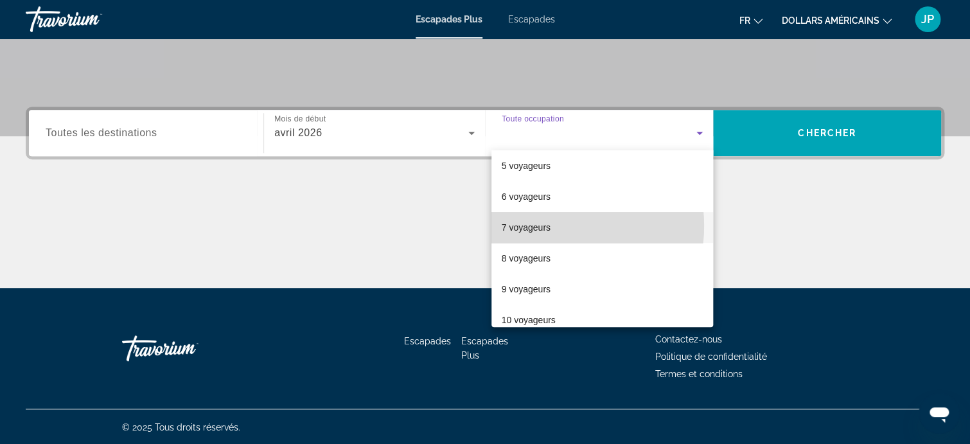
click at [539, 226] on font "7 voyageurs" at bounding box center [526, 227] width 49 height 10
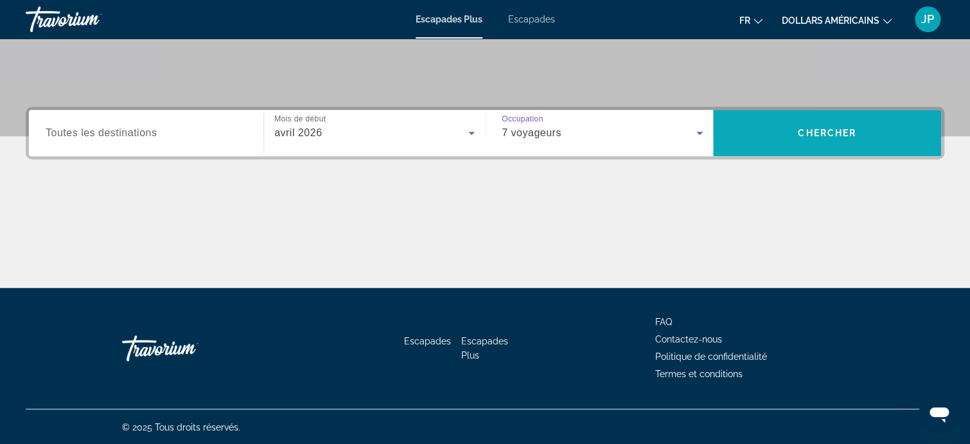
click at [832, 134] on font "Chercher" at bounding box center [827, 133] width 58 height 10
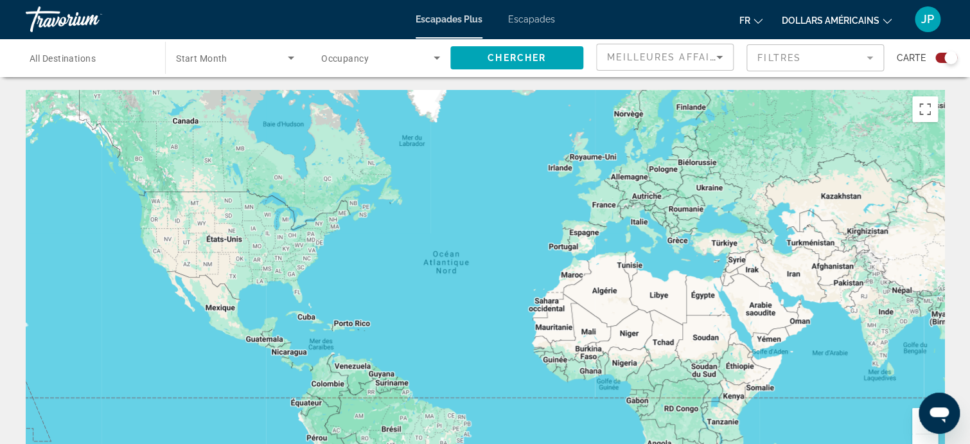
click at [592, 174] on div "Contenu principal" at bounding box center [485, 282] width 919 height 385
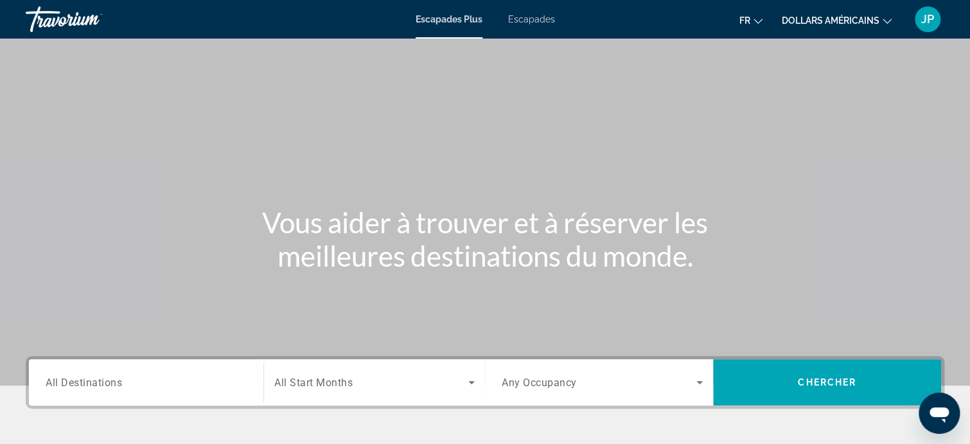
click at [64, 382] on span "All Destinations" at bounding box center [84, 382] width 76 height 12
click at [64, 382] on input "Destination All Destinations" at bounding box center [146, 382] width 201 height 15
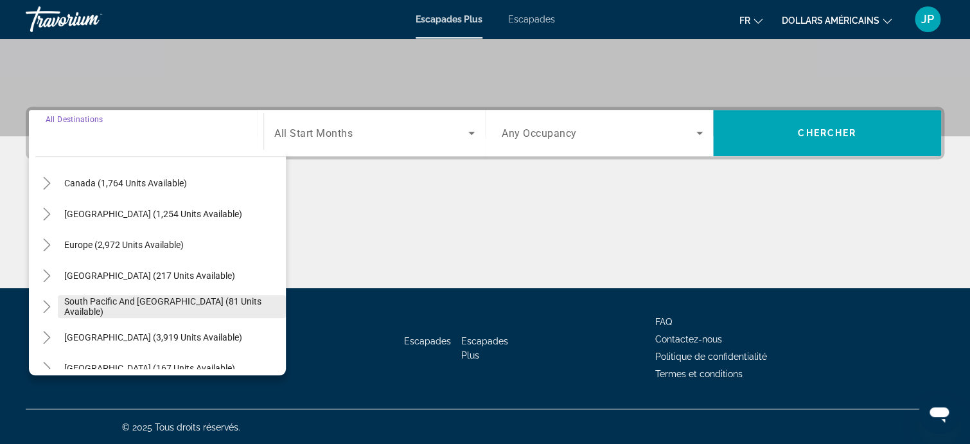
scroll to position [79, 0]
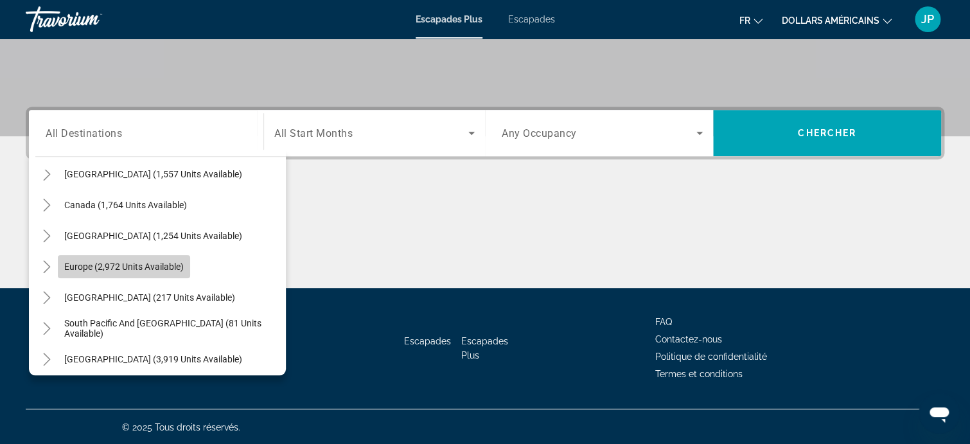
click at [135, 265] on span "Europe (2,972 units available)" at bounding box center [123, 266] width 119 height 10
type input "**********"
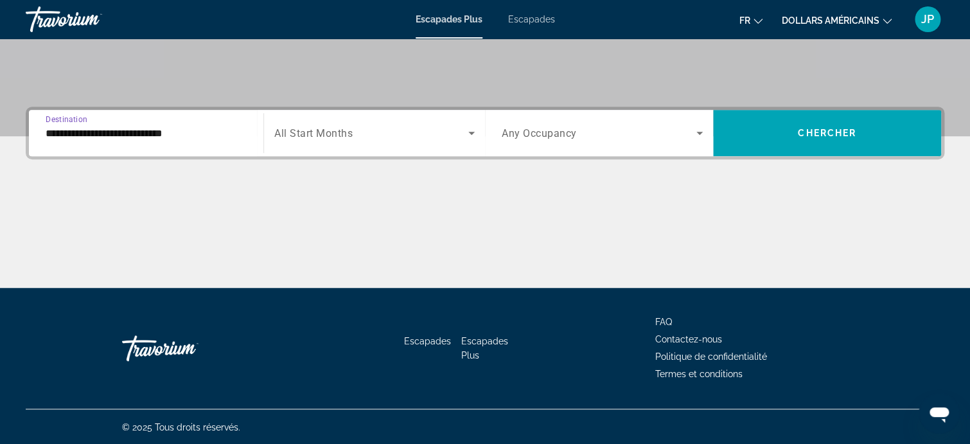
click at [474, 128] on icon "Search widget" at bounding box center [471, 132] width 15 height 15
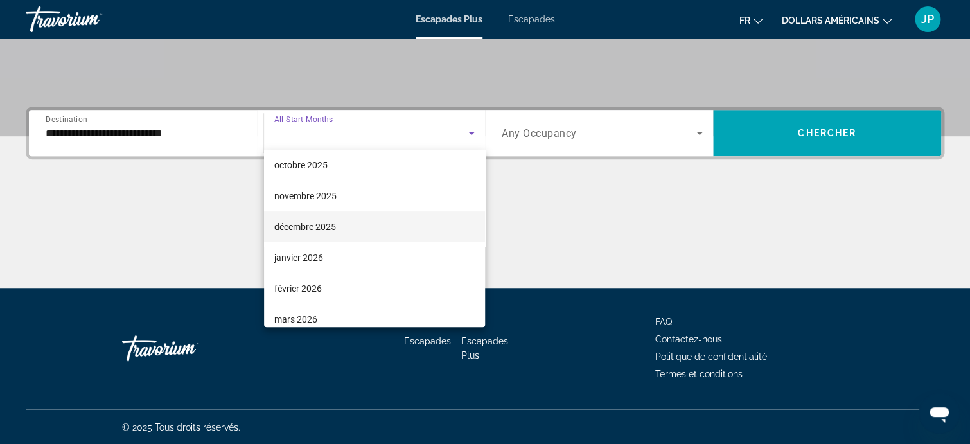
scroll to position [193, 0]
click at [310, 230] on font "avril 2026" at bounding box center [293, 225] width 39 height 10
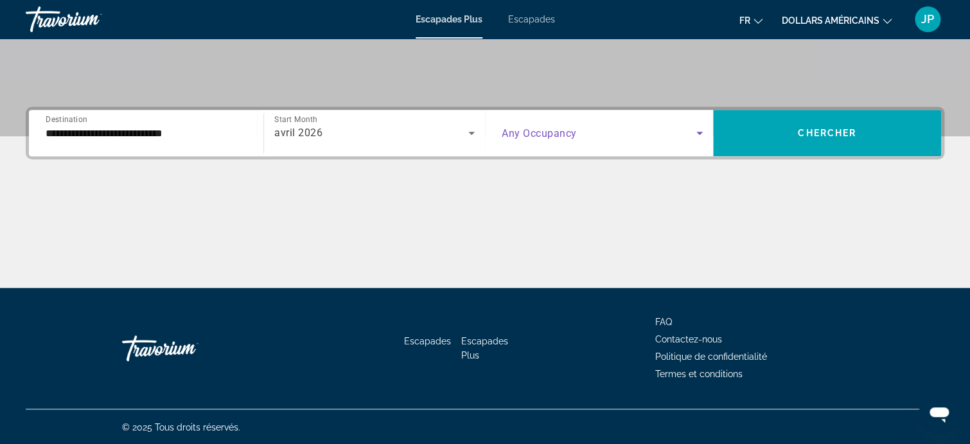
click at [698, 128] on icon "Search widget" at bounding box center [699, 132] width 15 height 15
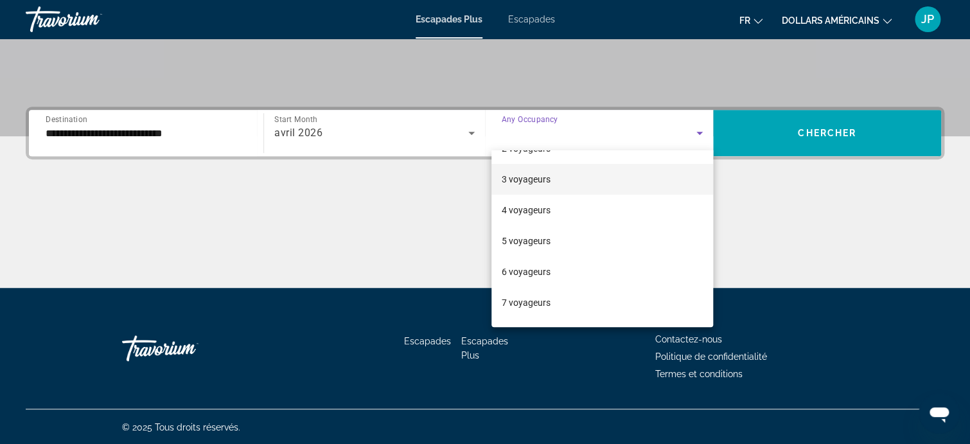
scroll to position [128, 0]
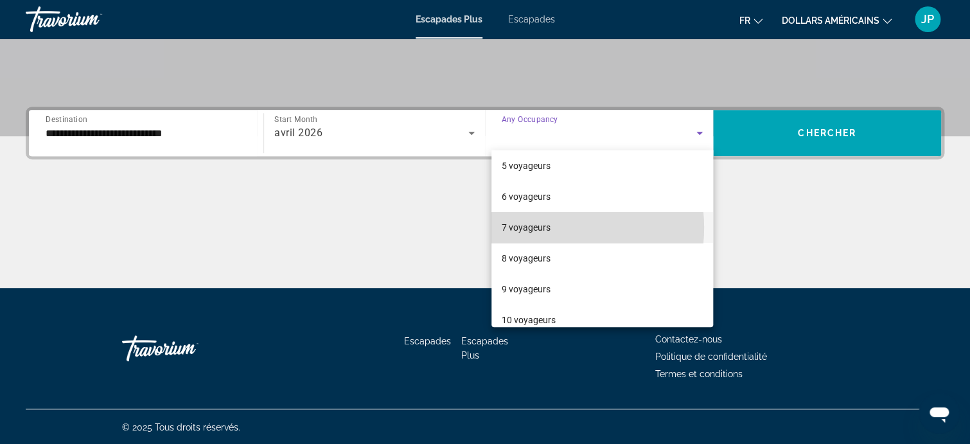
click at [539, 227] on font "7 voyageurs" at bounding box center [526, 227] width 49 height 10
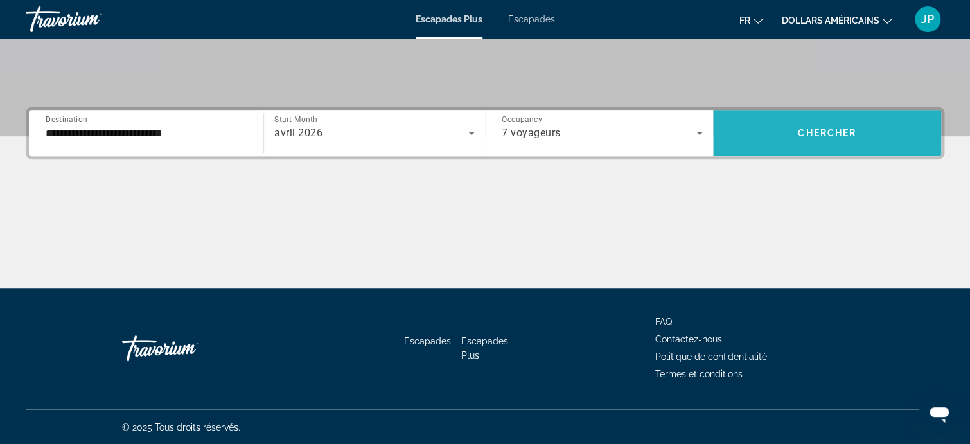
click at [829, 129] on span "Chercher" at bounding box center [827, 133] width 58 height 10
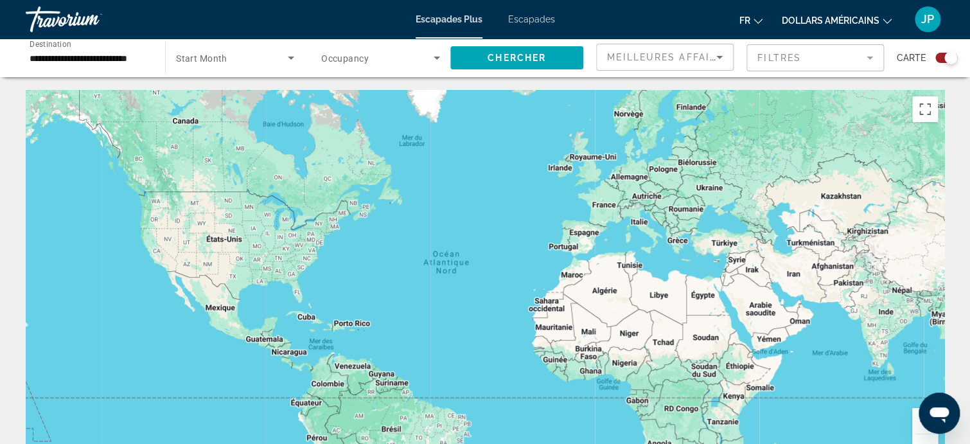
click at [587, 165] on div "Contenu principal" at bounding box center [485, 282] width 919 height 385
click at [292, 59] on icon "Search widget" at bounding box center [290, 57] width 15 height 15
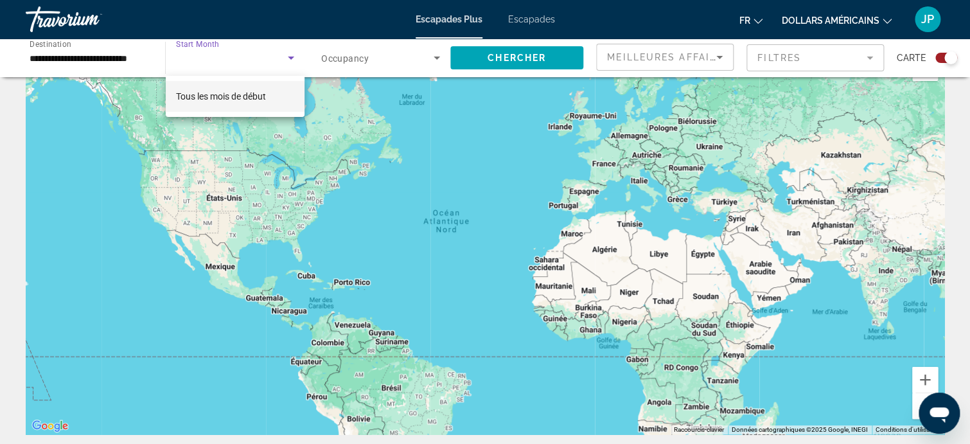
scroll to position [64, 0]
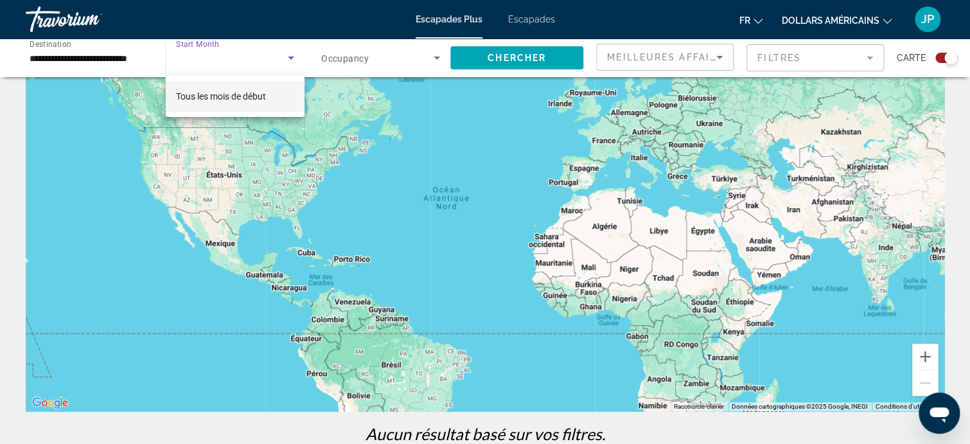
click at [436, 55] on div at bounding box center [485, 222] width 970 height 444
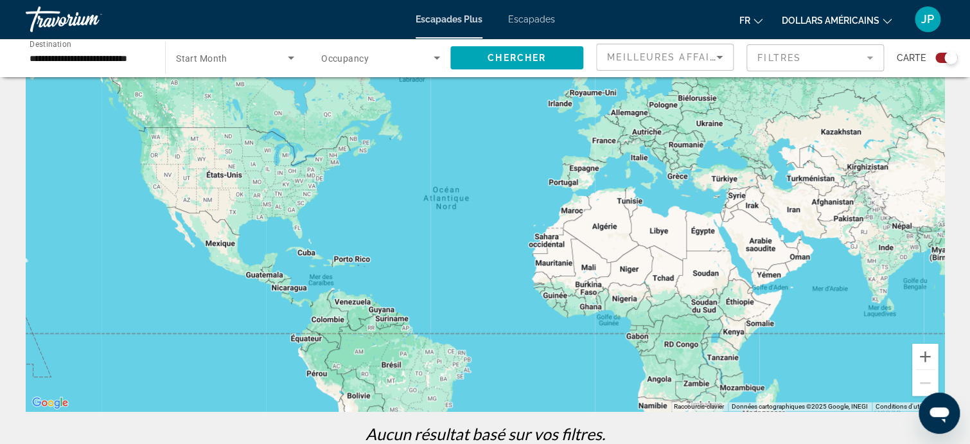
click at [362, 60] on span "Occupancy" at bounding box center [345, 58] width 48 height 10
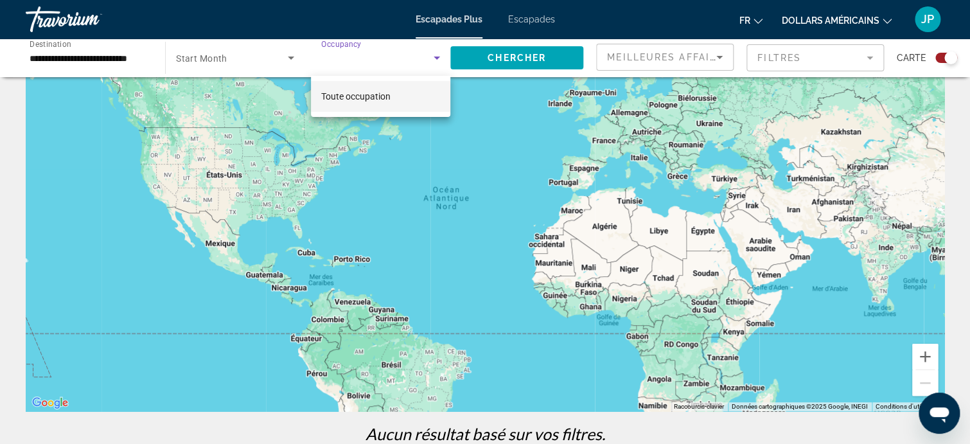
click at [524, 61] on div at bounding box center [485, 222] width 970 height 444
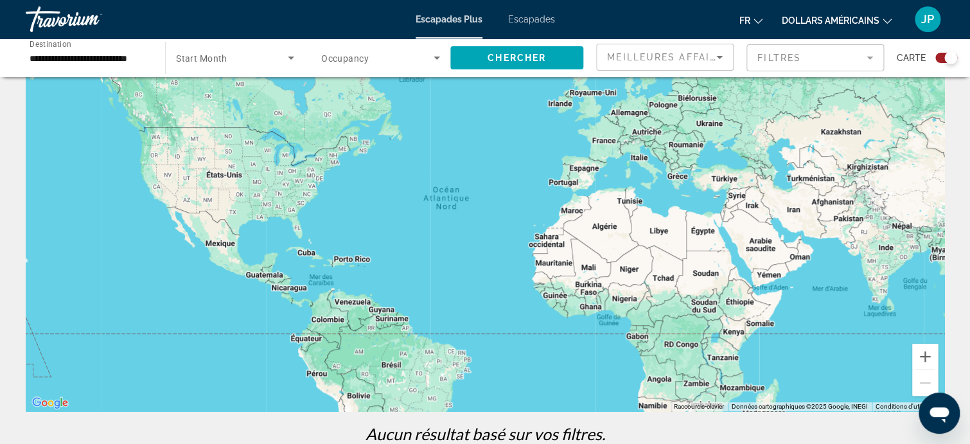
click at [531, 17] on font "Escapades" at bounding box center [531, 19] width 47 height 10
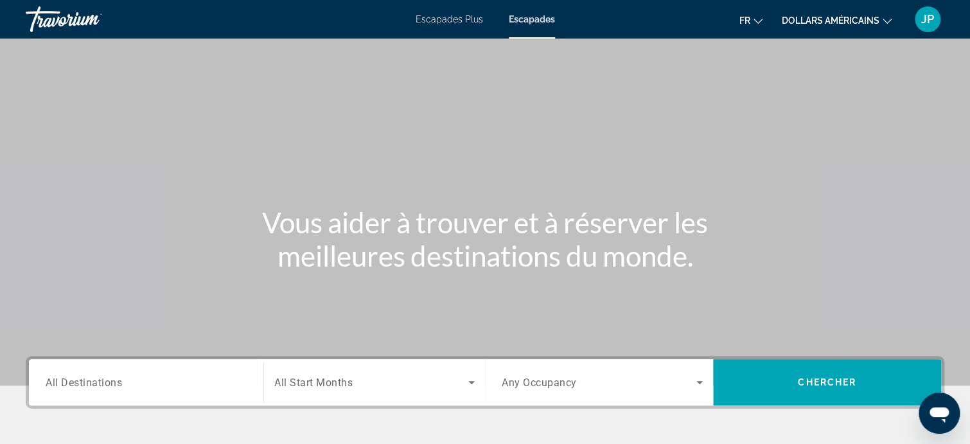
click at [129, 382] on input "Destination All Destinations" at bounding box center [146, 382] width 201 height 15
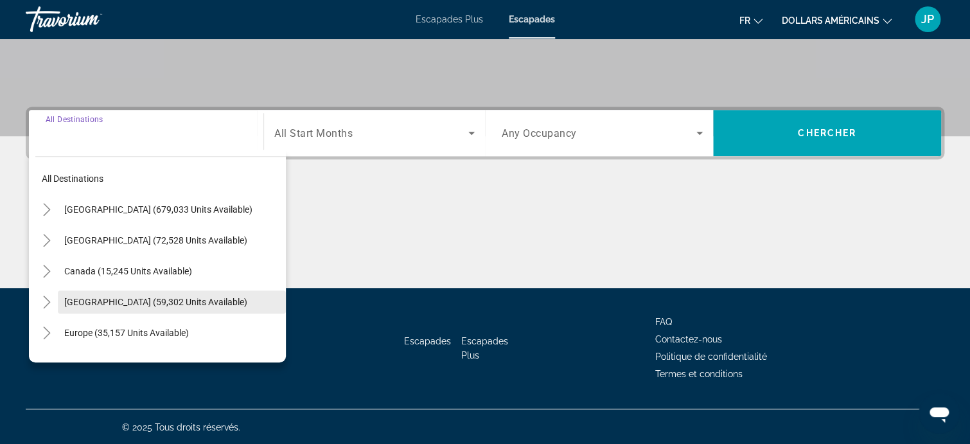
scroll to position [64, 0]
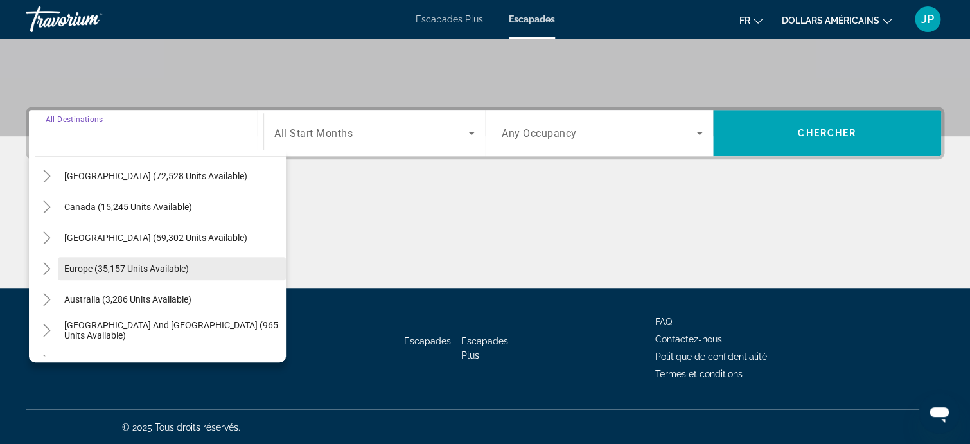
click at [84, 269] on span "Europe (35,157 units available)" at bounding box center [126, 268] width 125 height 10
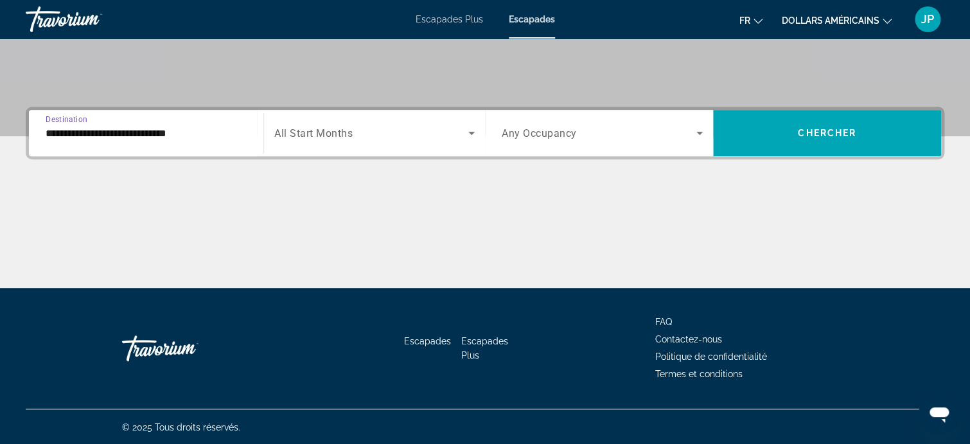
click at [324, 131] on span "All Start Months" at bounding box center [313, 133] width 78 height 12
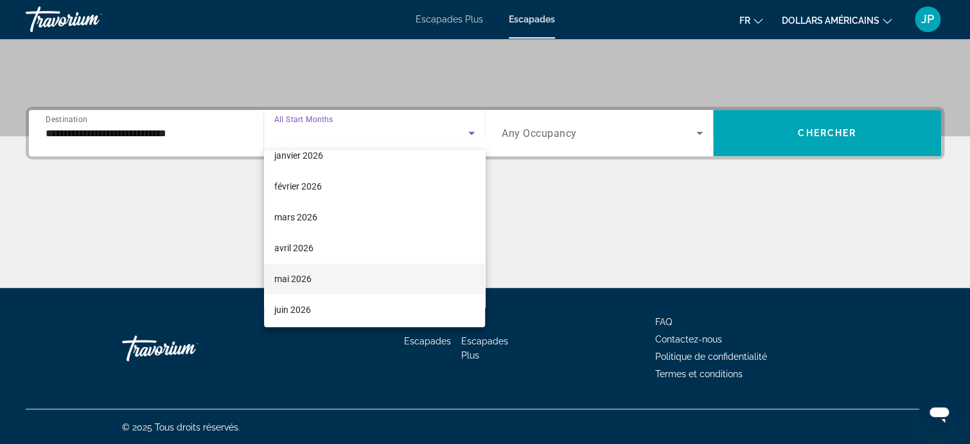
scroll to position [193, 0]
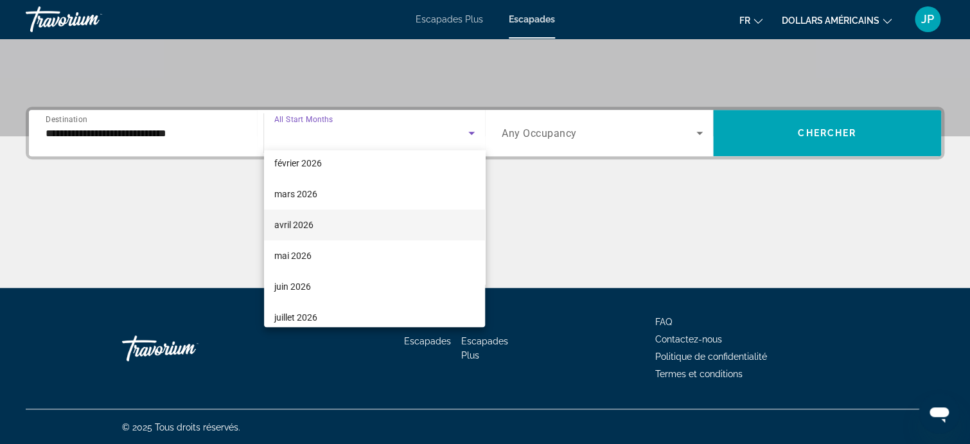
click at [314, 225] on mat-option "avril 2026" at bounding box center [374, 224] width 221 height 31
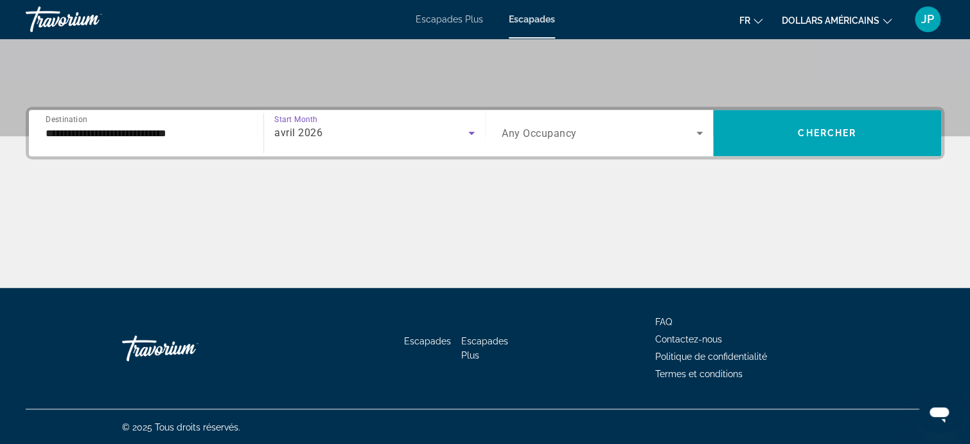
click at [696, 128] on icon "Search widget" at bounding box center [699, 132] width 15 height 15
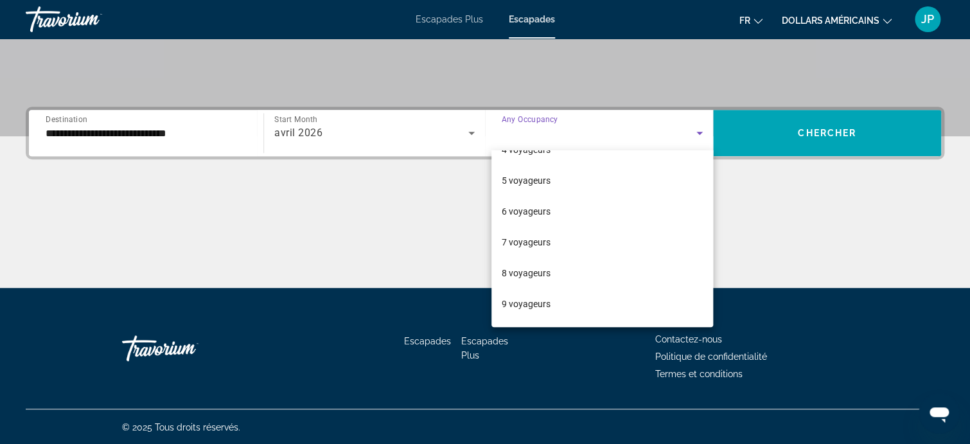
scroll to position [128, 0]
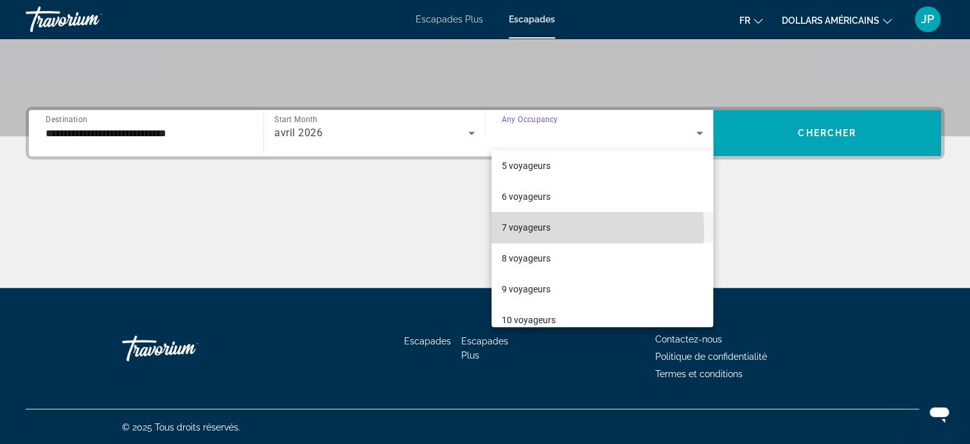
click at [549, 230] on font "7 voyageurs" at bounding box center [526, 227] width 49 height 10
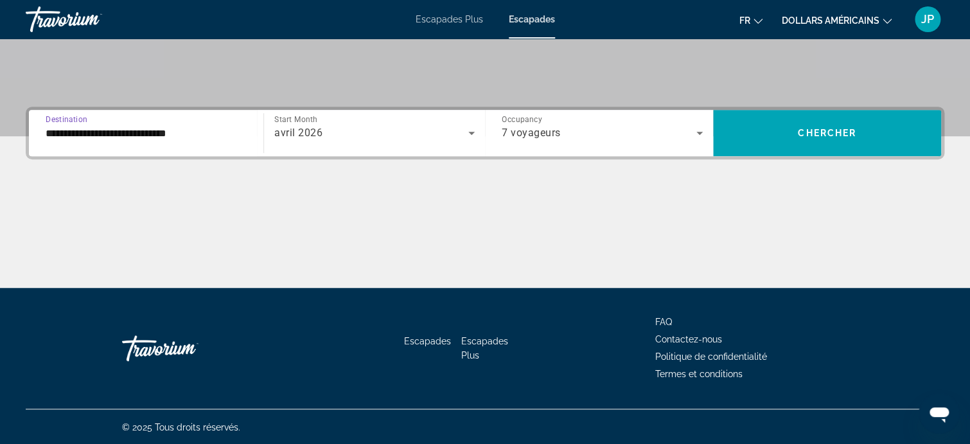
drag, startPoint x: 202, startPoint y: 137, endPoint x: 0, endPoint y: 173, distance: 205.7
click at [0, 173] on div "**********" at bounding box center [485, 197] width 970 height 181
click at [142, 128] on input "**********" at bounding box center [146, 133] width 201 height 15
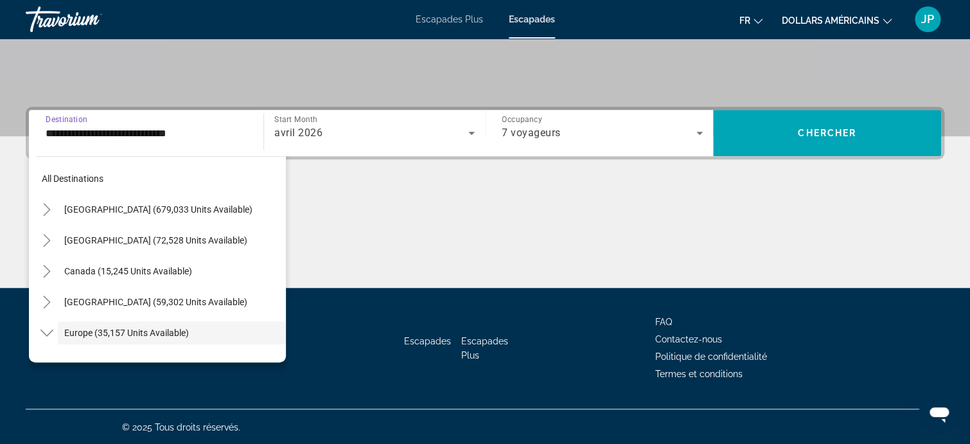
scroll to position [76, 0]
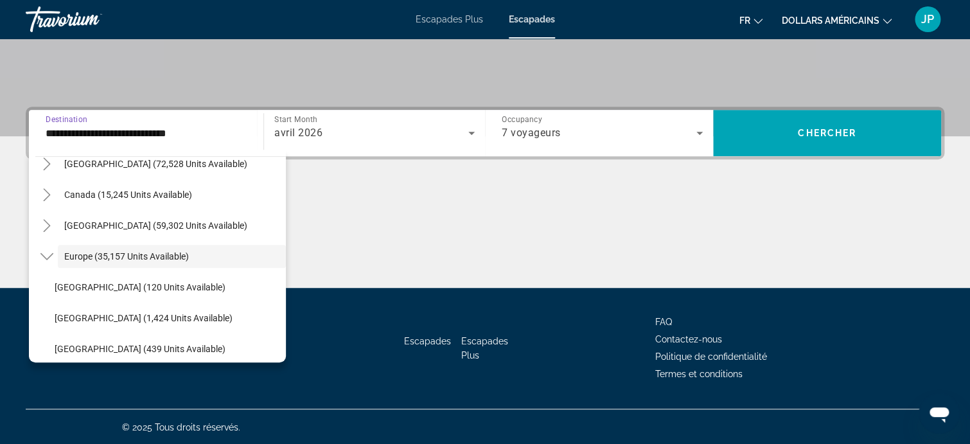
click at [220, 130] on input "**********" at bounding box center [146, 133] width 201 height 15
drag, startPoint x: 199, startPoint y: 128, endPoint x: 0, endPoint y: 152, distance: 200.7
click at [0, 152] on div "**********" at bounding box center [485, 197] width 970 height 181
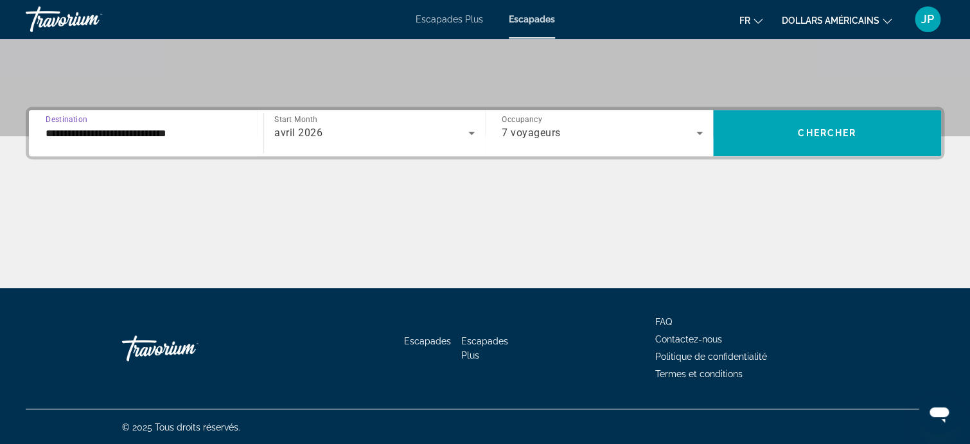
click at [218, 126] on input "**********" at bounding box center [146, 133] width 201 height 15
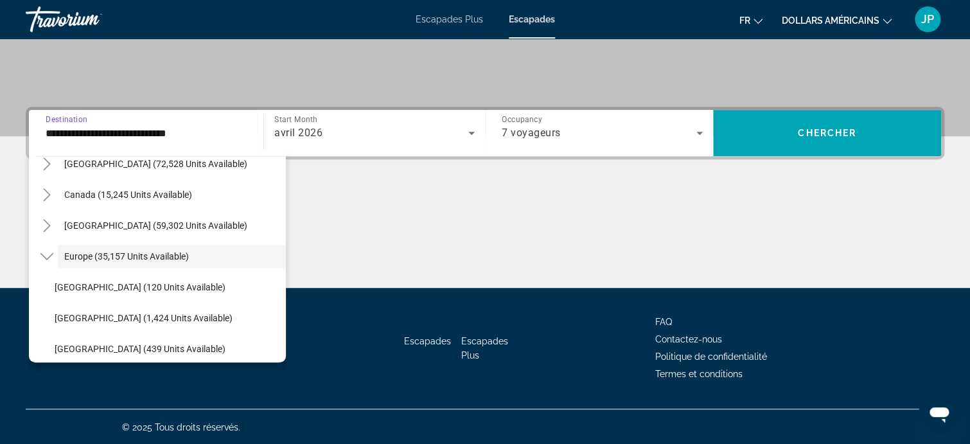
drag, startPoint x: 206, startPoint y: 130, endPoint x: 51, endPoint y: 141, distance: 155.2
click at [36, 145] on div "**********" at bounding box center [146, 133] width 222 height 37
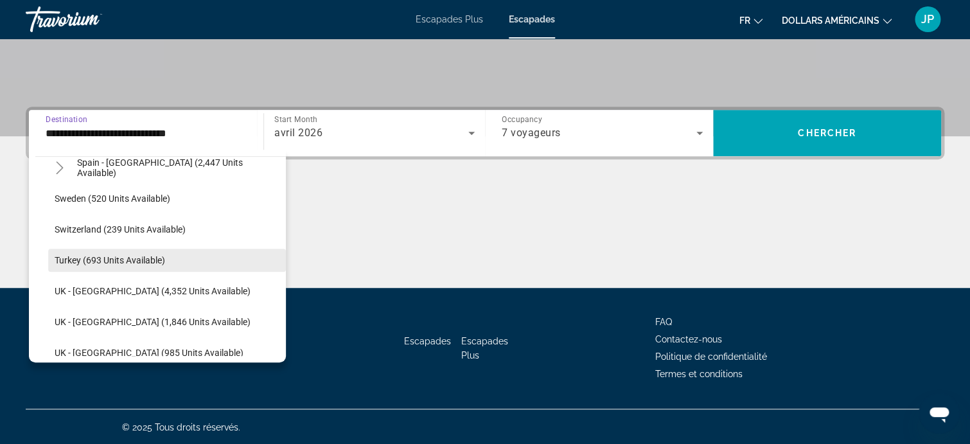
scroll to position [783, 0]
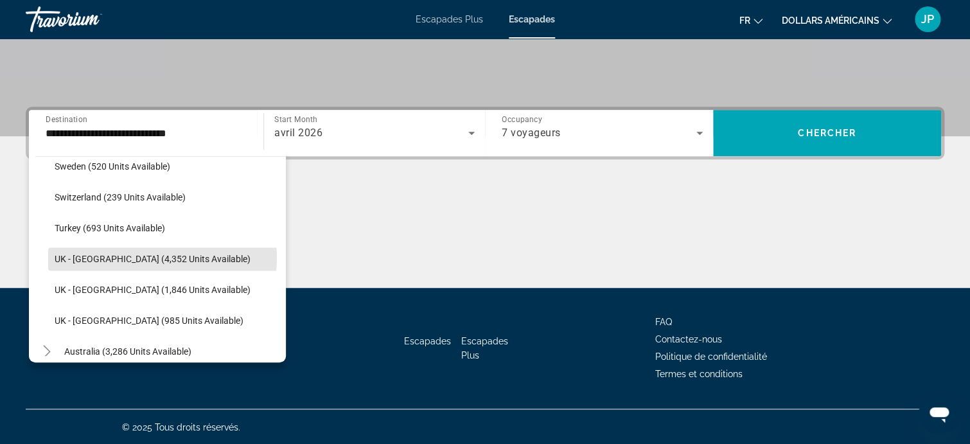
click at [148, 254] on span "UK - England (4,352 units available)" at bounding box center [153, 259] width 196 height 10
type input "**********"
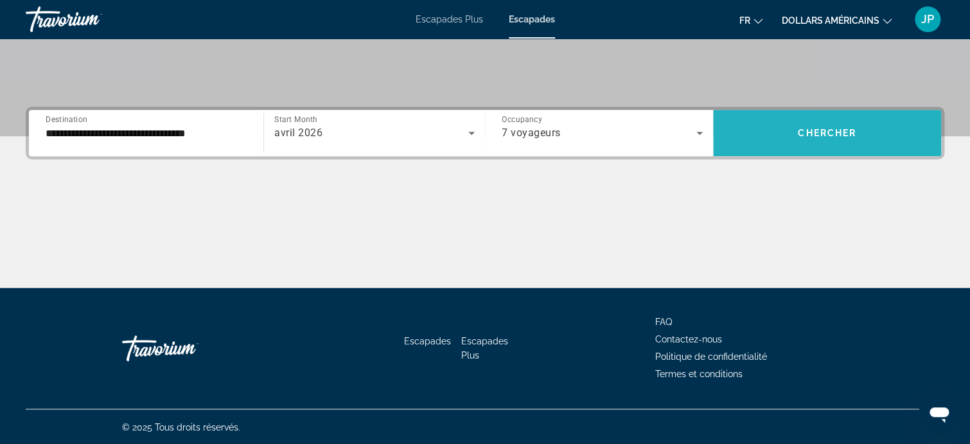
click at [842, 132] on span "Chercher" at bounding box center [827, 133] width 58 height 10
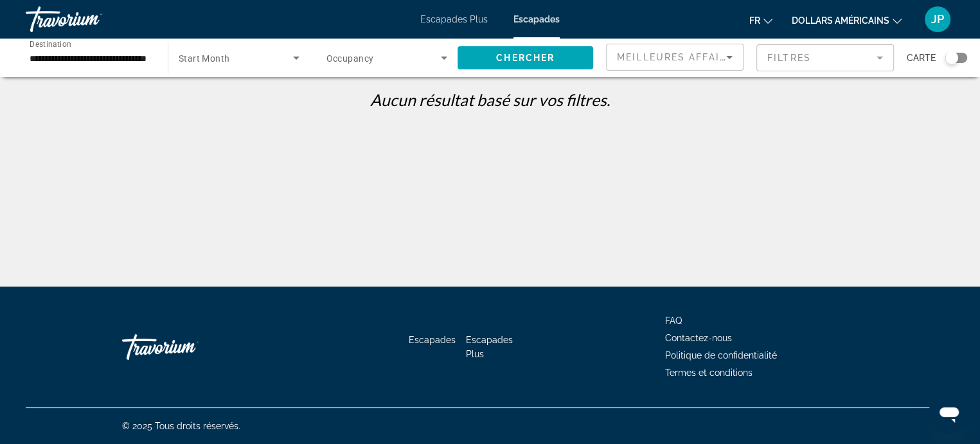
click at [216, 53] on span "Start Month" at bounding box center [204, 58] width 51 height 10
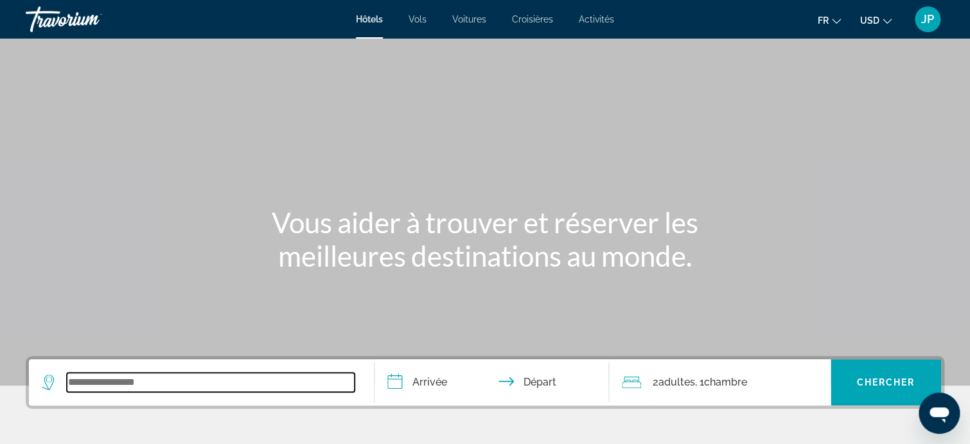
click at [143, 381] on input "Search widget" at bounding box center [211, 382] width 288 height 19
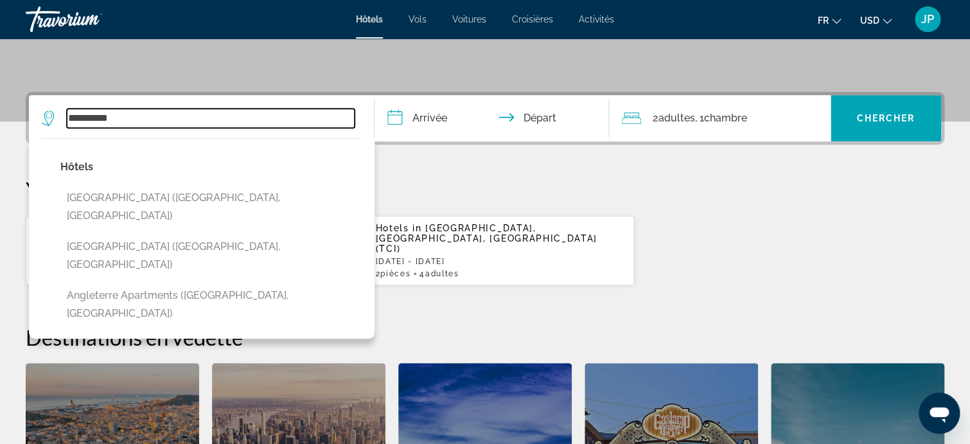
scroll to position [249, 0]
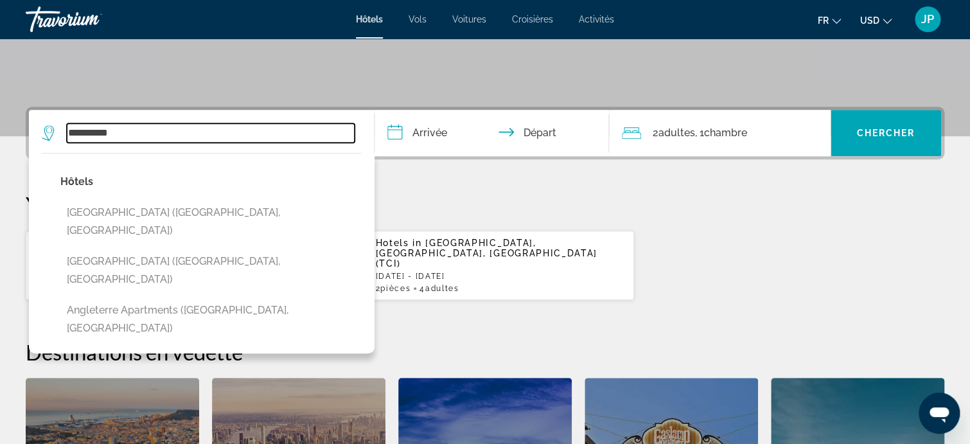
type input "**********"
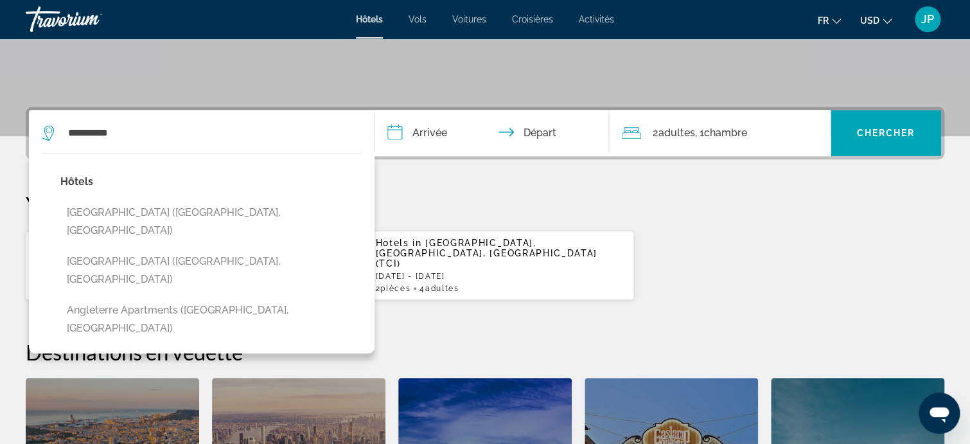
drag, startPoint x: 782, startPoint y: 252, endPoint x: 849, endPoint y: 265, distance: 68.8
drag, startPoint x: 849, startPoint y: 265, endPoint x: 376, endPoint y: 17, distance: 534.5
click at [376, 17] on span "Hôtels" at bounding box center [369, 19] width 27 height 10
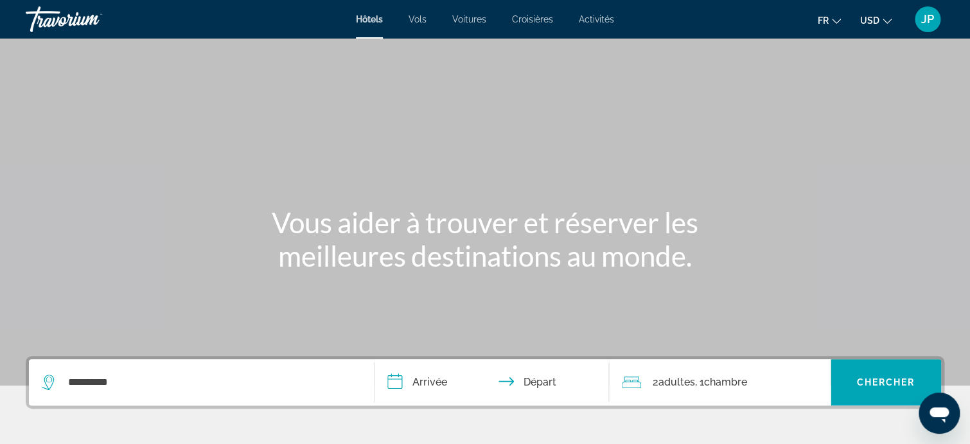
click at [424, 388] on input "**********" at bounding box center [495, 384] width 240 height 50
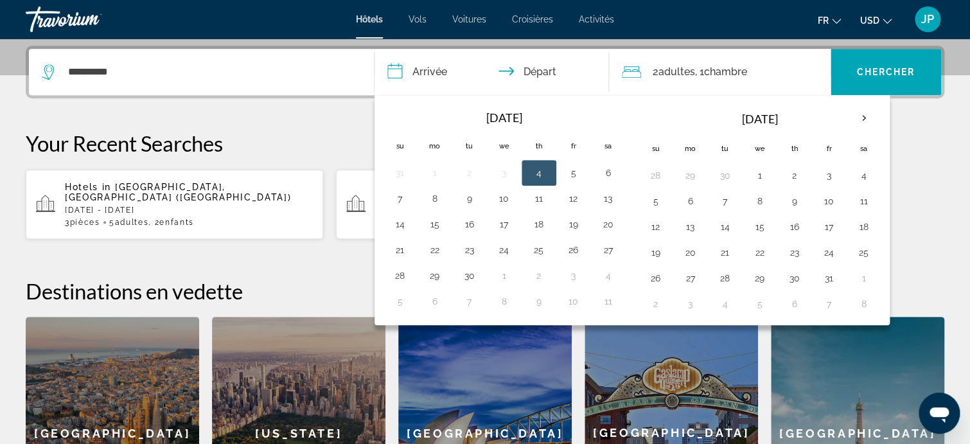
scroll to position [314, 0]
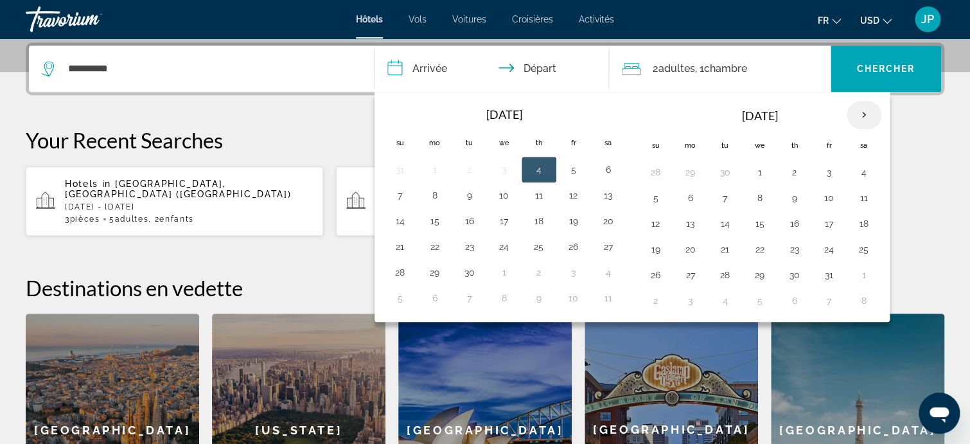
click at [865, 115] on th "Next month" at bounding box center [864, 115] width 35 height 28
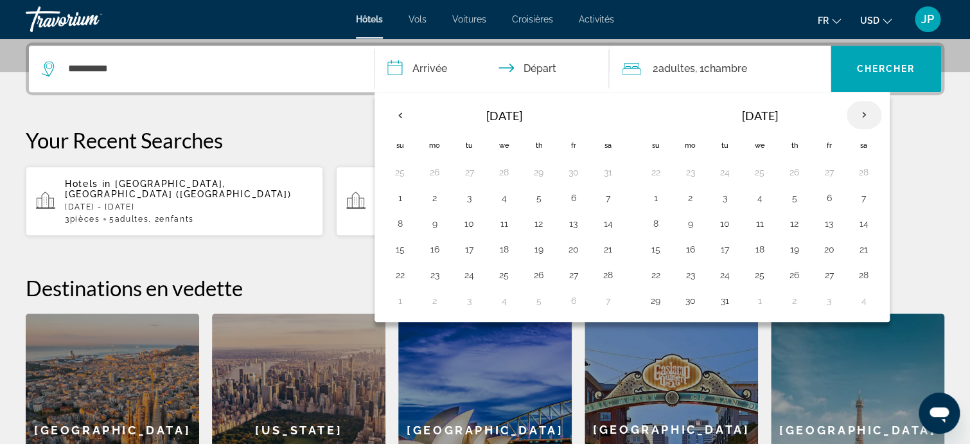
click at [865, 115] on th "Next month" at bounding box center [864, 115] width 35 height 28
click at [687, 226] on button "13" at bounding box center [690, 224] width 21 height 18
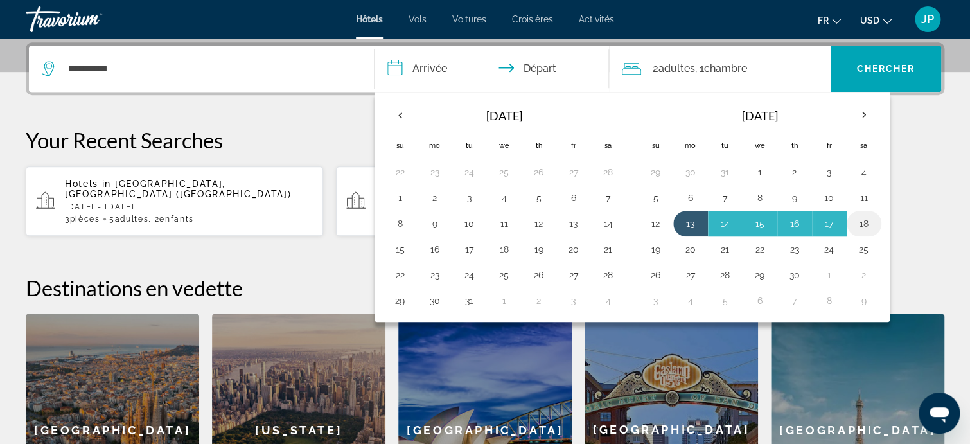
click at [861, 222] on button "18" at bounding box center [864, 224] width 21 height 18
type input "**********"
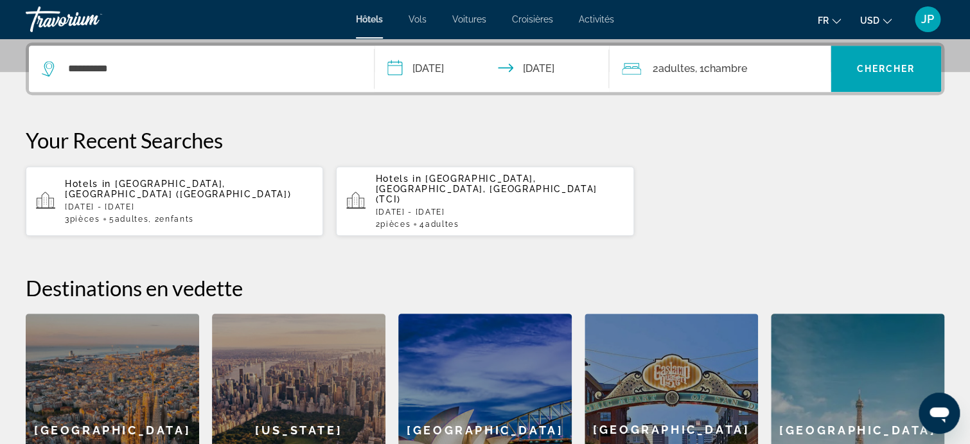
click at [759, 65] on div "2 Adulte Adultes , 1 Chambre pièces" at bounding box center [726, 69] width 209 height 18
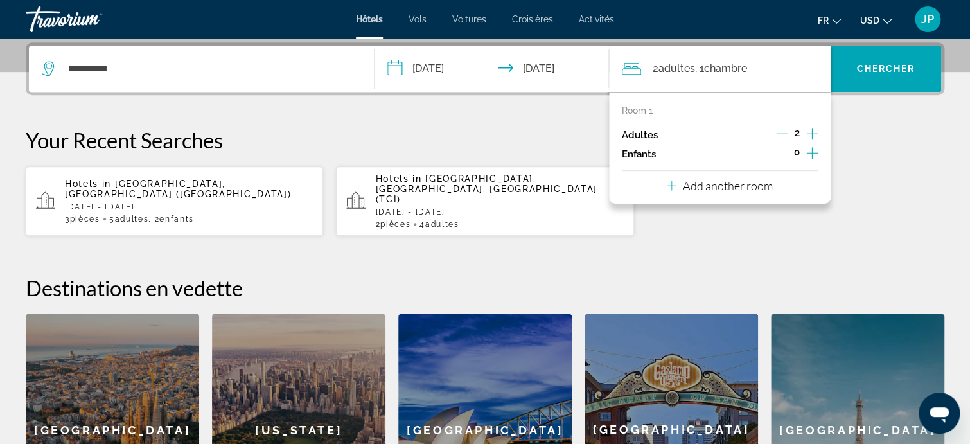
click at [724, 191] on p "Add another room" at bounding box center [728, 186] width 90 height 14
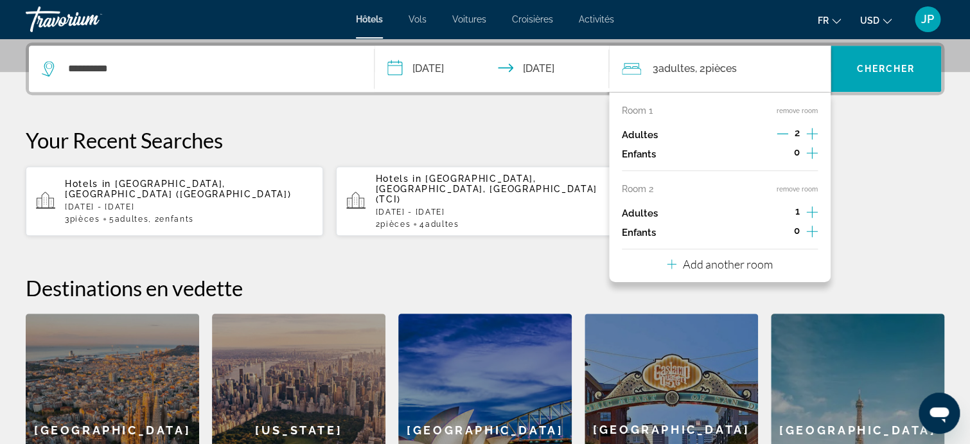
click at [812, 141] on icon "Increment adults" at bounding box center [812, 133] width 12 height 15
click at [814, 161] on icon "Increment children" at bounding box center [812, 152] width 12 height 15
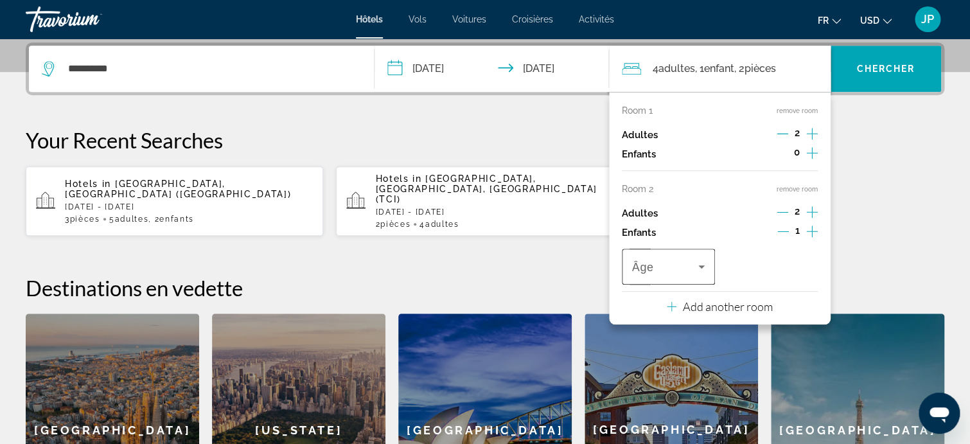
click at [700, 265] on icon "Travelers: 4 adults, 1 child" at bounding box center [701, 266] width 6 height 3
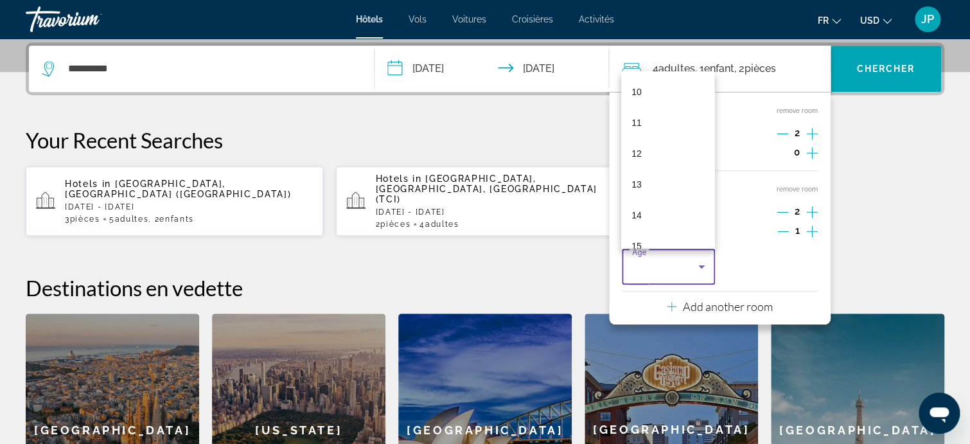
scroll to position [321, 0]
click at [640, 107] on span "11" at bounding box center [637, 109] width 10 height 15
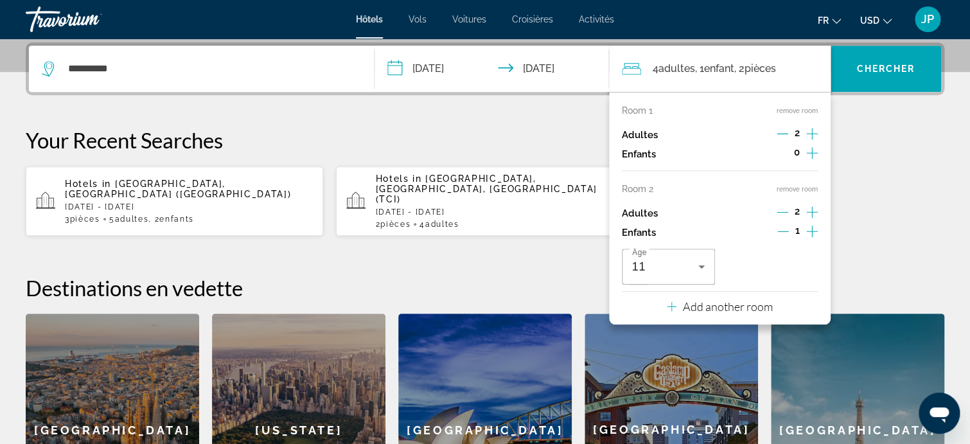
click at [761, 310] on p "Add another room" at bounding box center [728, 306] width 90 height 14
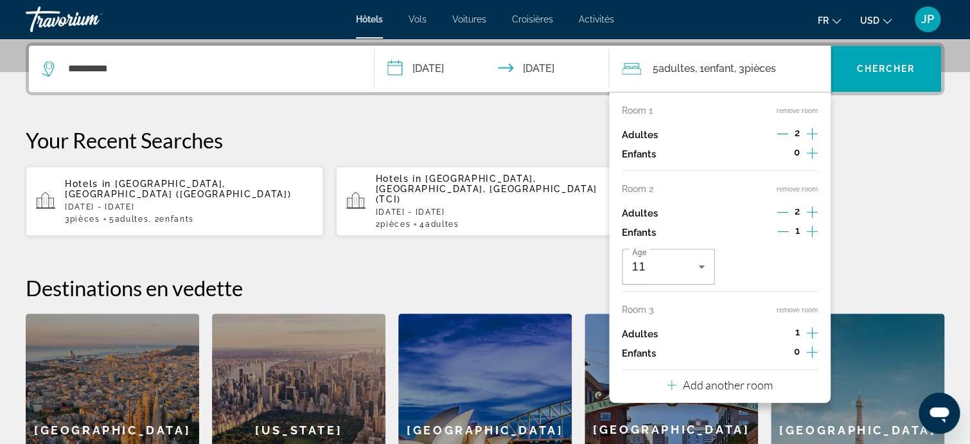
click at [816, 161] on icon "Increment children" at bounding box center [812, 152] width 12 height 15
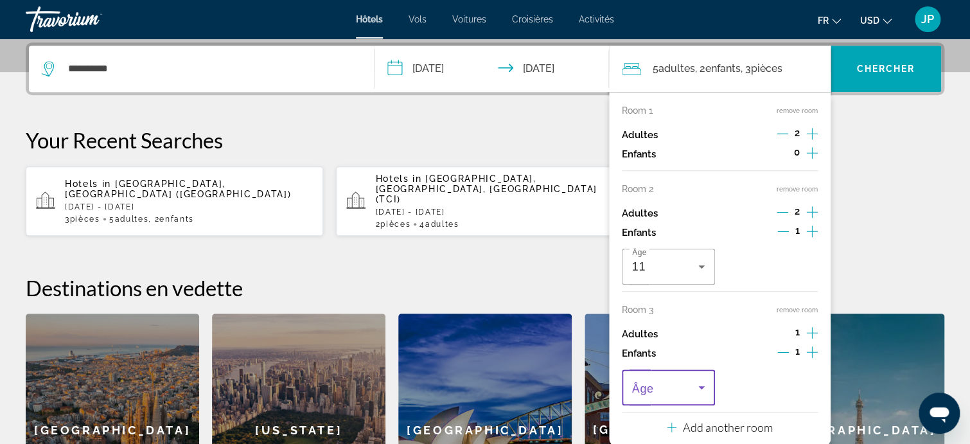
click at [704, 385] on icon "Travelers: 5 adults, 2 children" at bounding box center [701, 387] width 15 height 15
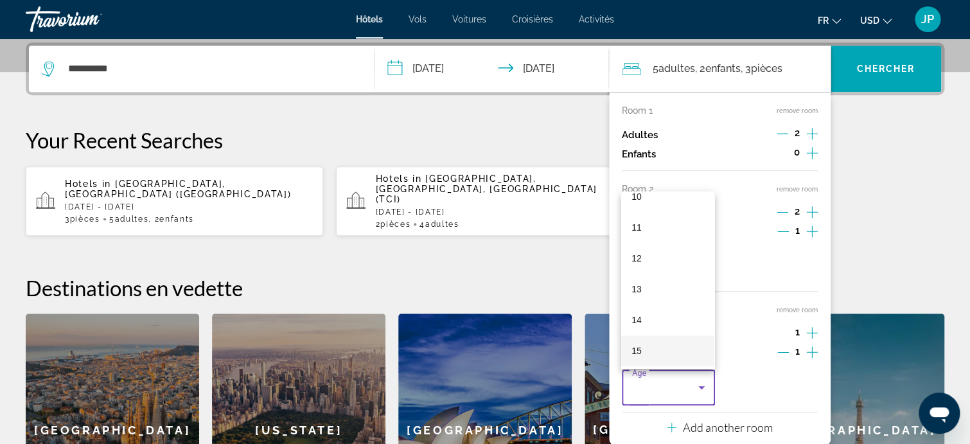
scroll to position [388, 0]
click at [650, 286] on mat-option "15" at bounding box center [667, 286] width 93 height 31
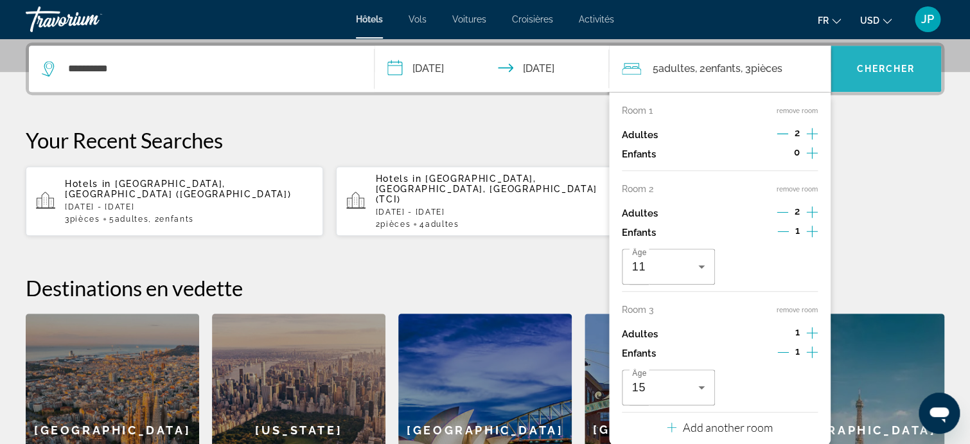
click at [898, 64] on span "Chercher" at bounding box center [885, 69] width 58 height 10
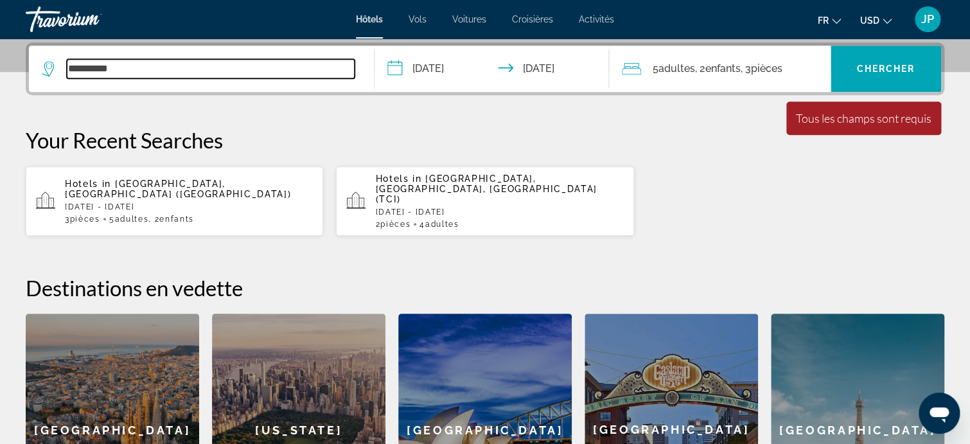
click at [116, 68] on input "**********" at bounding box center [211, 68] width 288 height 19
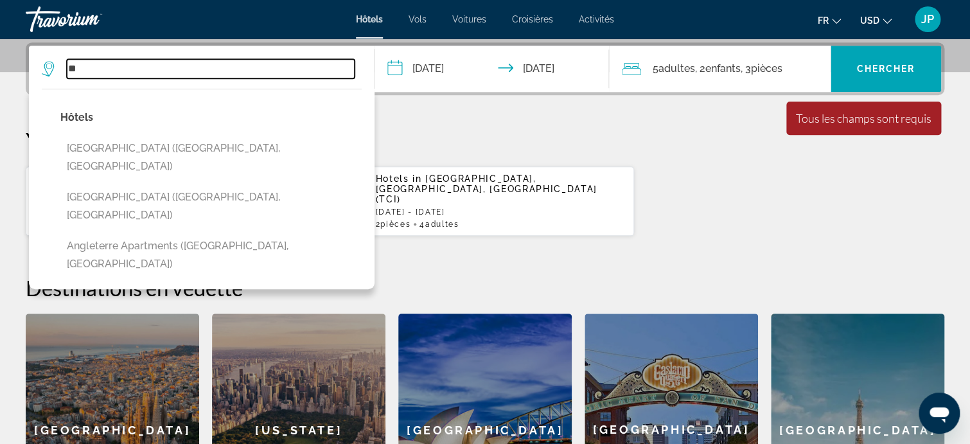
type input "*"
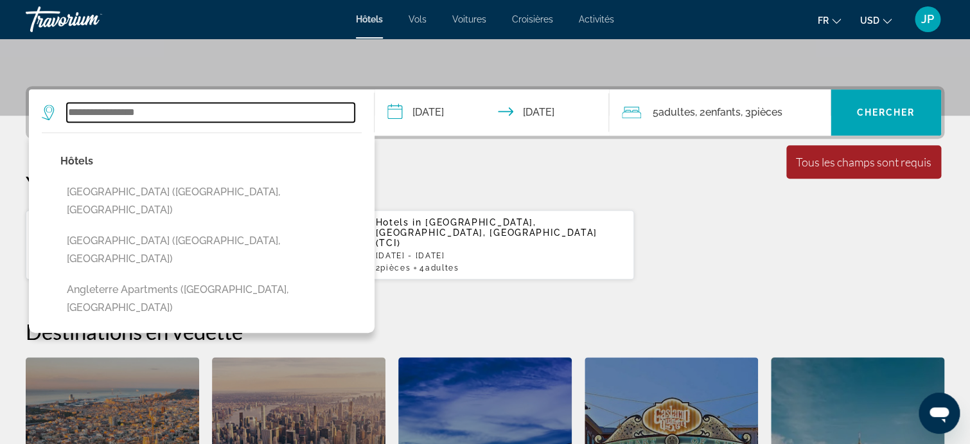
scroll to position [249, 0]
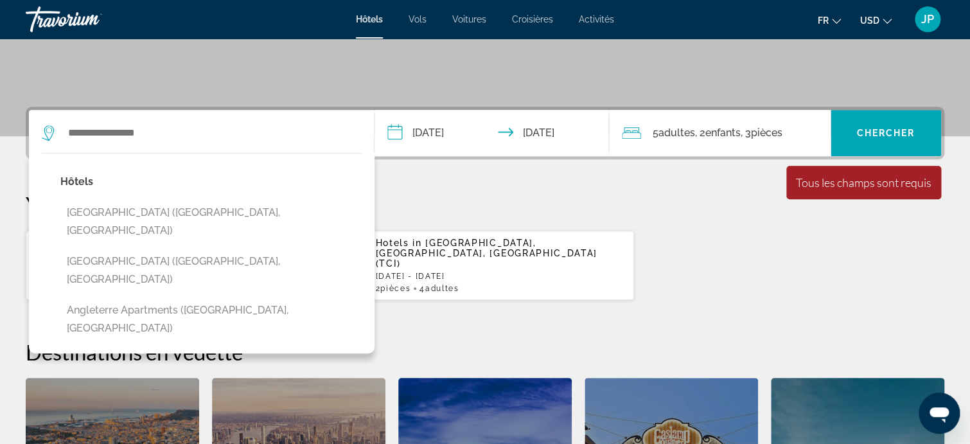
click at [608, 19] on span "Activités" at bounding box center [596, 19] width 35 height 10
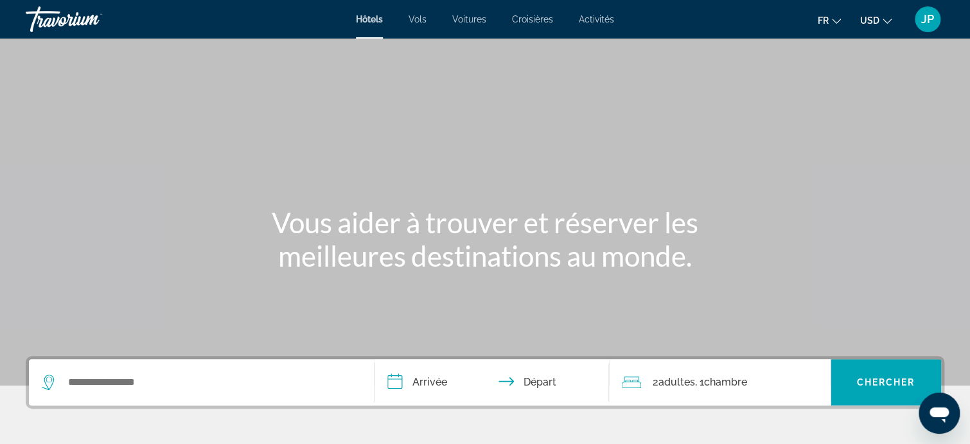
click at [369, 18] on span "Hôtels" at bounding box center [369, 19] width 27 height 10
click at [369, 16] on span "Hôtels" at bounding box center [369, 19] width 27 height 10
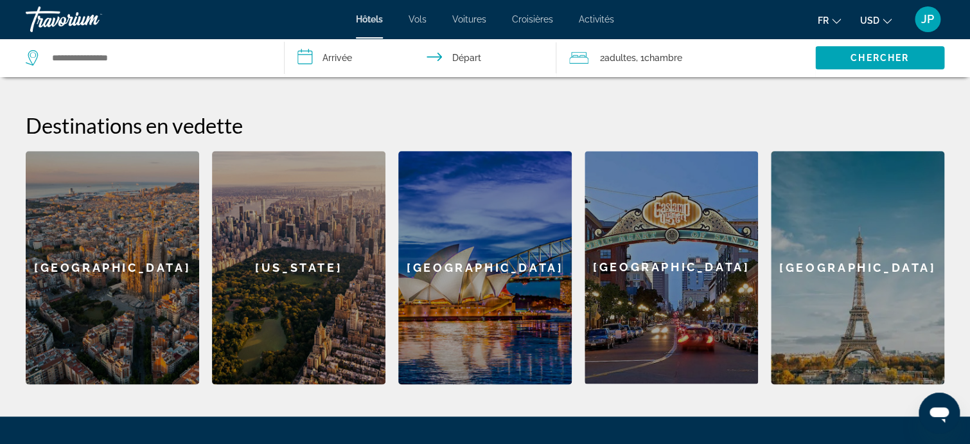
scroll to position [514, 0]
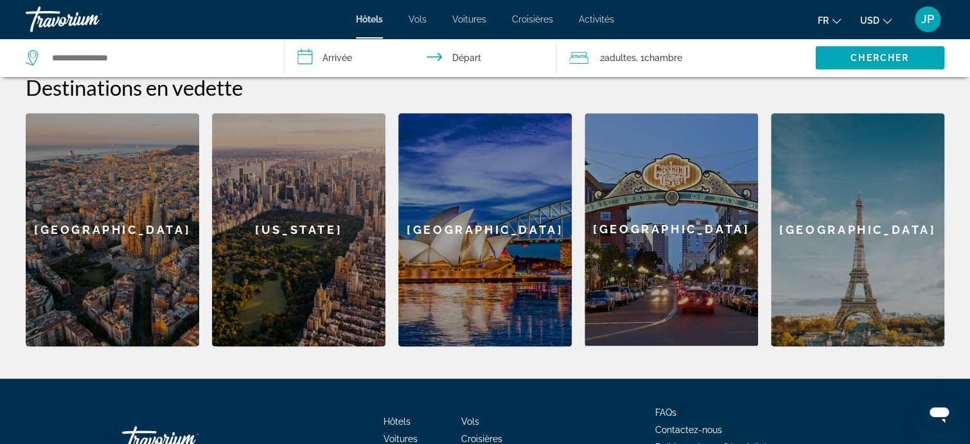
click at [878, 231] on div "[GEOGRAPHIC_DATA]" at bounding box center [857, 229] width 173 height 233
